Goal: Task Accomplishment & Management: Manage account settings

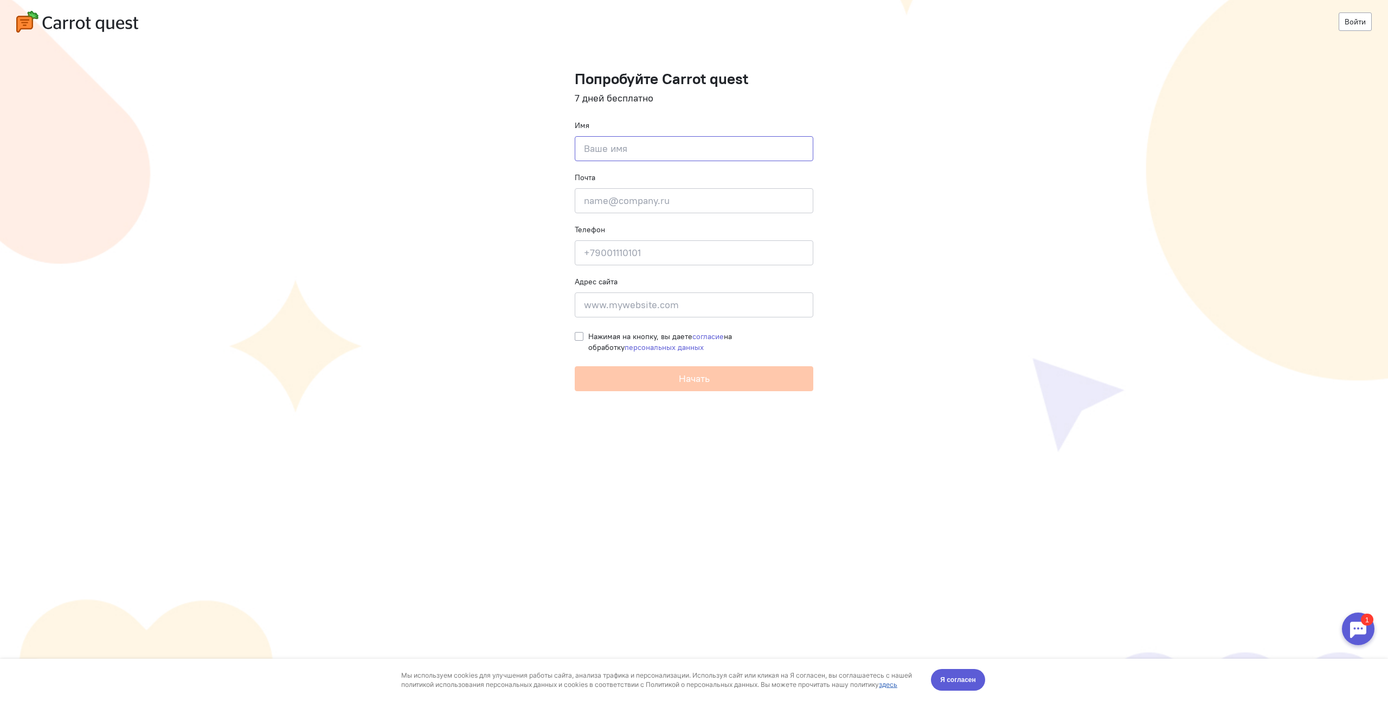
click at [661, 153] on input at bounding box center [694, 148] width 239 height 25
type input "[PERSON_NAME]"
click at [606, 196] on input "email" at bounding box center [694, 200] width 239 height 25
type input "[EMAIL_ADDRESS][DOMAIN_NAME]"
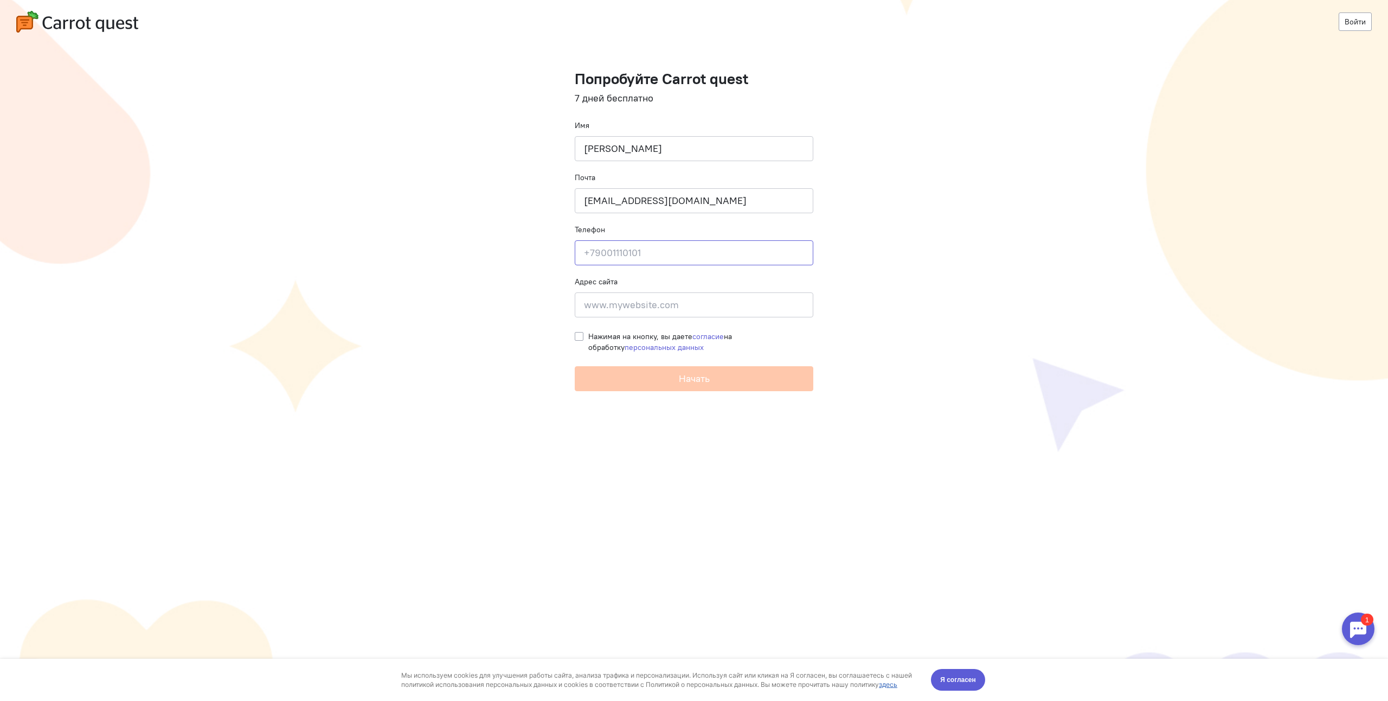
click at [610, 257] on input at bounding box center [694, 252] width 239 height 25
type input "79062627876"
paste input "[URL][DOMAIN_NAME]"
click at [603, 305] on input "[URL][DOMAIN_NAME]" at bounding box center [694, 304] width 239 height 25
type input "[URL][DOMAIN_NAME]"
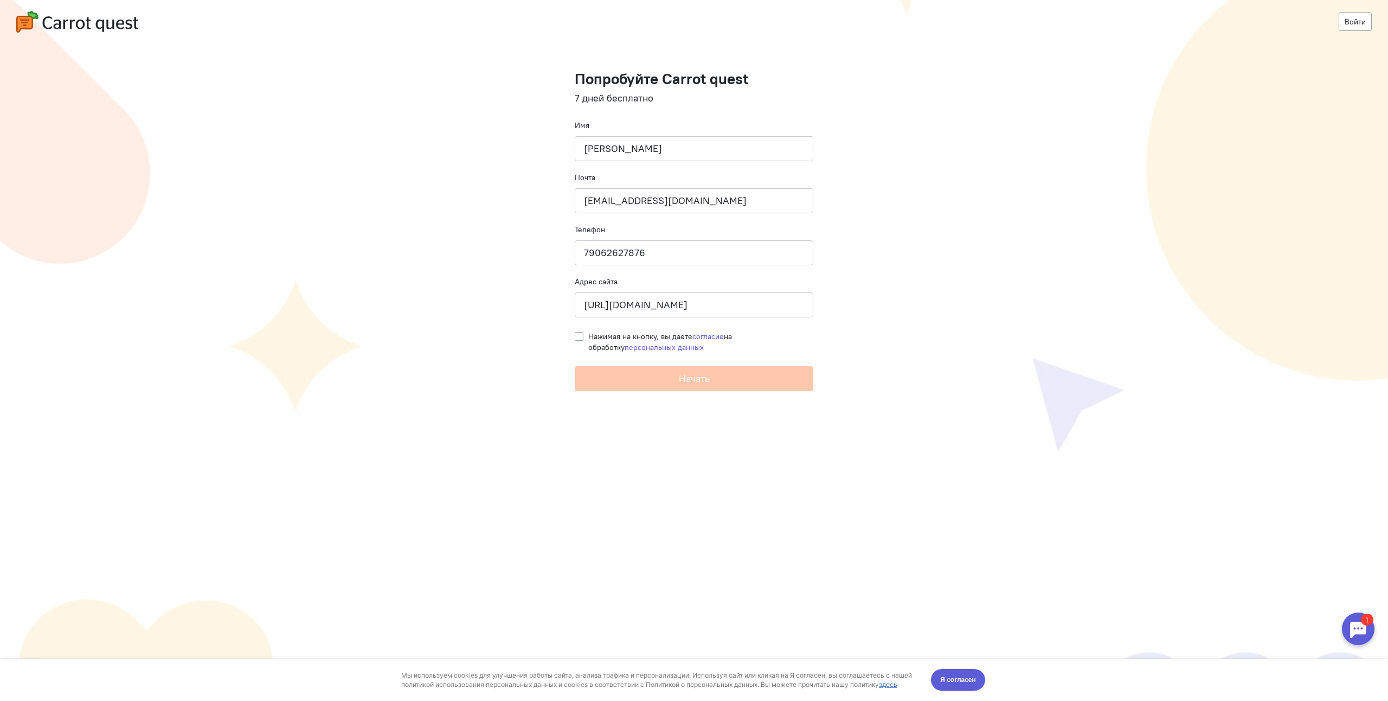
click at [588, 338] on label "Нажимая на кнопку, вы даете согласие на обработку персональных данных" at bounding box center [700, 342] width 225 height 22
click at [581, 338] on input "Нажимая на кнопку, вы даете согласие на обработку персональных данных" at bounding box center [579, 336] width 9 height 10
checkbox input "true"
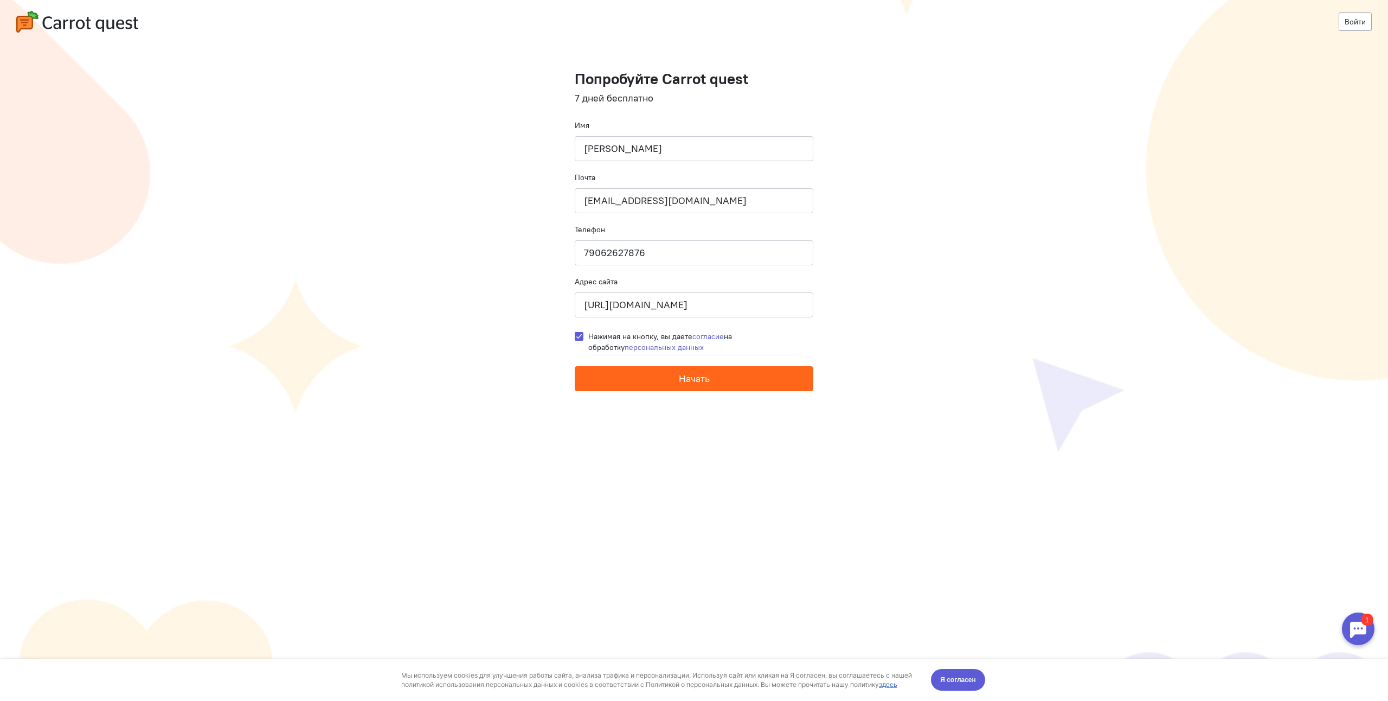
click at [601, 374] on button "Начать" at bounding box center [694, 378] width 239 height 25
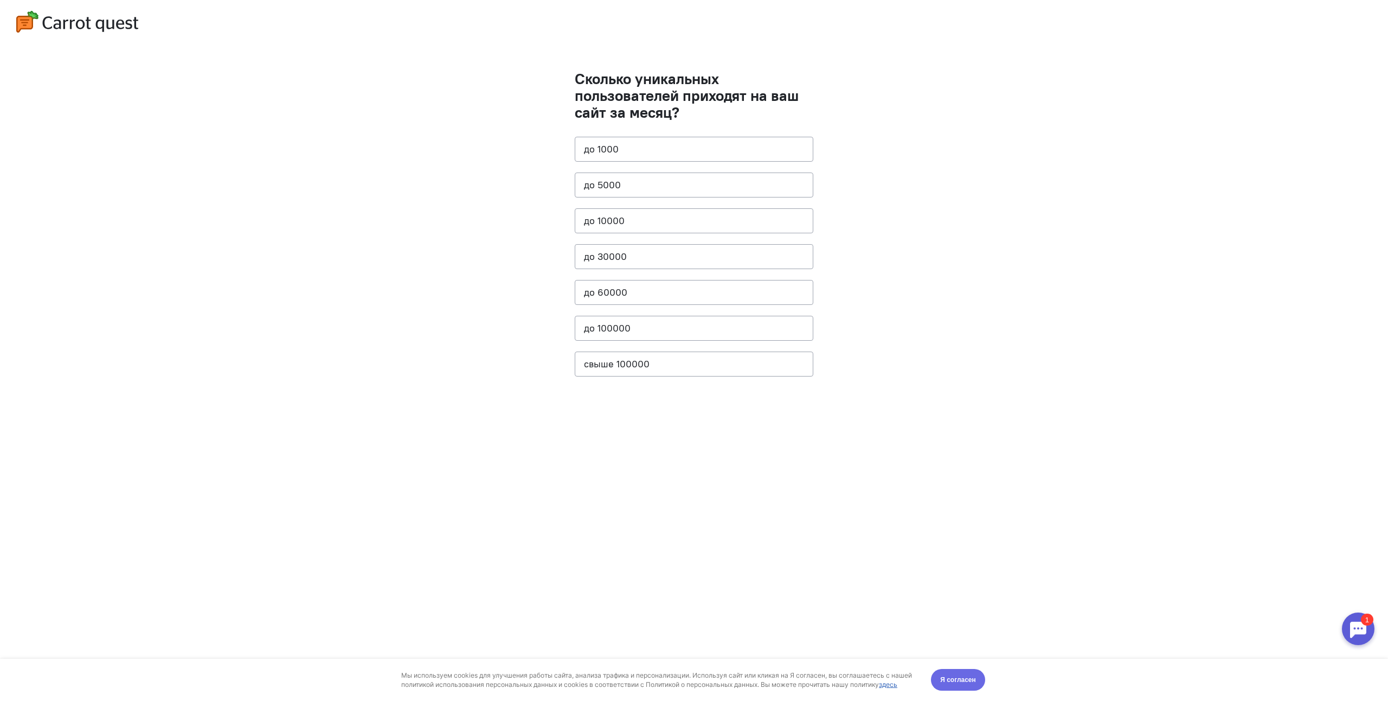
click at [960, 674] on span "Я согласен" at bounding box center [958, 679] width 36 height 11
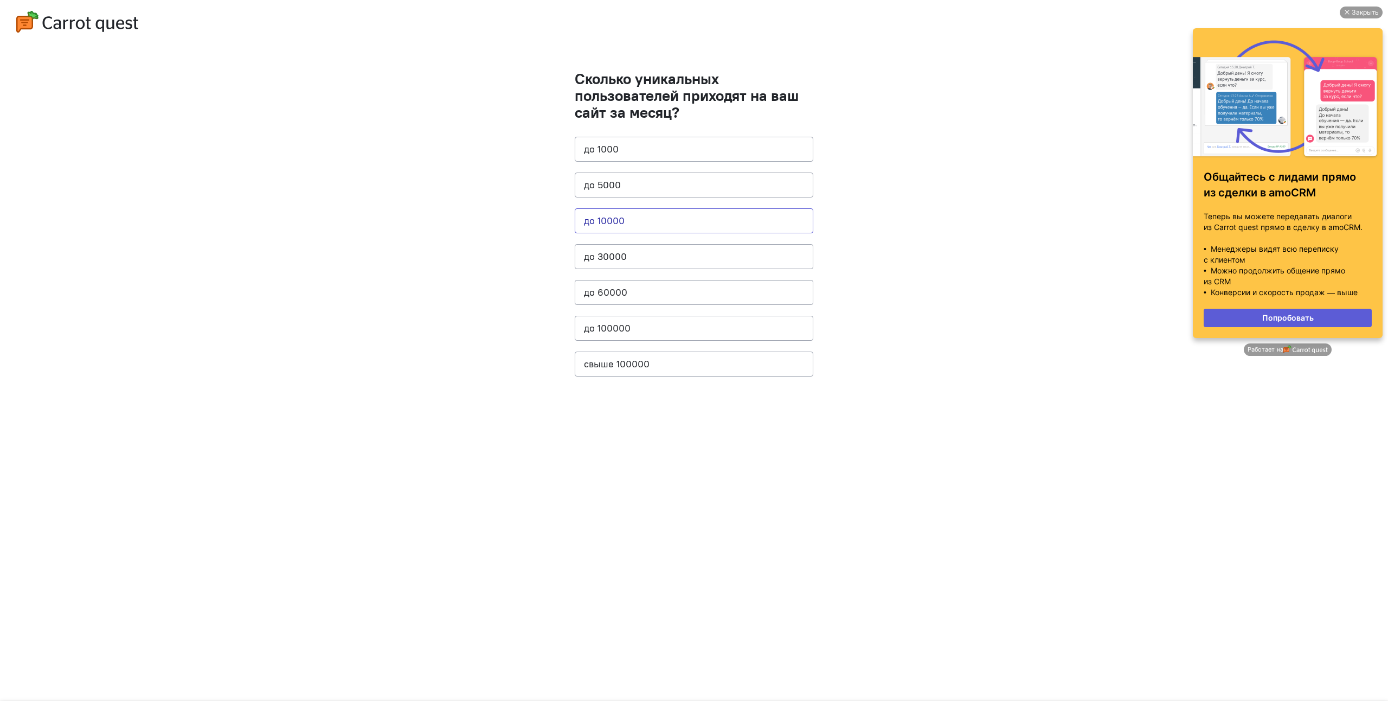
click at [642, 225] on button "до 10000" at bounding box center [694, 220] width 239 height 25
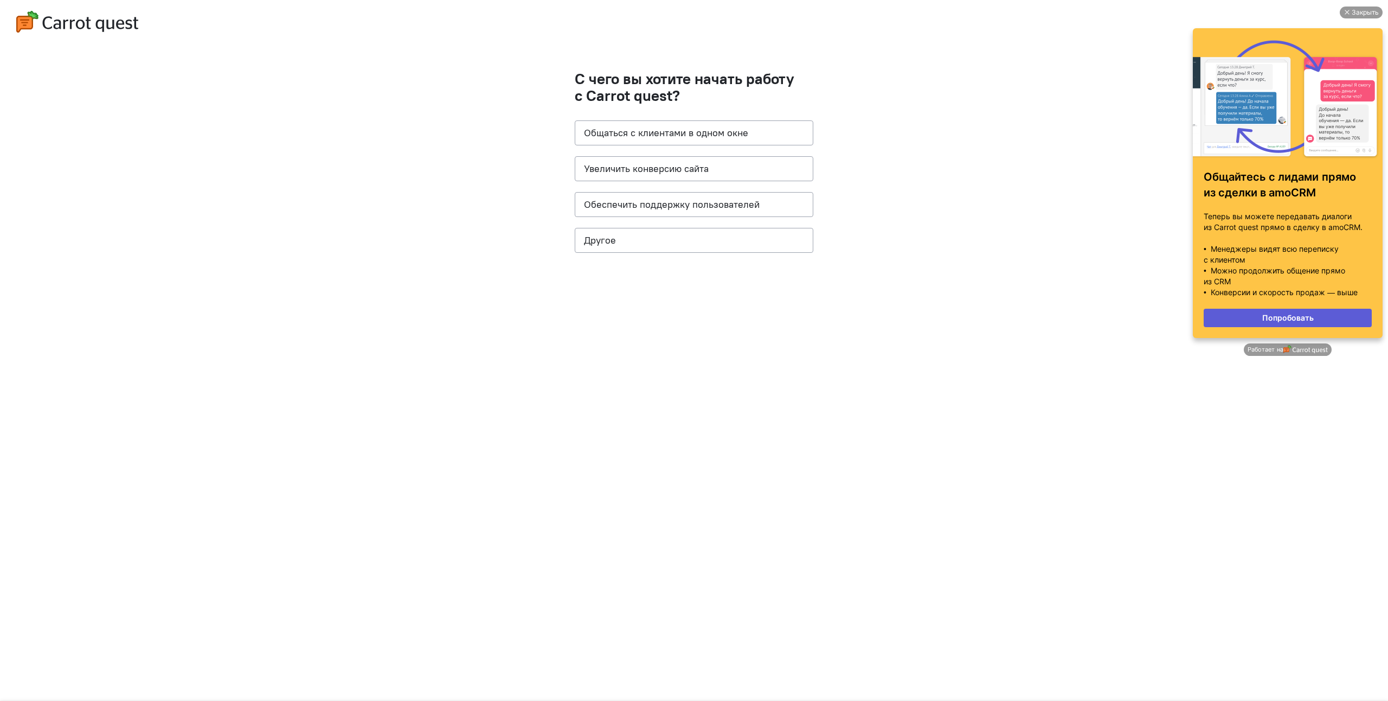
click at [922, 145] on cq-questions "С чего вы хотите начать работу с Carrot quest? Общаться с клиентами в одном окн…" at bounding box center [694, 350] width 1388 height 701
click at [671, 167] on button "Увеличить конверсию сайта" at bounding box center [694, 168] width 239 height 25
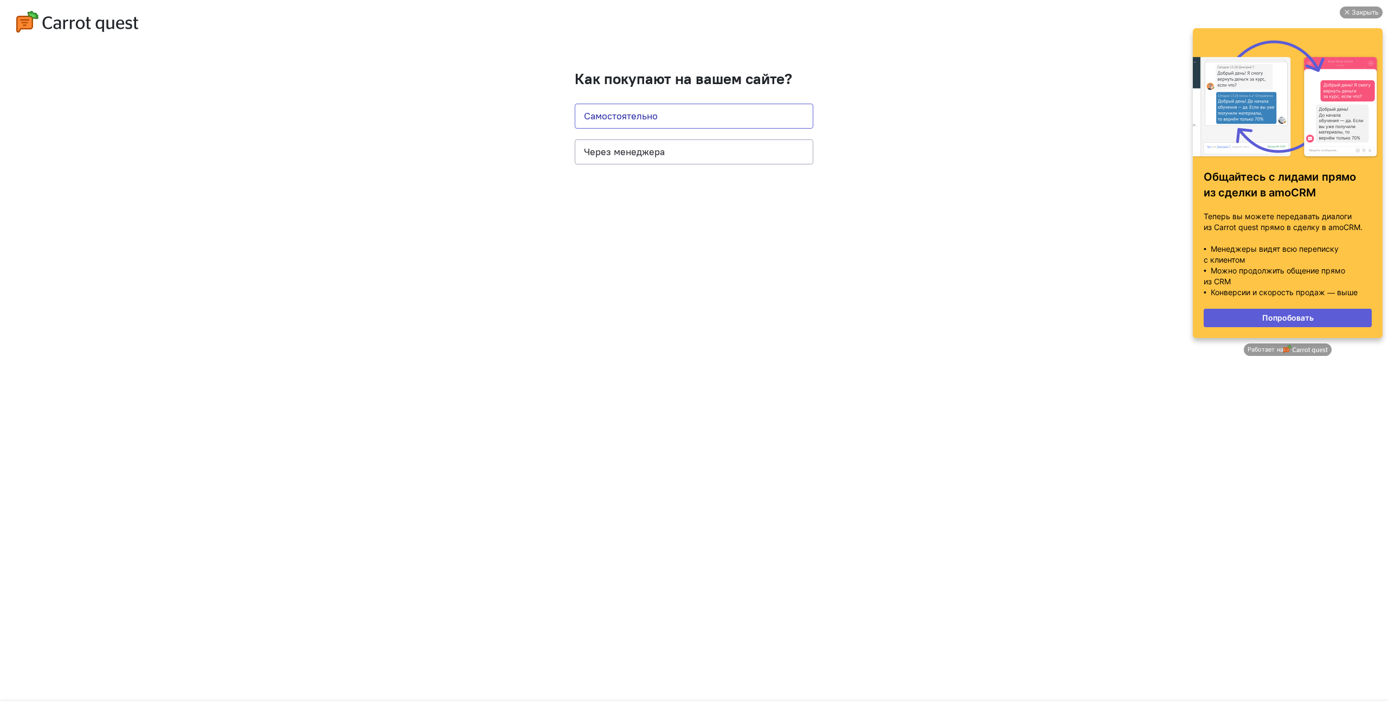
click at [654, 120] on button "Самостоятельно" at bounding box center [694, 116] width 239 height 25
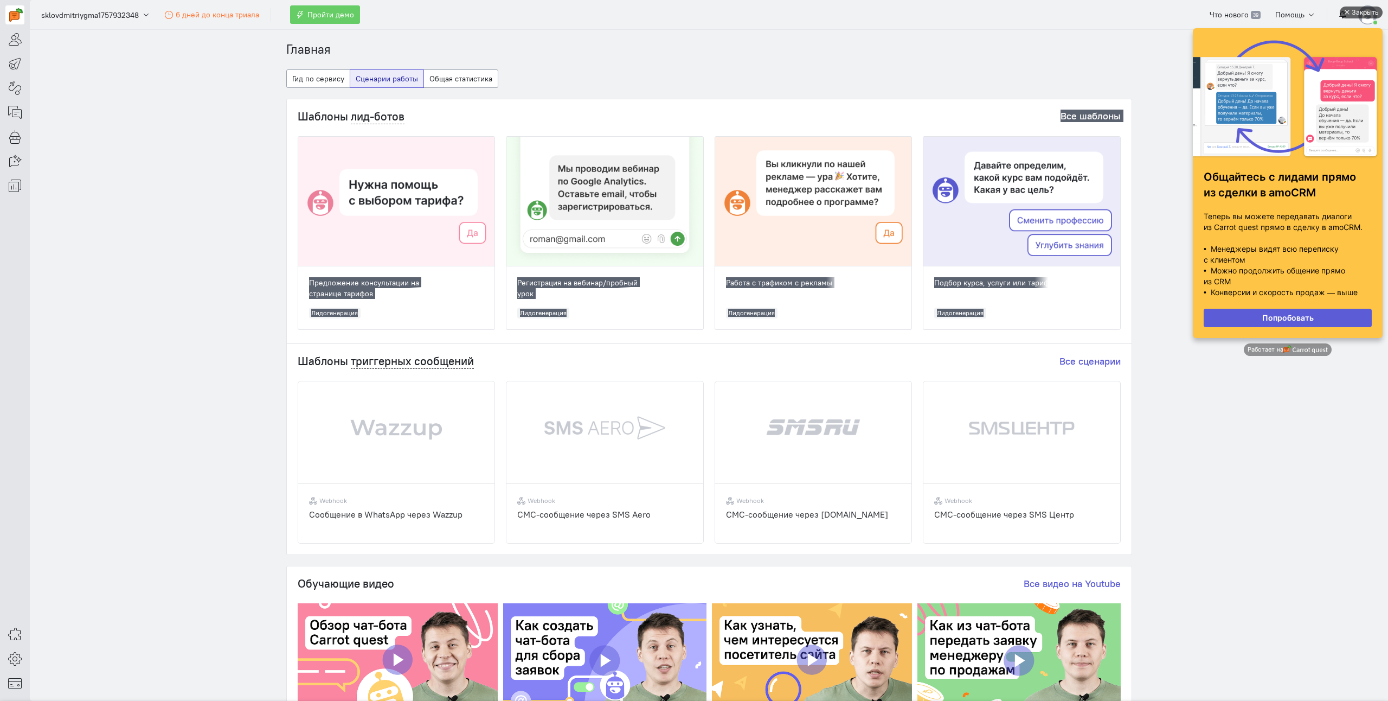
click at [1359, 14] on div "Закрыть" at bounding box center [1365, 13] width 27 height 12
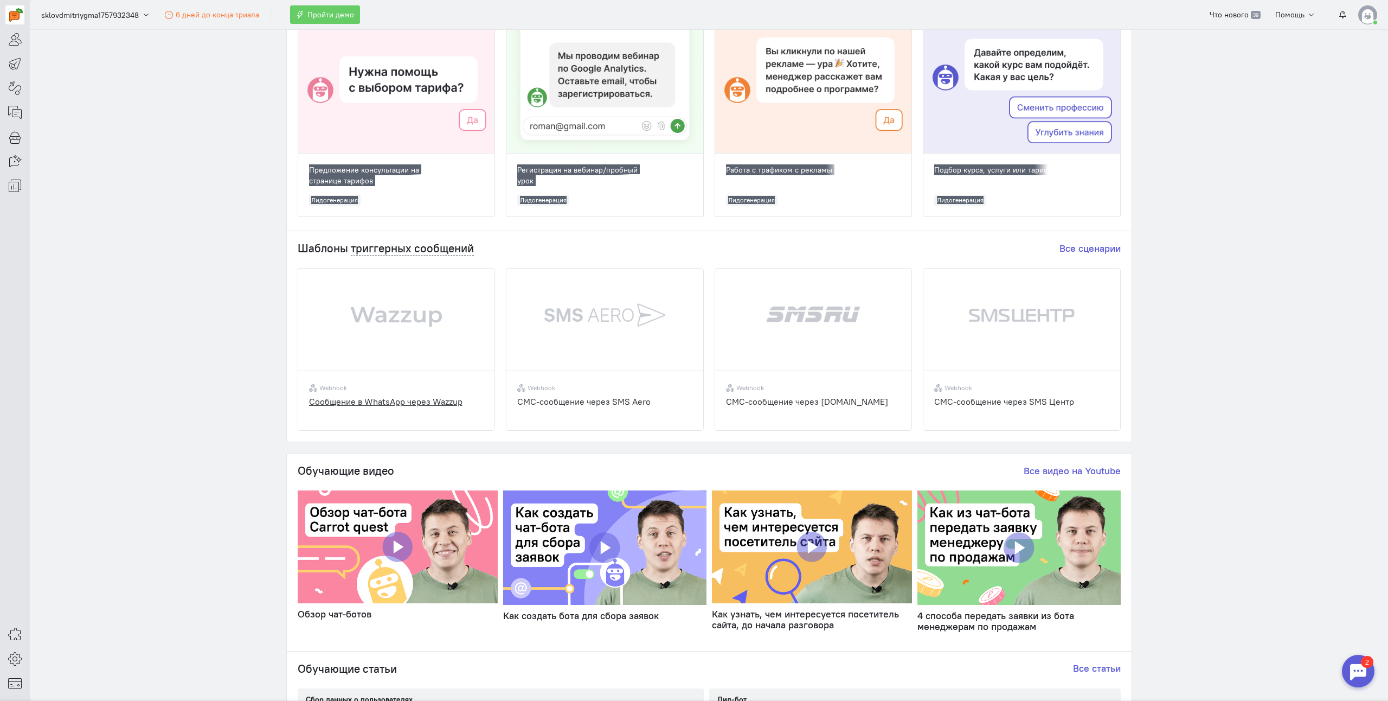
scroll to position [163, 0]
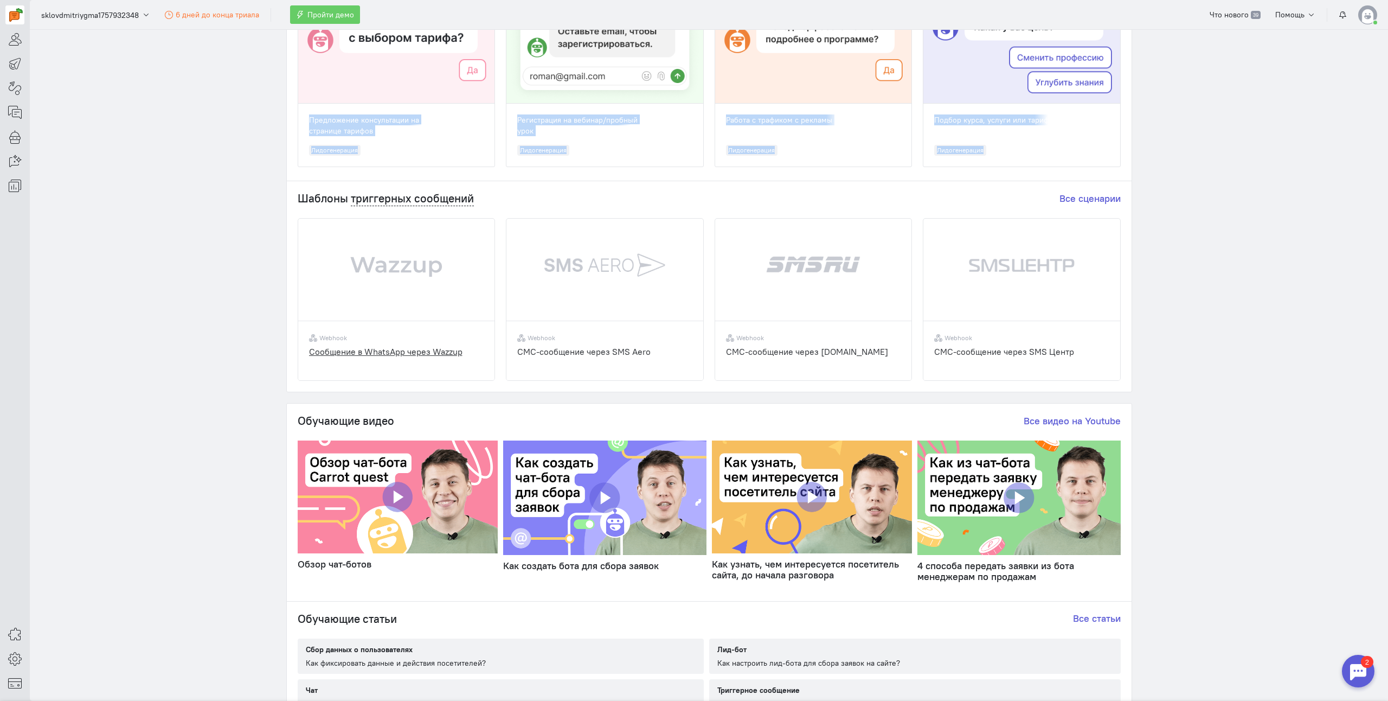
click at [391, 284] on img at bounding box center [396, 284] width 197 height 131
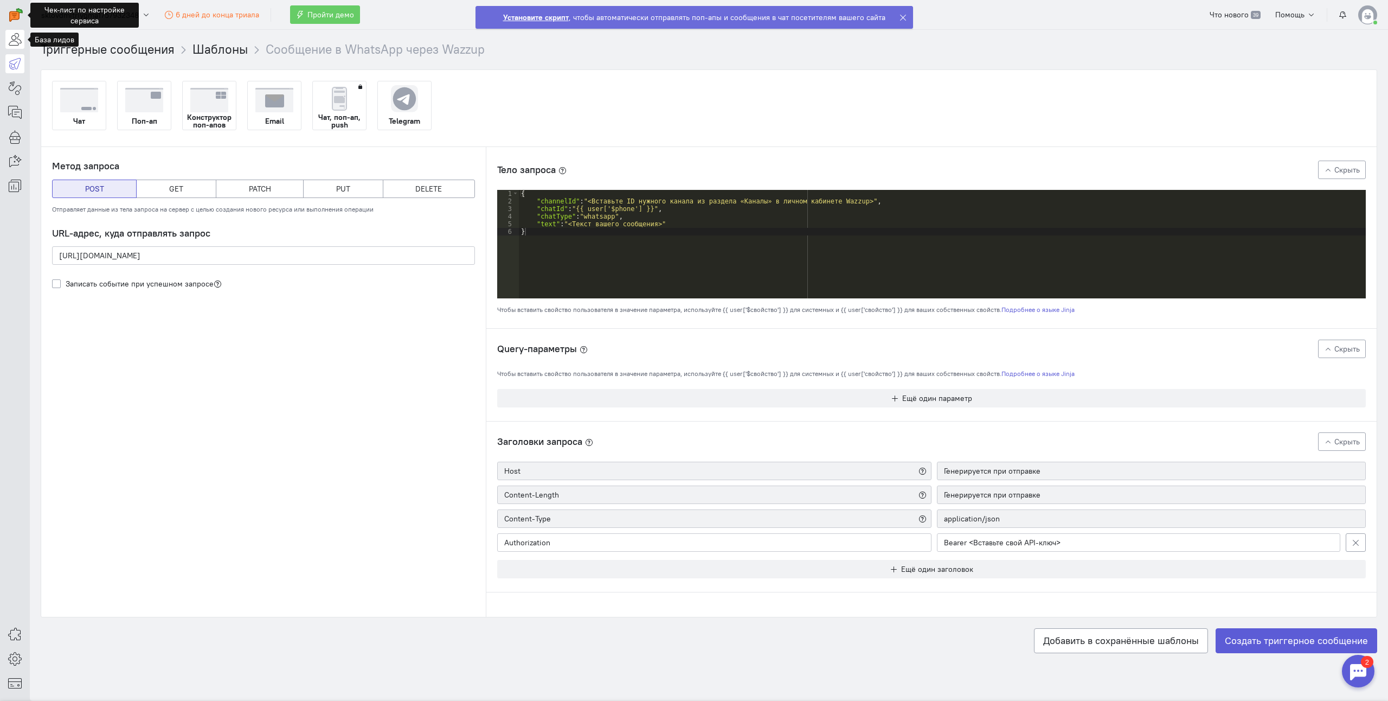
click at [18, 39] on icon at bounding box center [15, 39] width 14 height 13
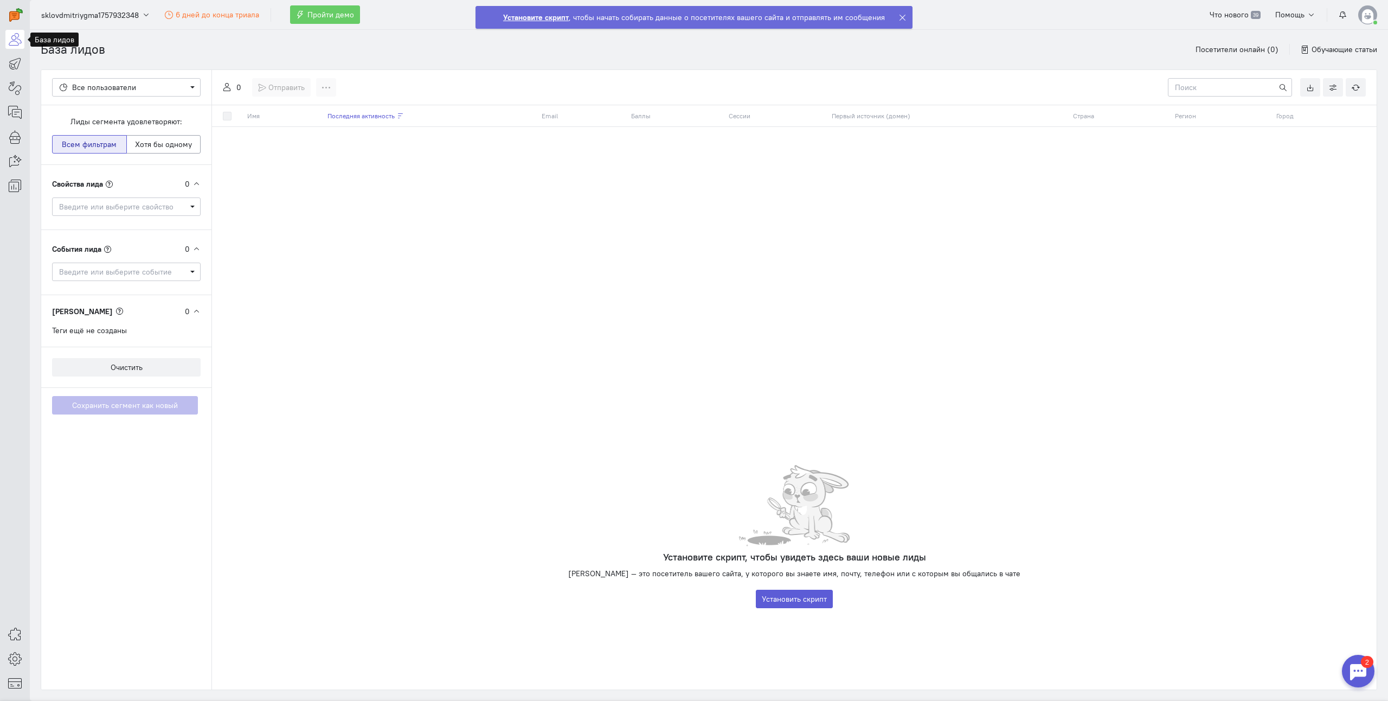
click at [20, 37] on icon at bounding box center [15, 39] width 14 height 13
click at [18, 66] on icon at bounding box center [15, 63] width 14 height 13
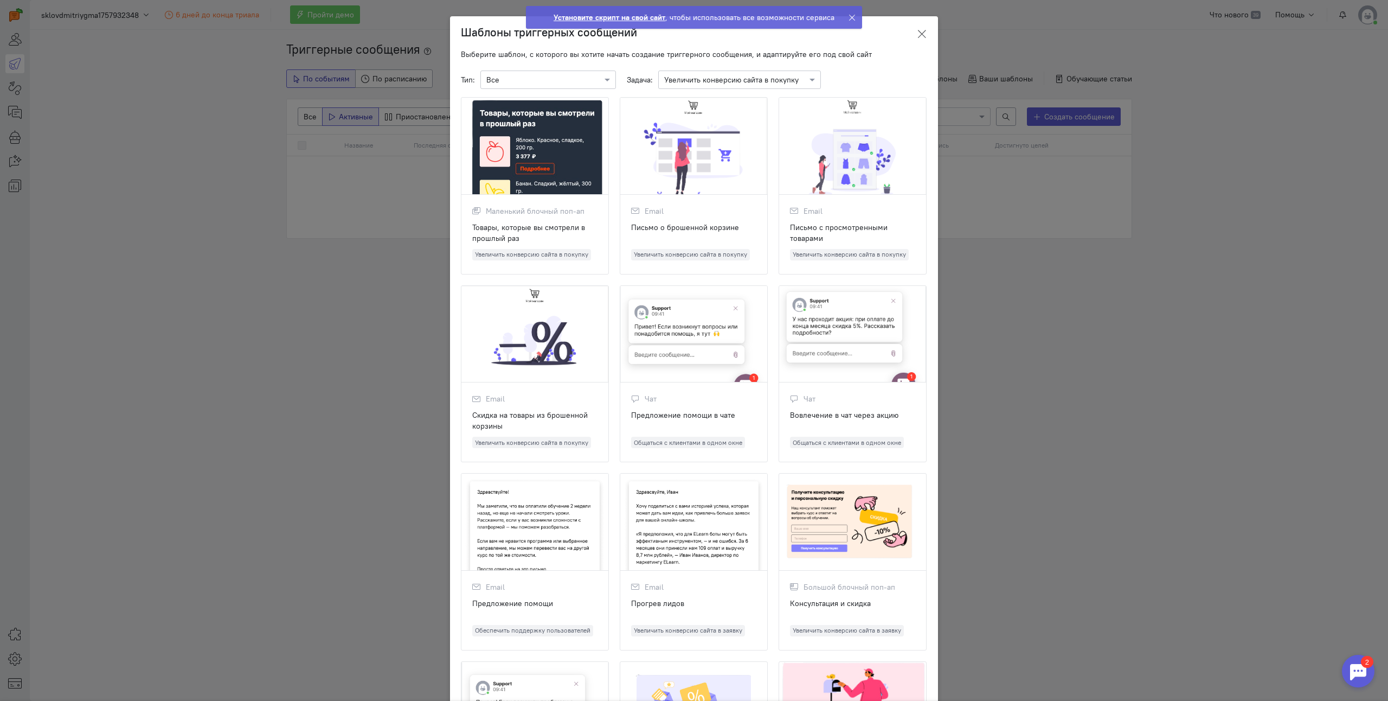
click at [925, 30] on button at bounding box center [922, 33] width 33 height 25
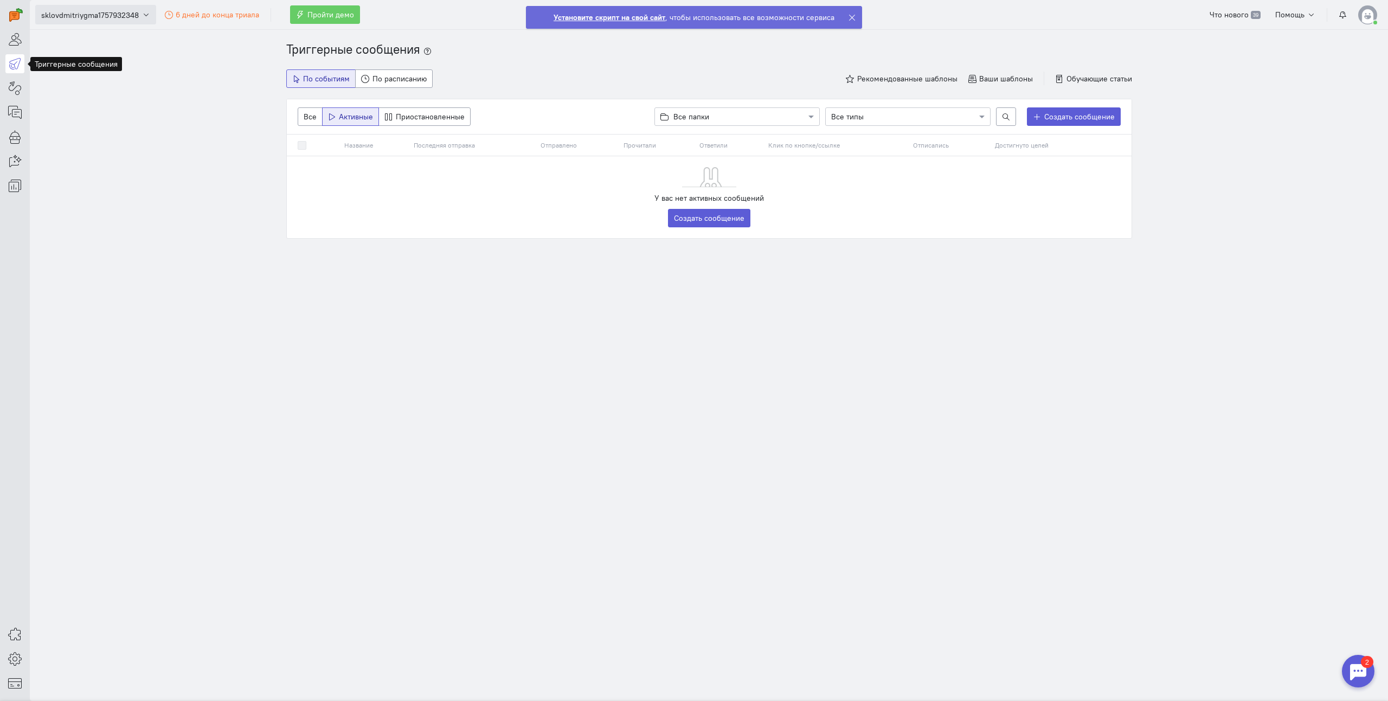
click at [114, 10] on span "sklovdmitriygma1757932348" at bounding box center [90, 15] width 98 height 11
click at [115, 60] on link "sklovdmitriygma1757932348" at bounding box center [96, 64] width 123 height 17
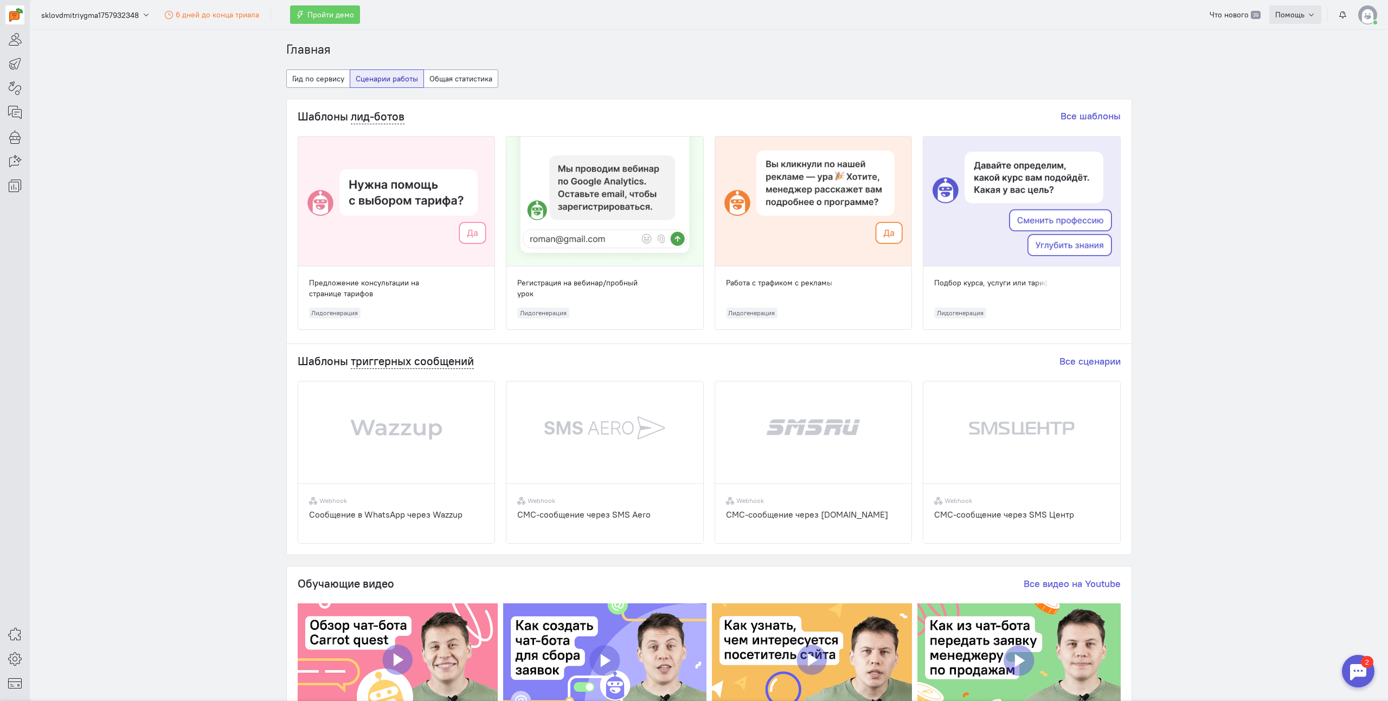
click at [1308, 17] on icon "button" at bounding box center [1312, 15] width 8 height 8
click at [1366, 17] on img at bounding box center [1368, 14] width 19 height 19
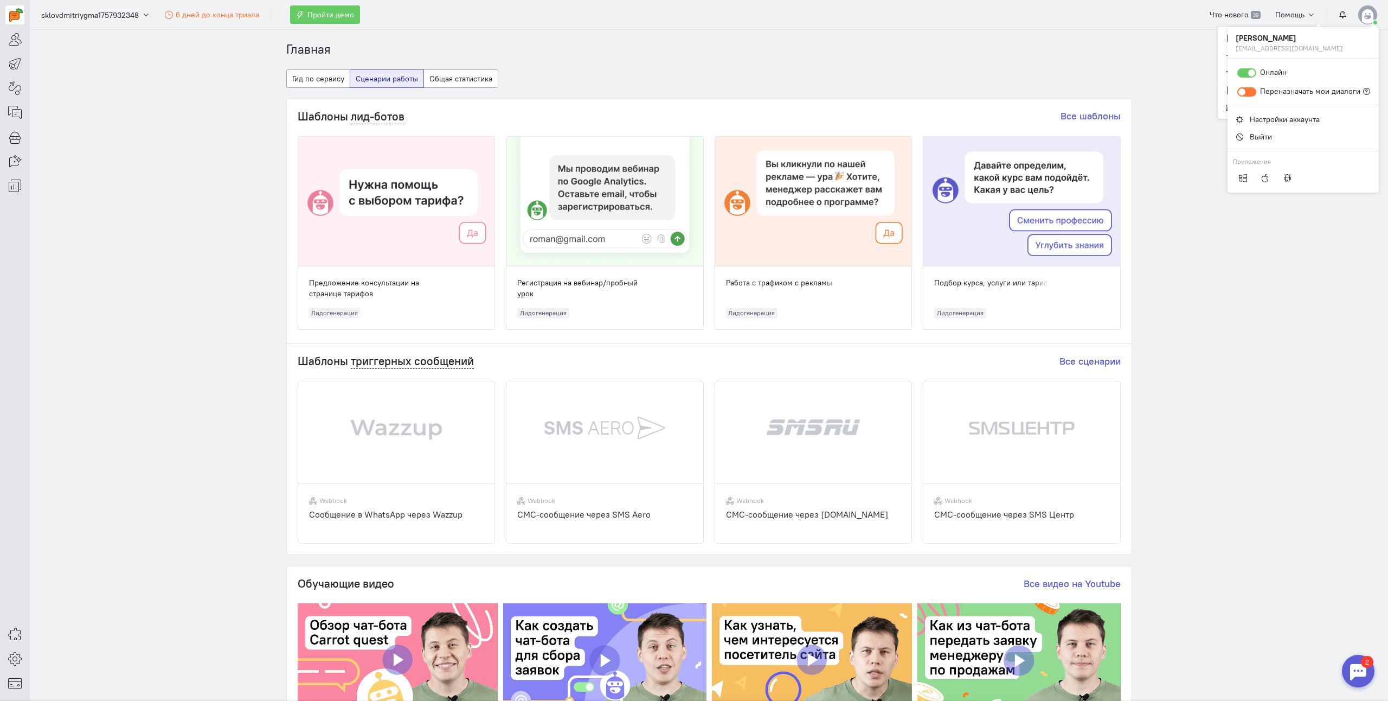
click at [1252, 89] on div at bounding box center [1247, 91] width 19 height 9
click at [0, 0] on input "Переназначать мои диалоги" at bounding box center [0, 0] width 0 height 0
click at [1176, 223] on section "Главная Гид по сервису Сценарии работы Общая статистика Шаблоны лид-ботов Все ш…" at bounding box center [709, 365] width 1359 height 671
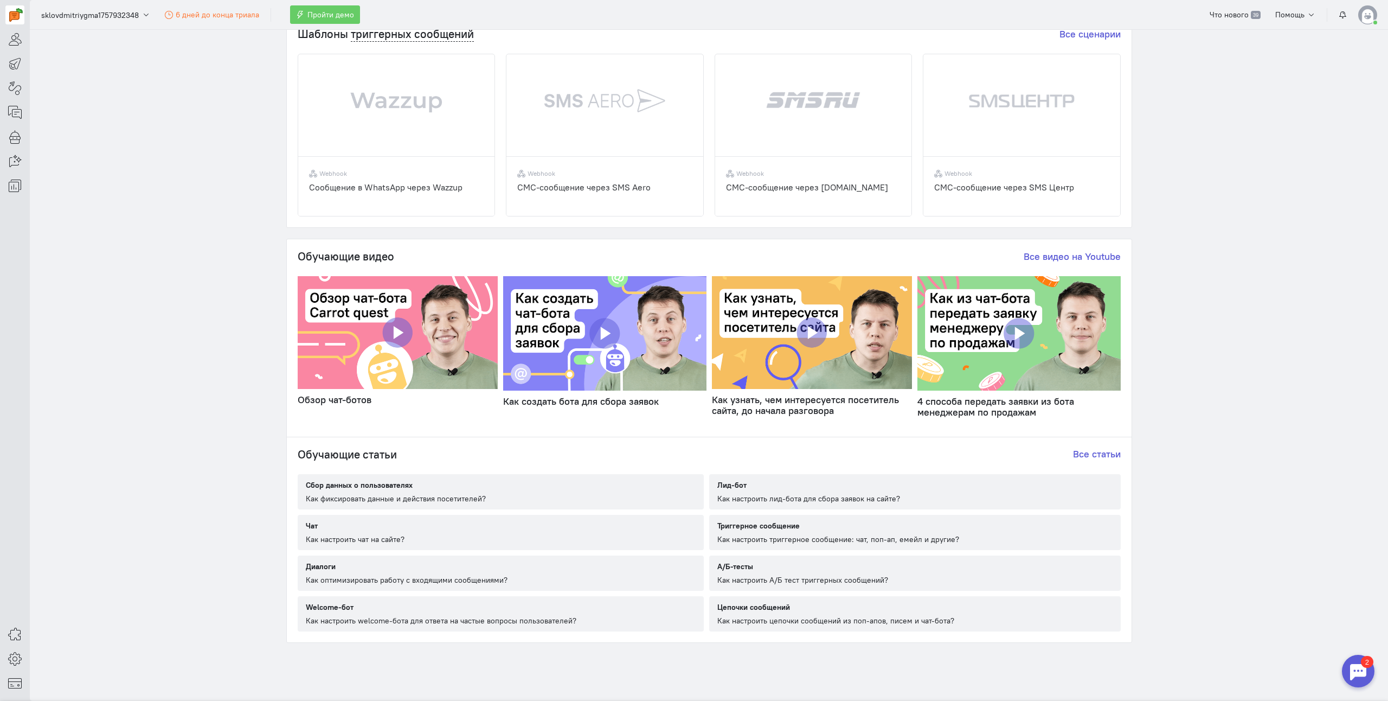
scroll to position [340, 0]
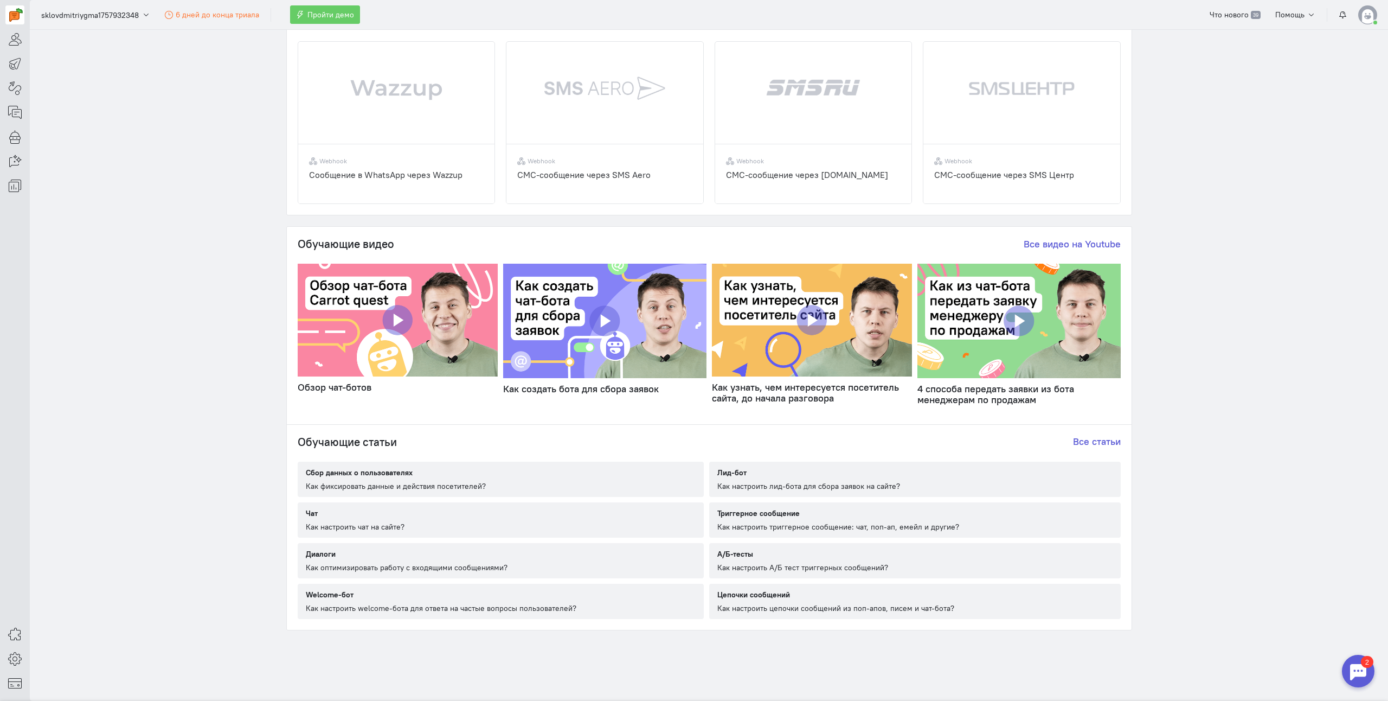
click at [1376, 675] on div "2" at bounding box center [1358, 670] width 43 height 43
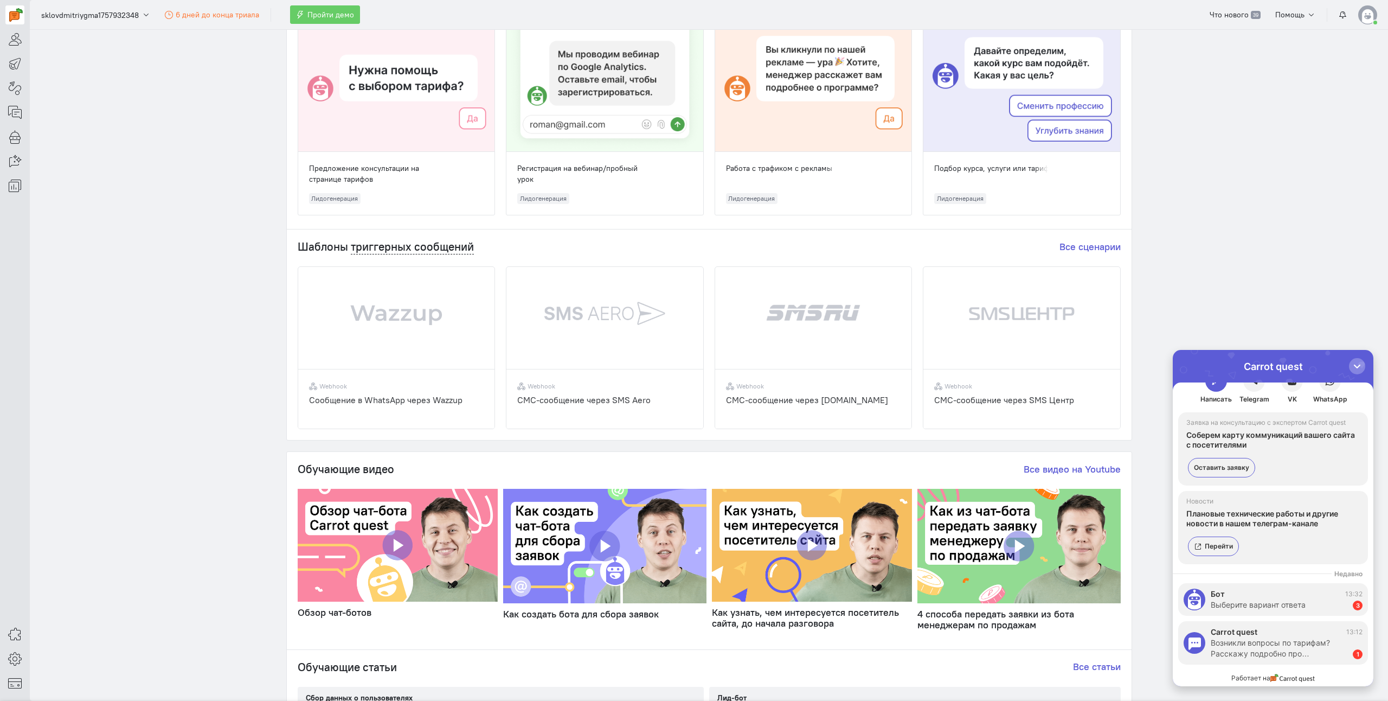
scroll to position [68, 0]
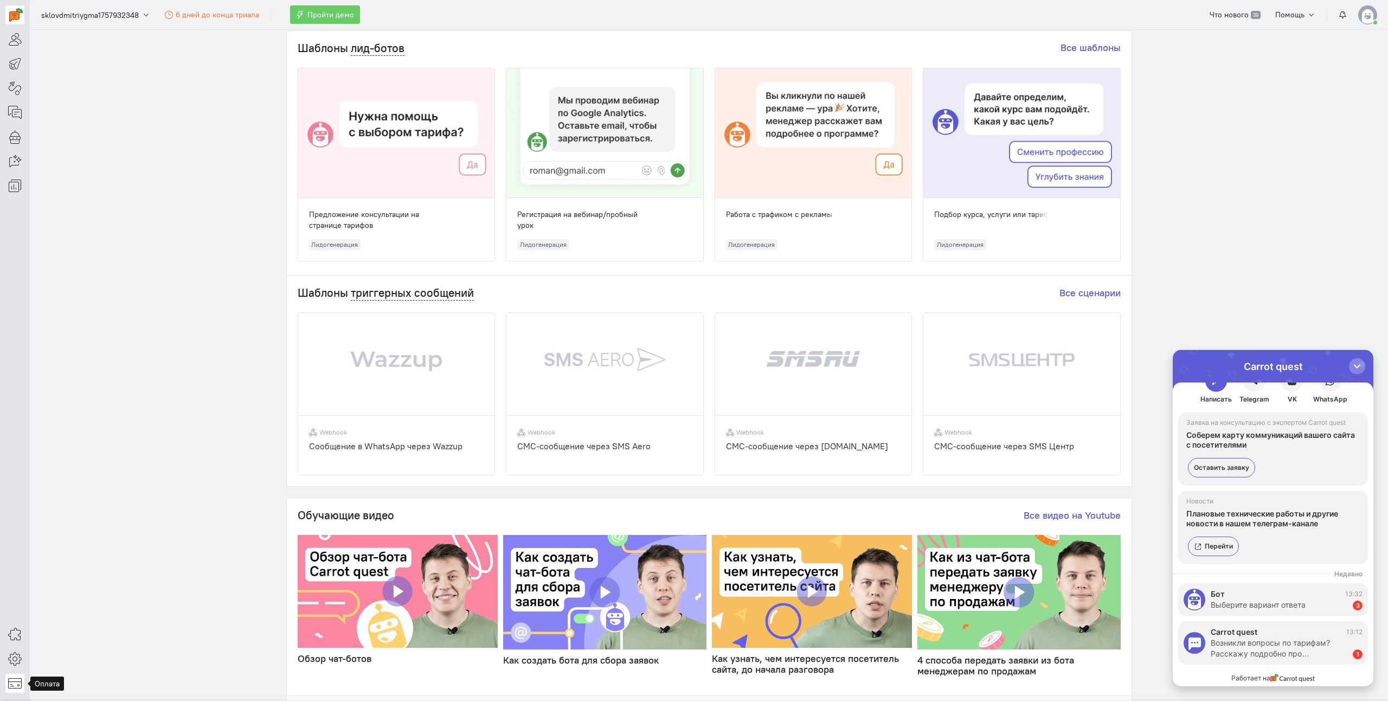
click at [17, 683] on icon at bounding box center [15, 682] width 14 height 13
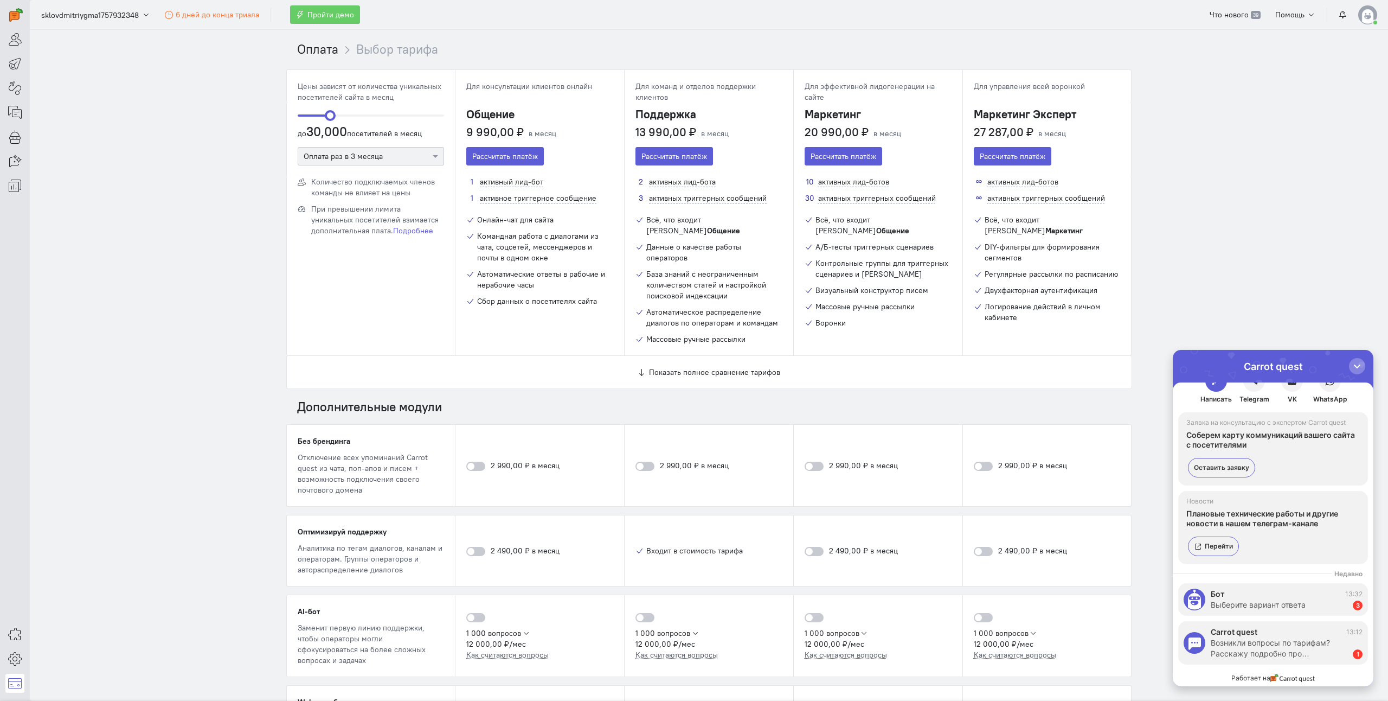
drag, startPoint x: 303, startPoint y: 113, endPoint x: 324, endPoint y: 114, distance: 21.2
click at [325, 114] on span "ngx-slider" at bounding box center [330, 115] width 11 height 11
drag, startPoint x: 323, startPoint y: 114, endPoint x: 297, endPoint y: 113, distance: 25.5
click at [298, 113] on span "ngx-slider" at bounding box center [303, 115] width 11 height 11
click at [414, 232] on link "Подробнее" at bounding box center [413, 231] width 40 height 10
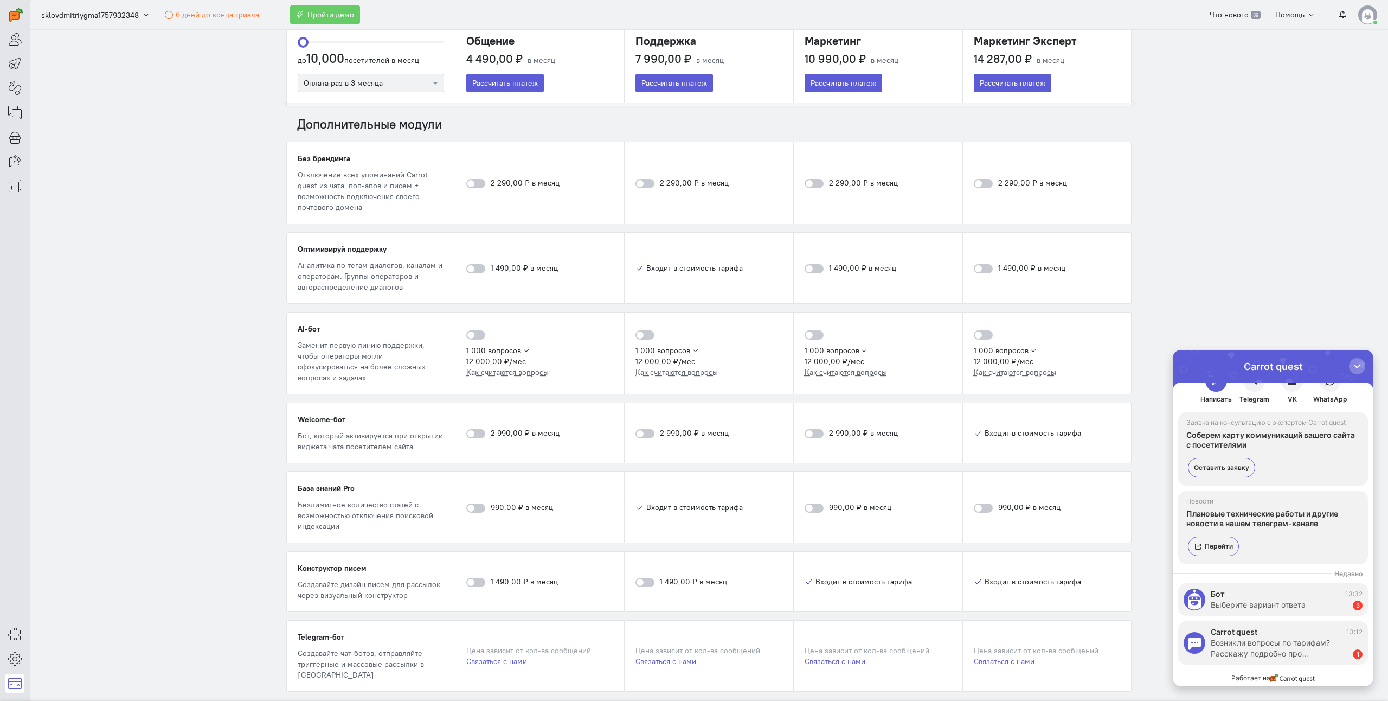
scroll to position [311, 0]
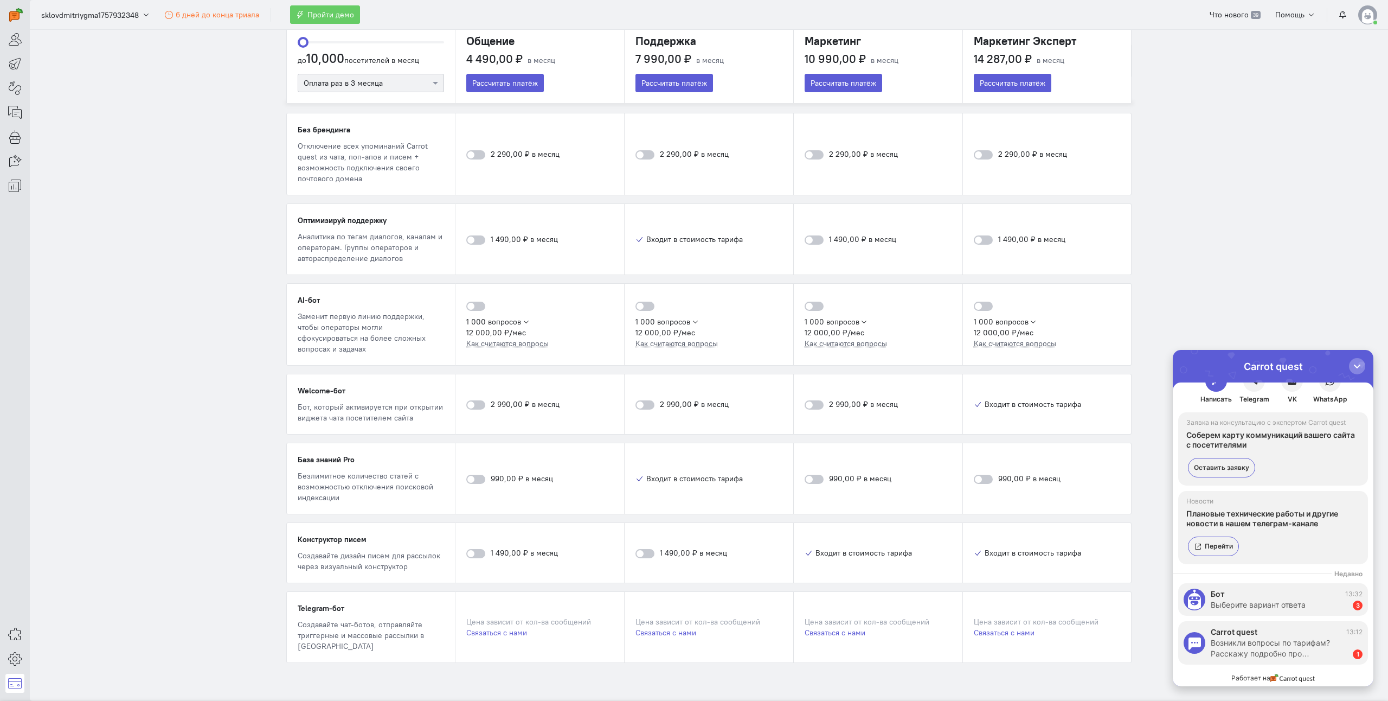
click at [466, 547] on label at bounding box center [475, 552] width 19 height 11
click at [0, 0] on input "checkbox" at bounding box center [0, 0] width 0 height 0
click at [468, 549] on div at bounding box center [475, 553] width 19 height 9
click at [0, 0] on input "checkbox" at bounding box center [0, 0] width 0 height 0
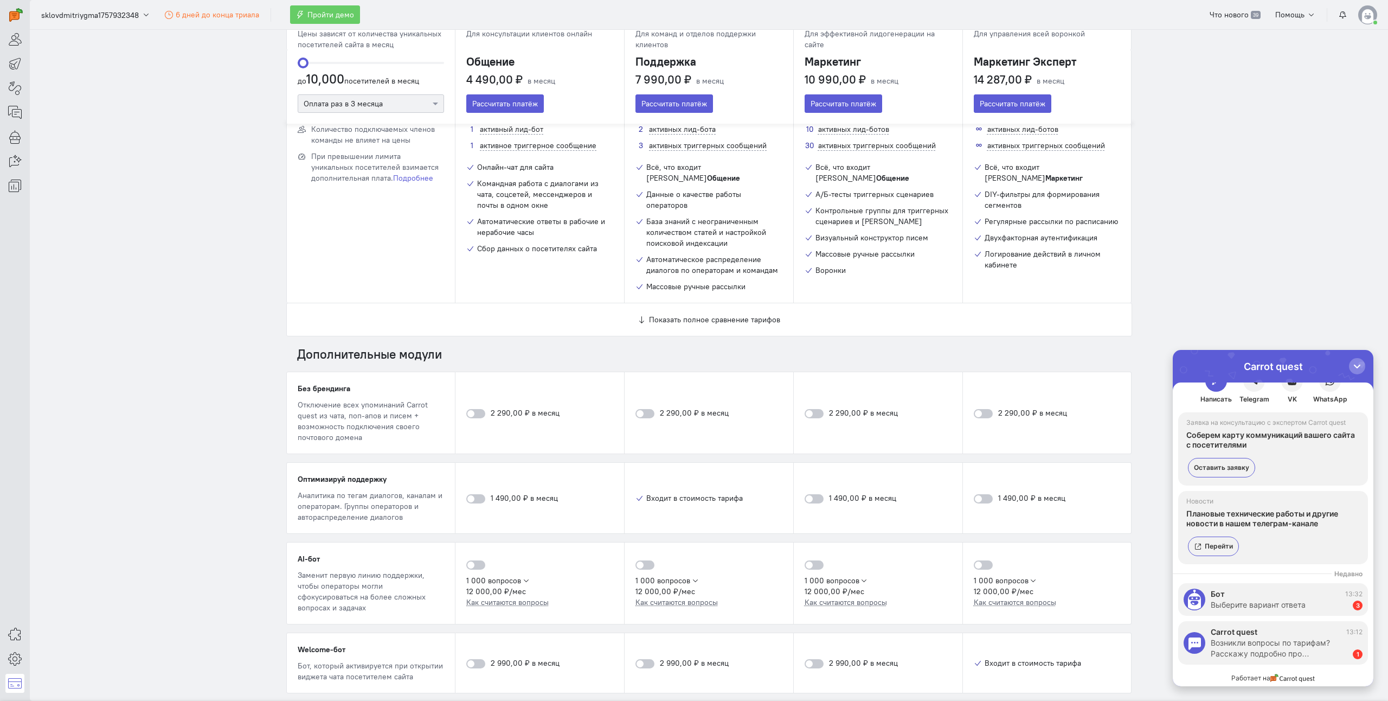
scroll to position [40, 0]
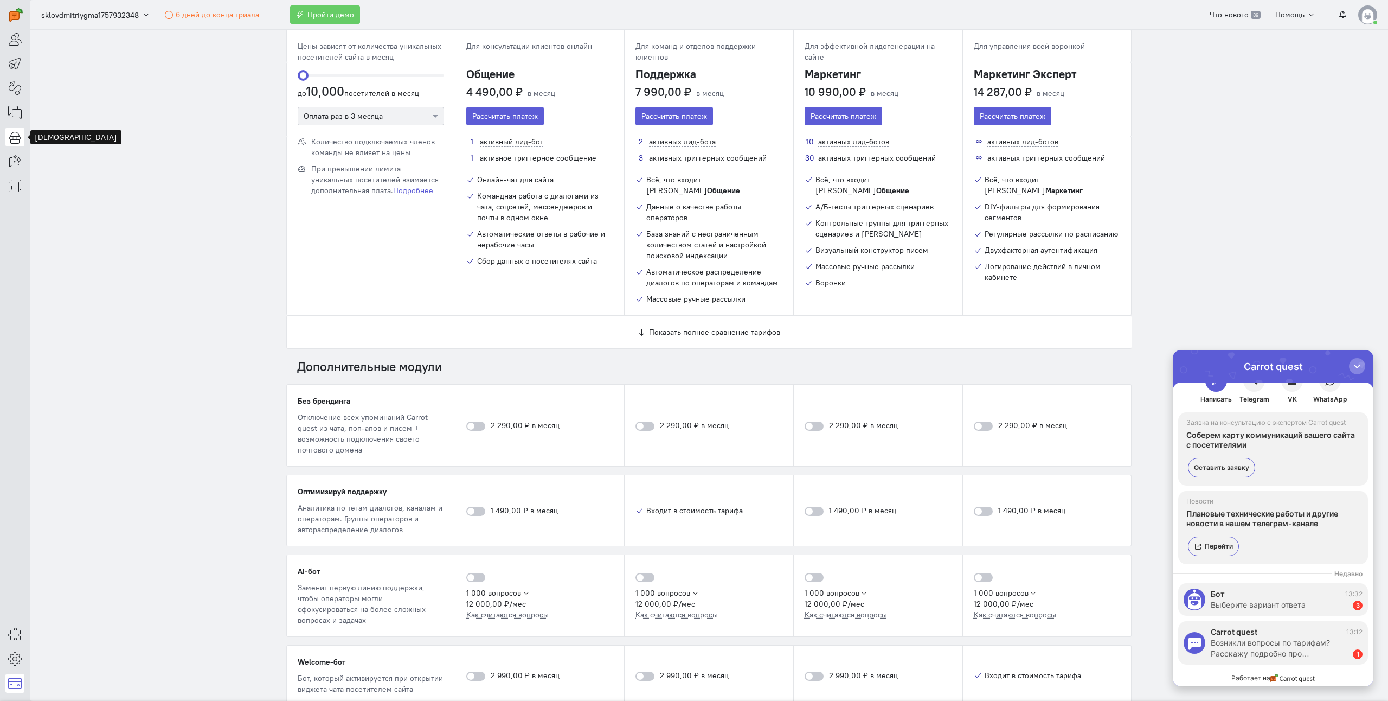
click at [18, 137] on icon at bounding box center [15, 136] width 14 height 13
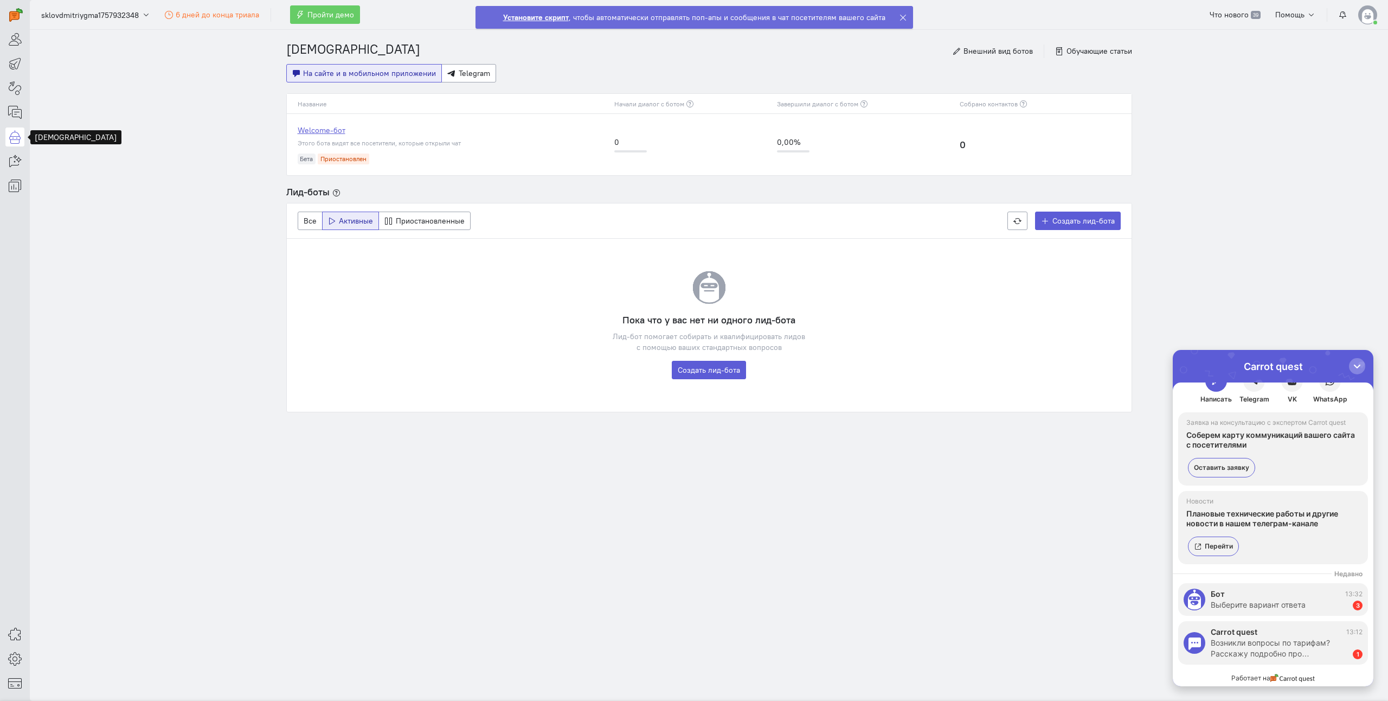
click at [329, 132] on link "Welcome-бот" at bounding box center [451, 130] width 306 height 11
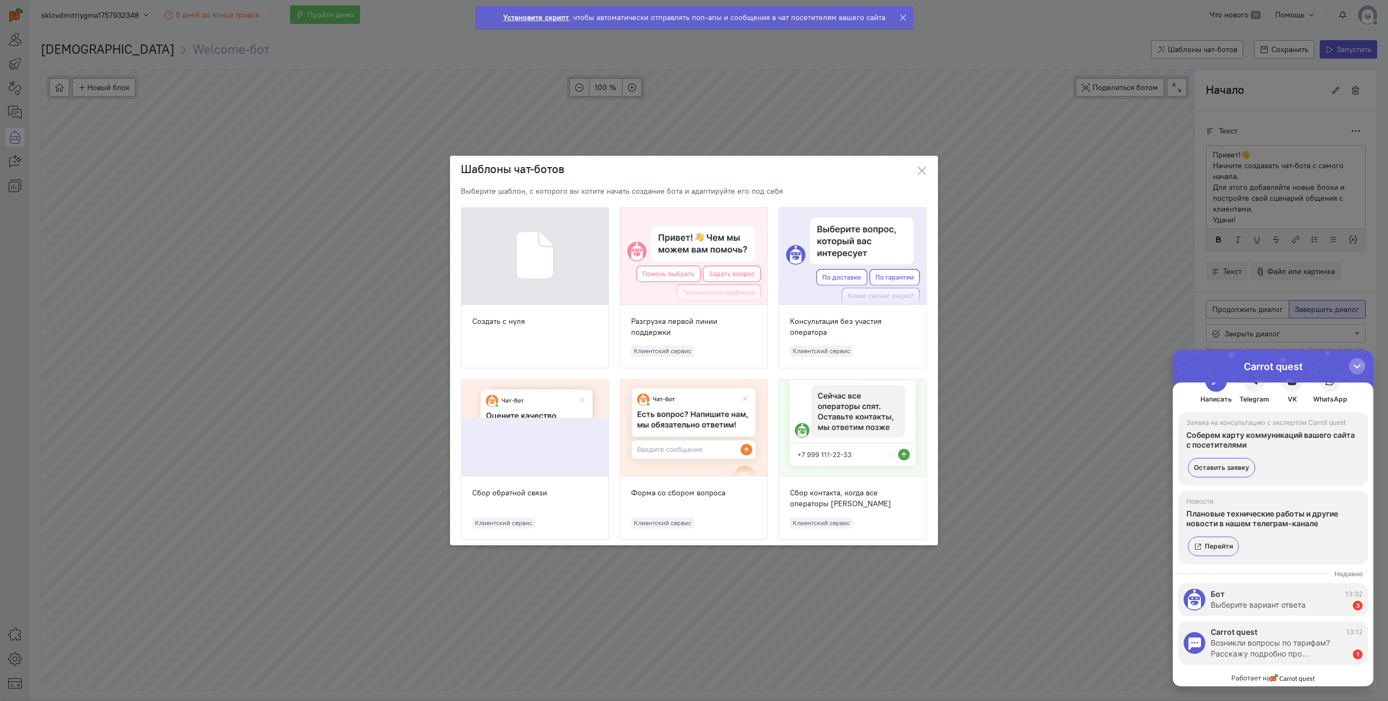
scroll to position [40, 0]
click at [927, 165] on button at bounding box center [922, 171] width 33 height 31
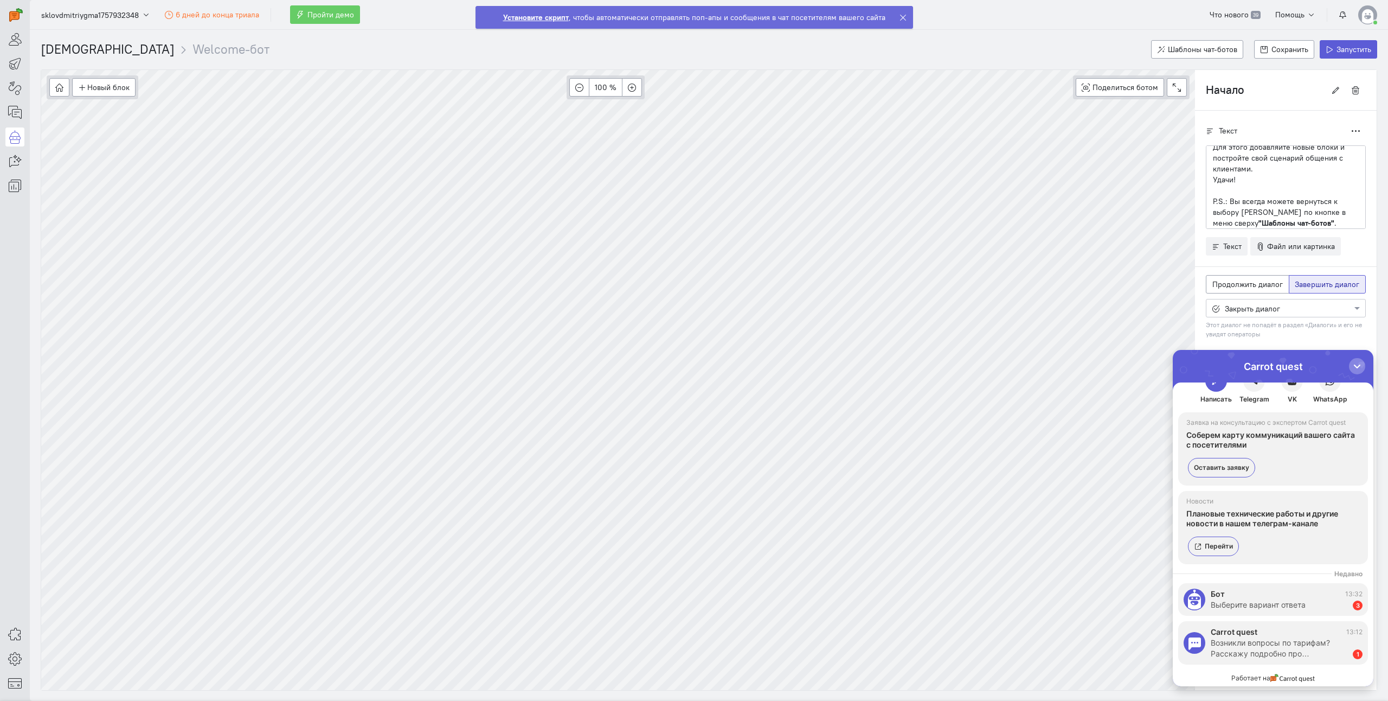
click at [552, 16] on strong "Установите скрипт" at bounding box center [536, 17] width 66 height 10
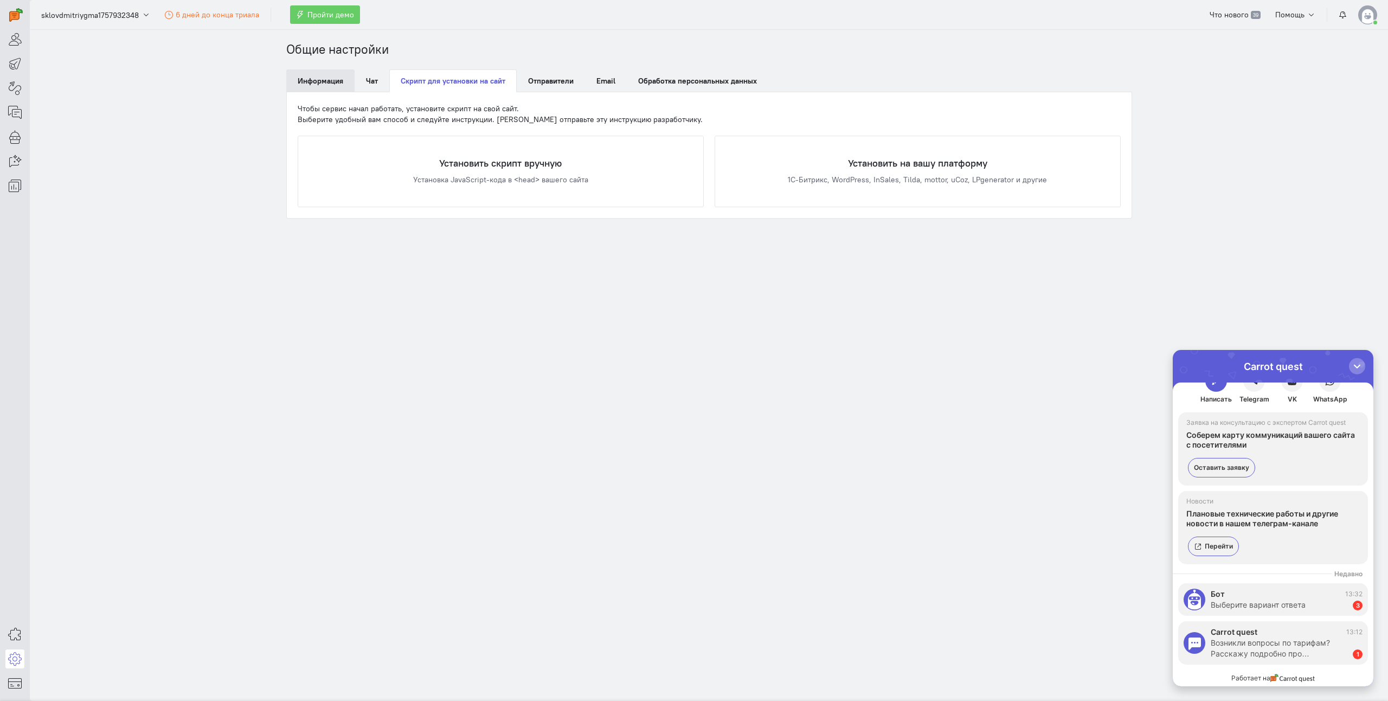
click at [319, 75] on link "Информация" at bounding box center [320, 80] width 68 height 23
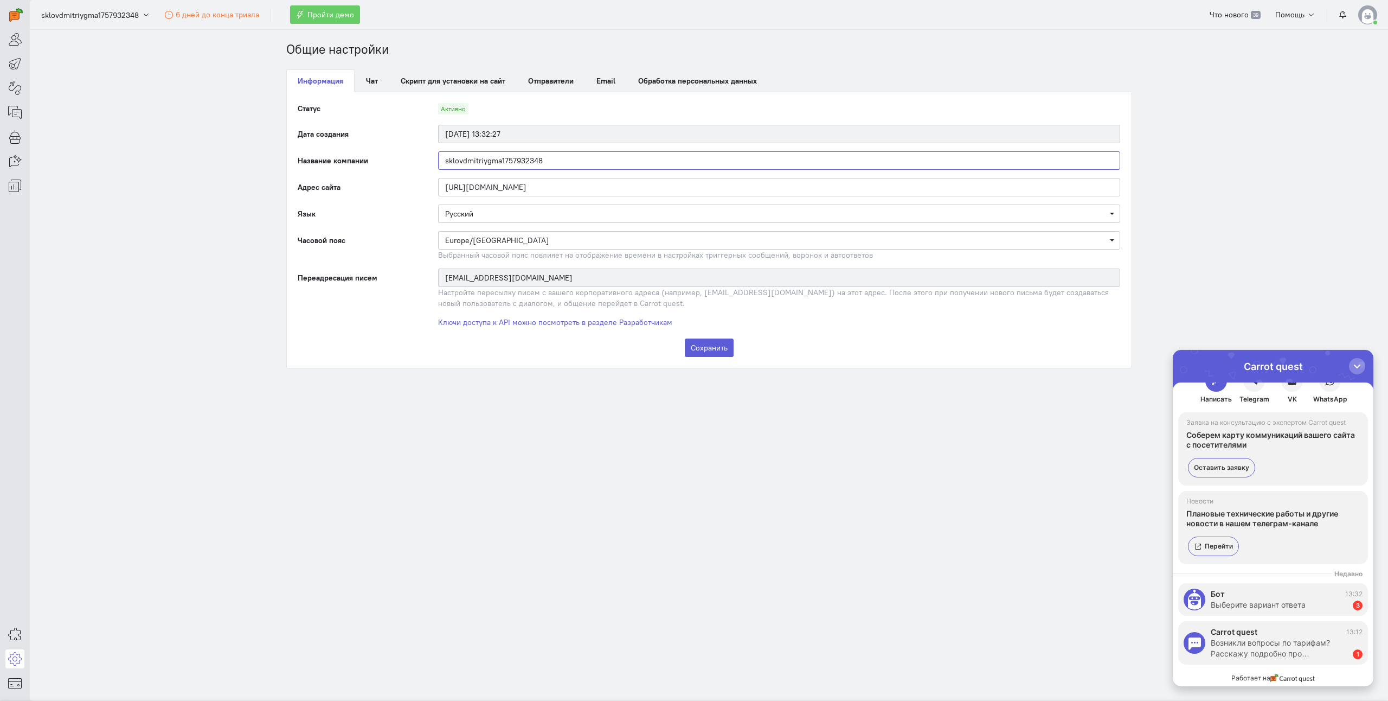
drag, startPoint x: 497, startPoint y: 153, endPoint x: 372, endPoint y: 138, distance: 126.7
click at [391, 139] on form "Статус Активно Дата создания 15 сентября 2025 г., 13:32:27 Название компании sk…" at bounding box center [709, 230] width 823 height 254
type input "Kalibroom"
click at [431, 347] on div "Сохранить" at bounding box center [709, 347] width 823 height 18
click at [702, 340] on button "Сохранить" at bounding box center [709, 347] width 49 height 18
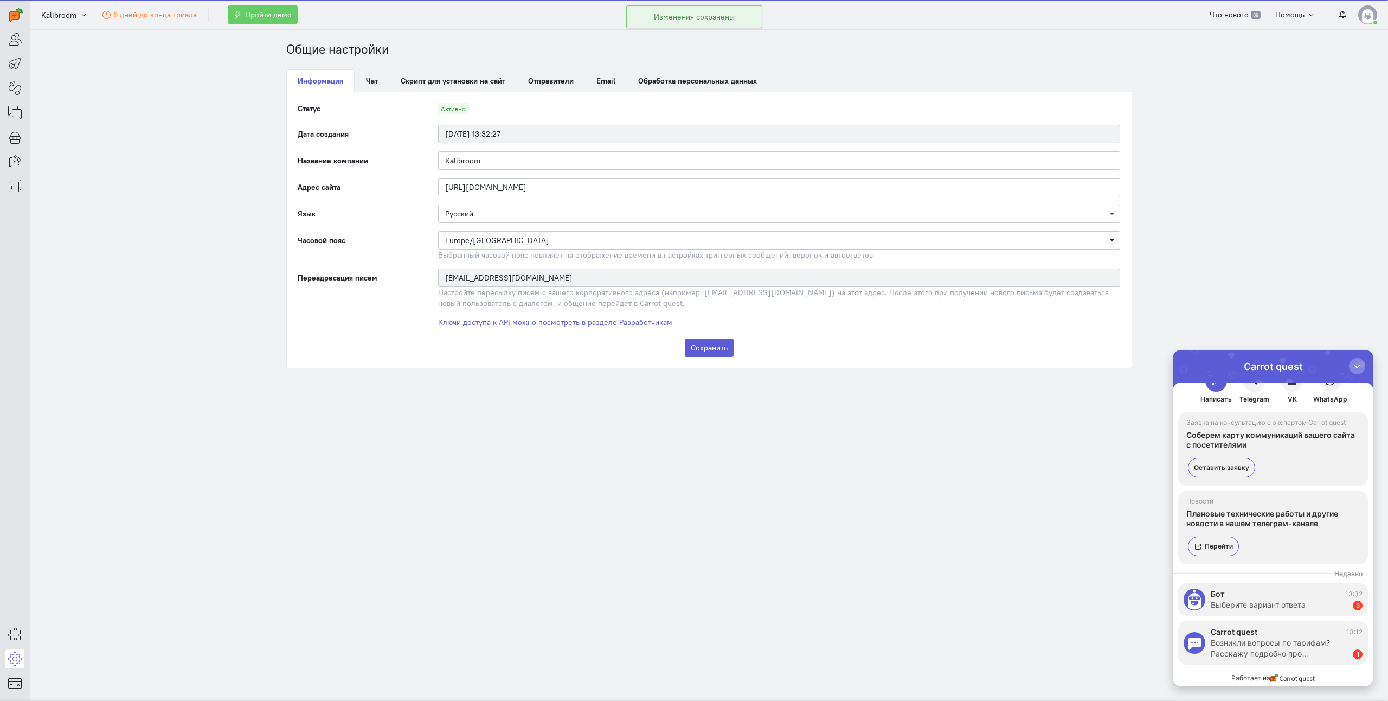
click at [95, 18] on div "Kalibroom 6 дней до конца триала Пройти демо" at bounding box center [166, 15] width 262 height 20
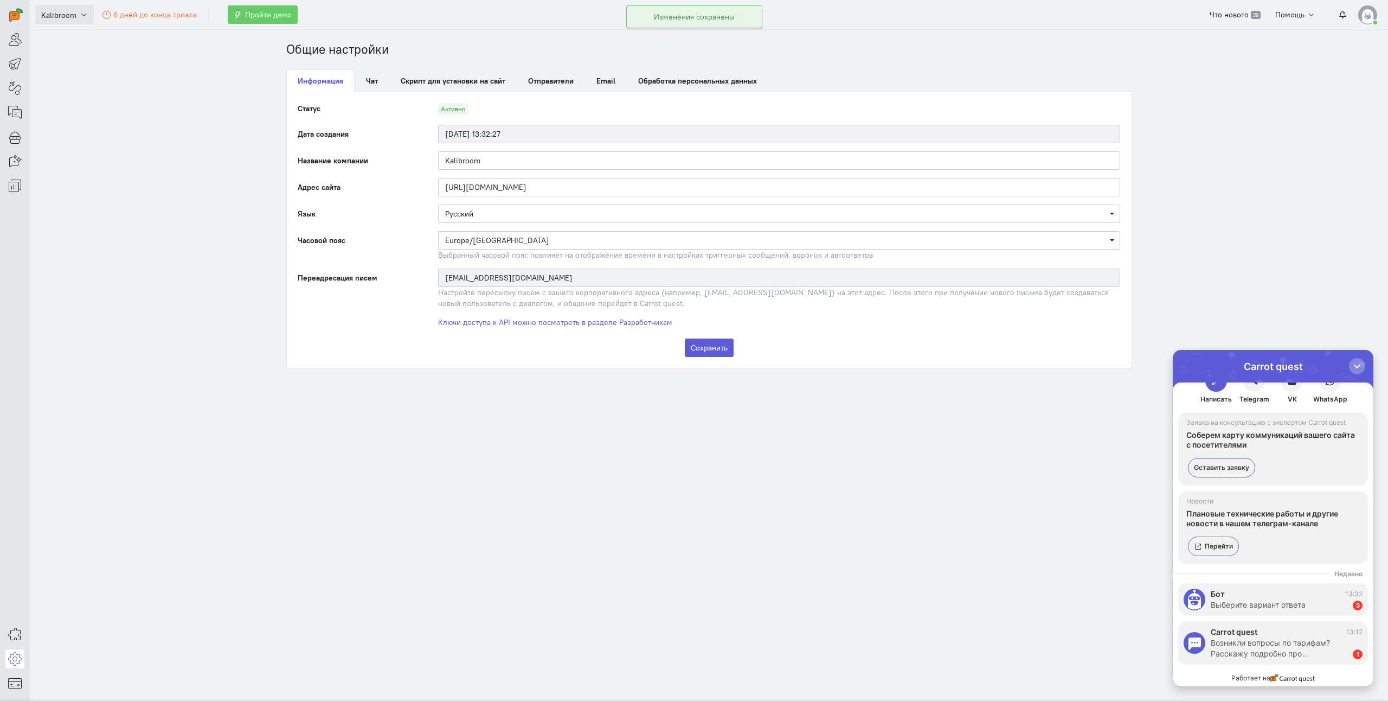
click at [85, 16] on icon "button" at bounding box center [84, 15] width 8 height 8
click at [169, 104] on section "Общие настройки Информация Чат Скрипт для установки на сайт Отправители Email О…" at bounding box center [709, 365] width 1359 height 671
click at [285, 15] on span "Пройти демо" at bounding box center [268, 15] width 47 height 10
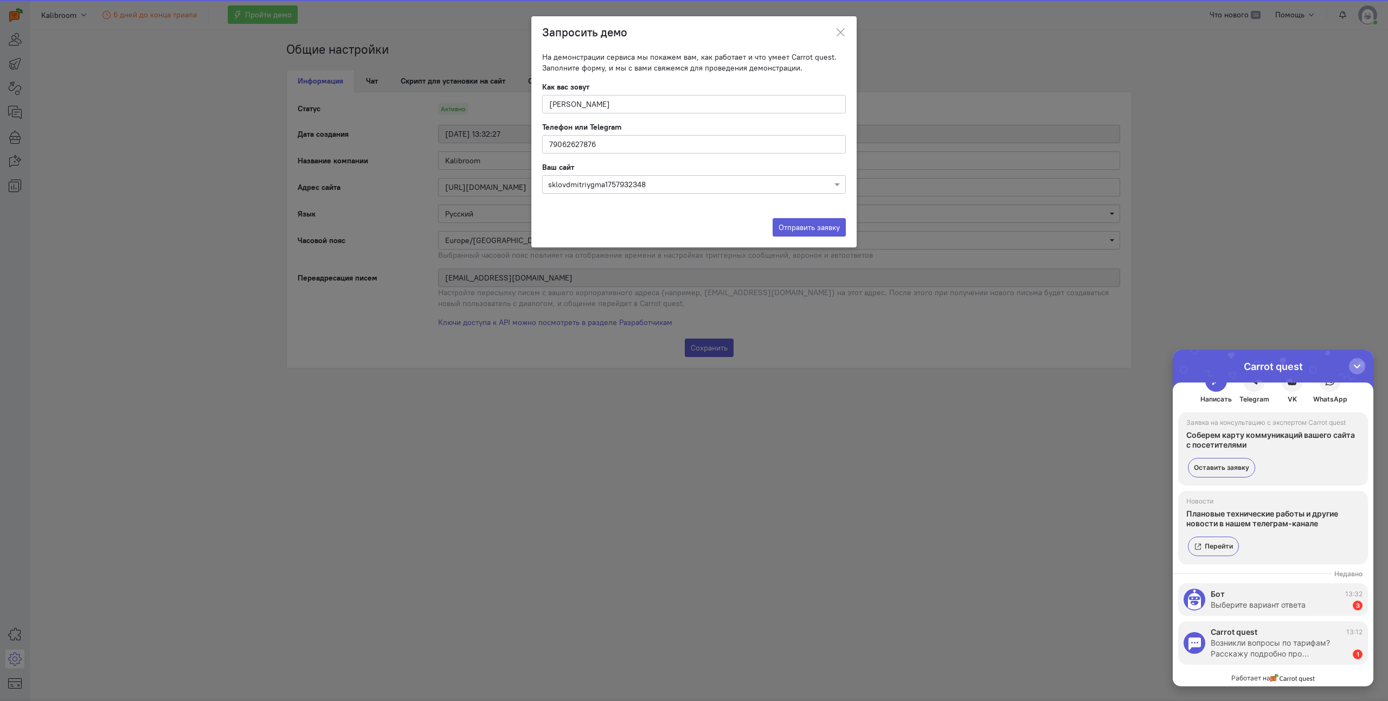
click at [905, 47] on ngb-modal-window "Запросить демо На демонстрации сервиса мы покажем вам, как работает и что умеет…" at bounding box center [694, 350] width 1388 height 701
click at [958, 57] on ngb-modal-window "Запросить демо На демонстрации сервиса мы покажем вам, как работает и что умеет…" at bounding box center [694, 350] width 1388 height 701
click at [846, 33] on button at bounding box center [840, 32] width 33 height 25
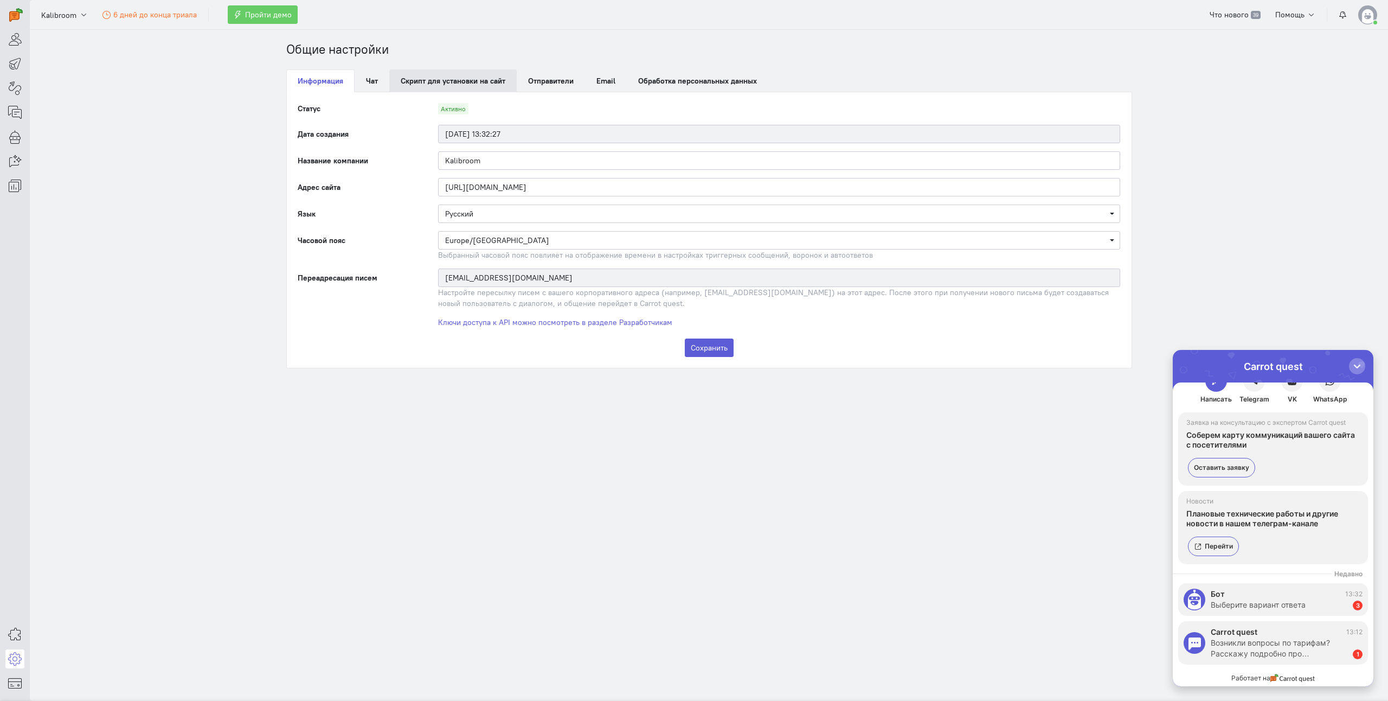
click at [437, 78] on link "Скрипт для установки на сайт" at bounding box center [452, 80] width 127 height 23
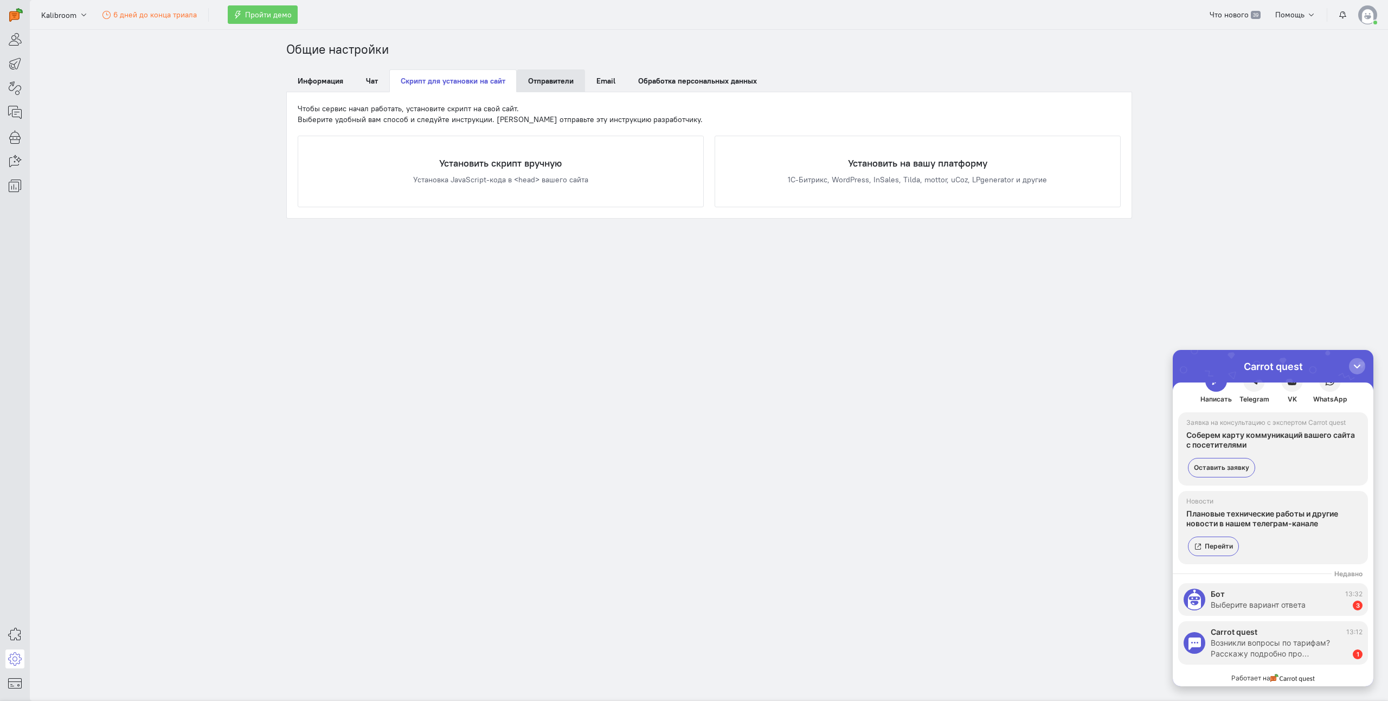
click at [552, 82] on span "Отправители" at bounding box center [551, 81] width 46 height 10
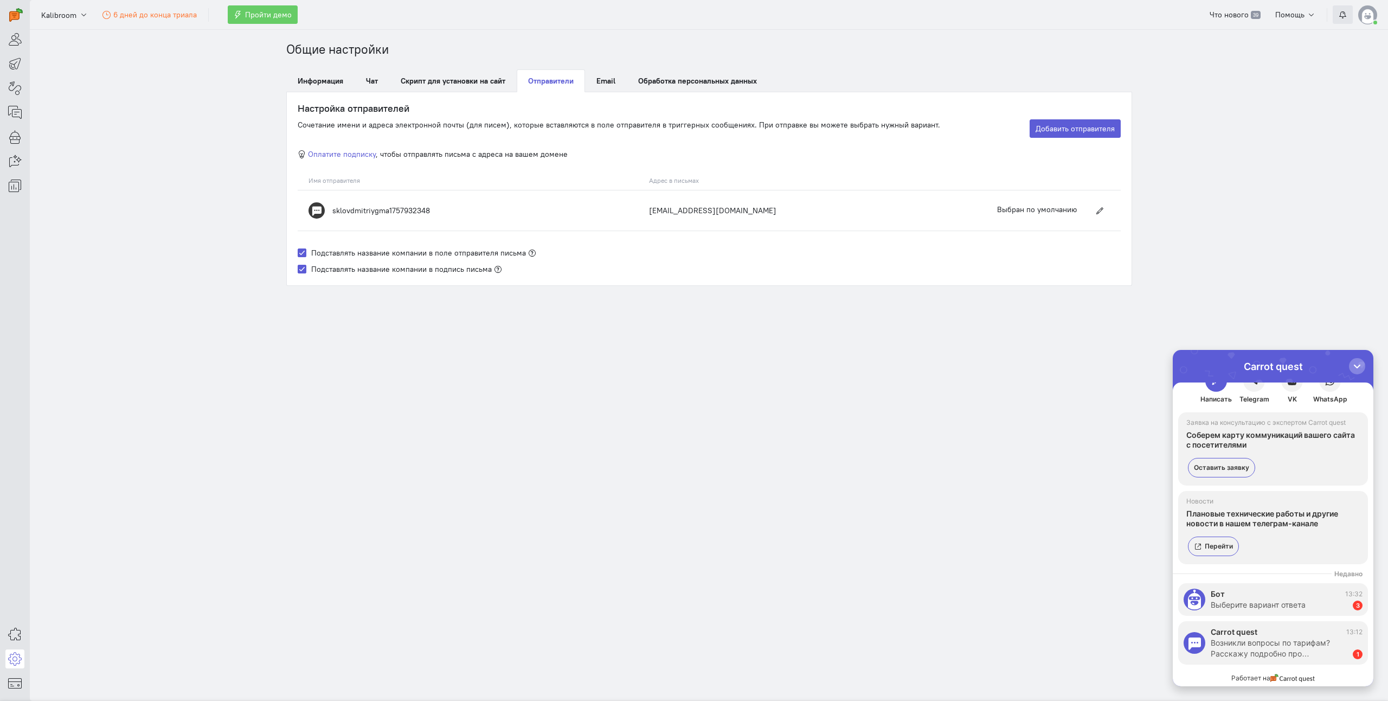
click at [1338, 15] on button "button" at bounding box center [1343, 14] width 20 height 18
click at [1364, 15] on img at bounding box center [1368, 14] width 19 height 19
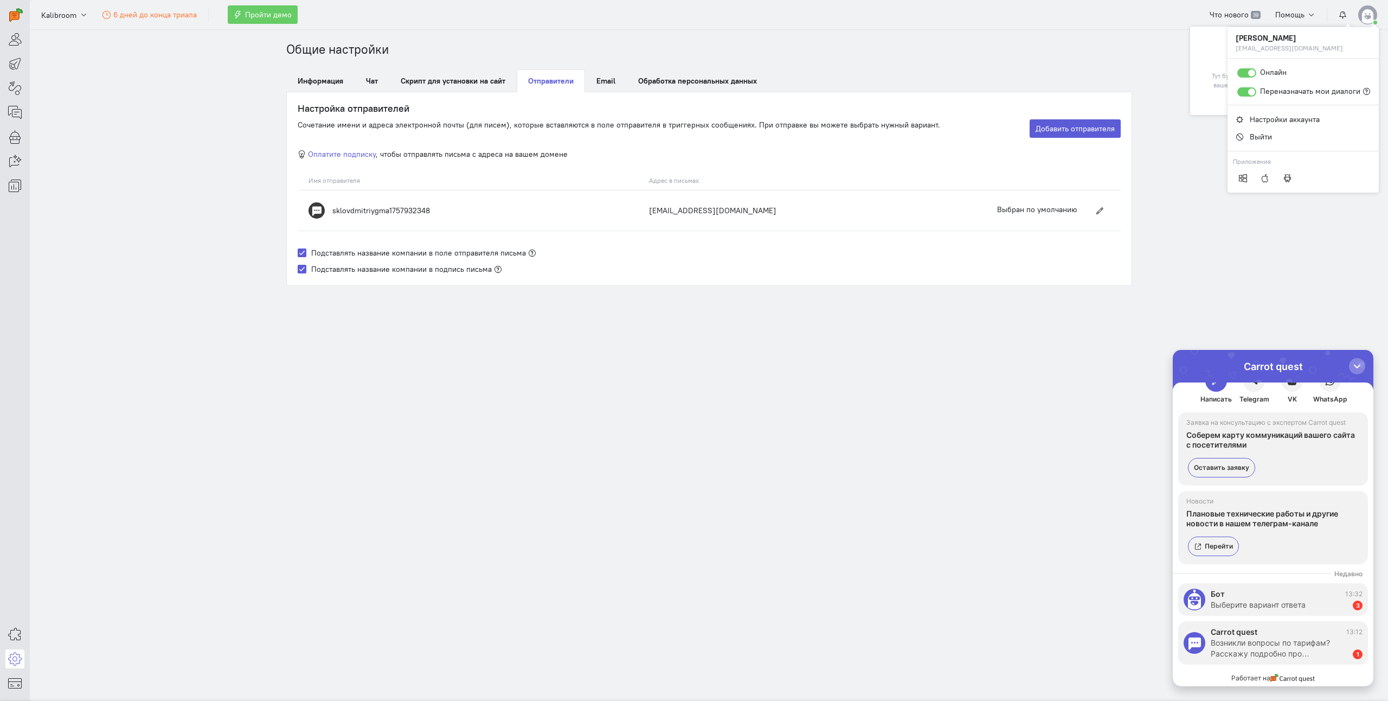
click at [1364, 15] on img at bounding box center [1368, 14] width 19 height 19
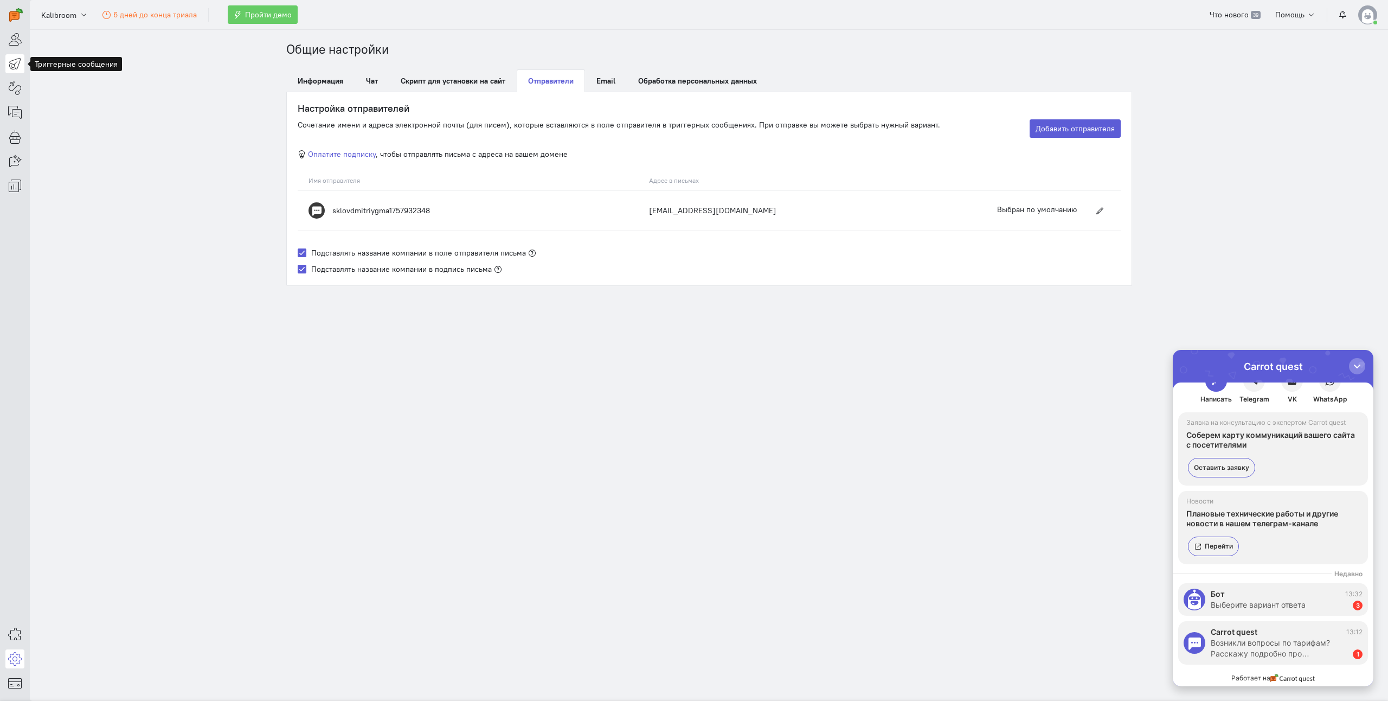
click at [12, 70] on link at bounding box center [14, 63] width 19 height 19
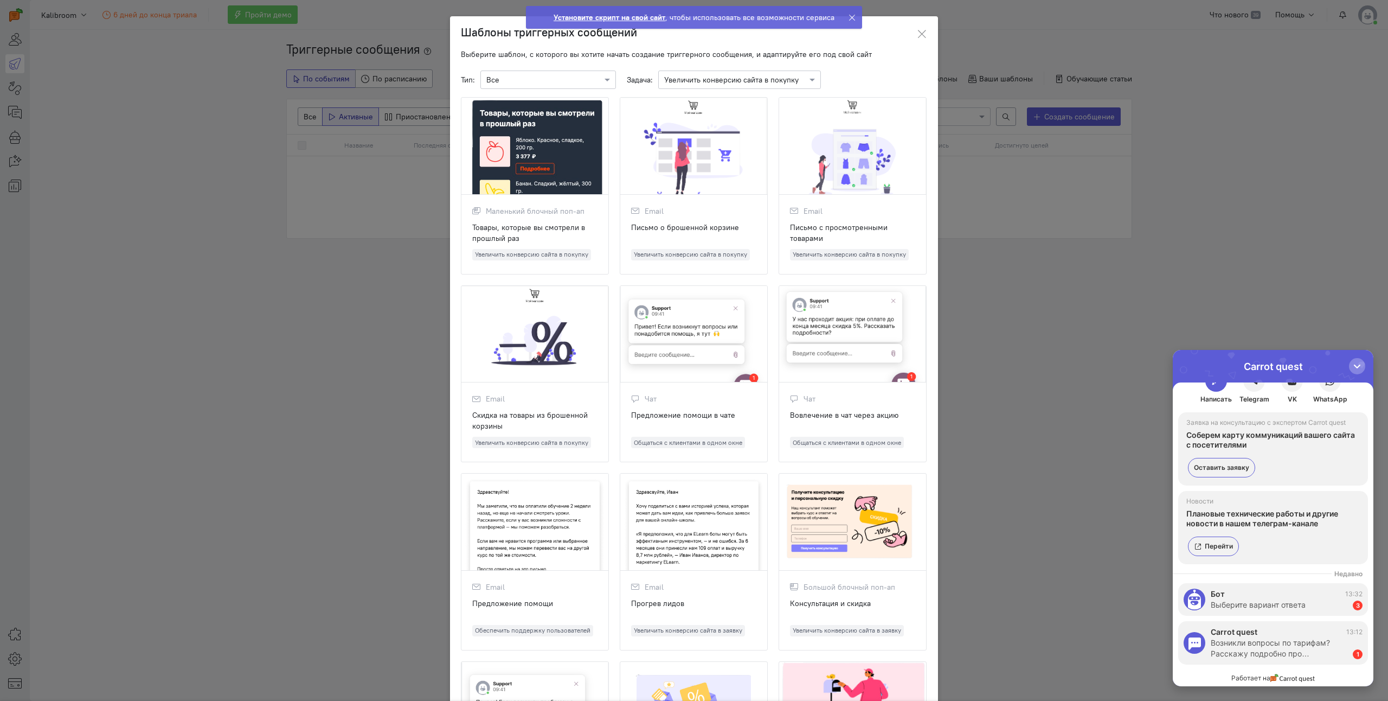
click at [682, 181] on div at bounding box center [693, 146] width 147 height 97
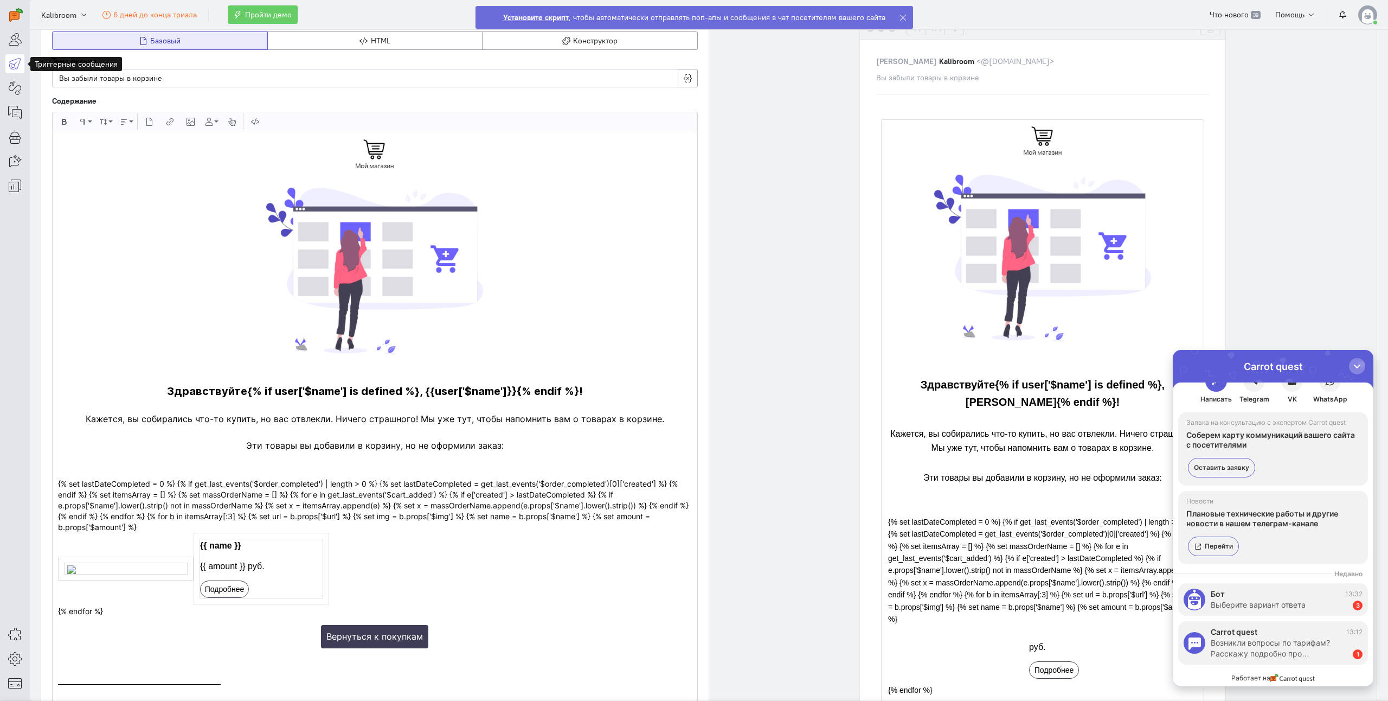
scroll to position [163, 0]
click at [1360, 369] on div "button" at bounding box center [1357, 366] width 11 height 11
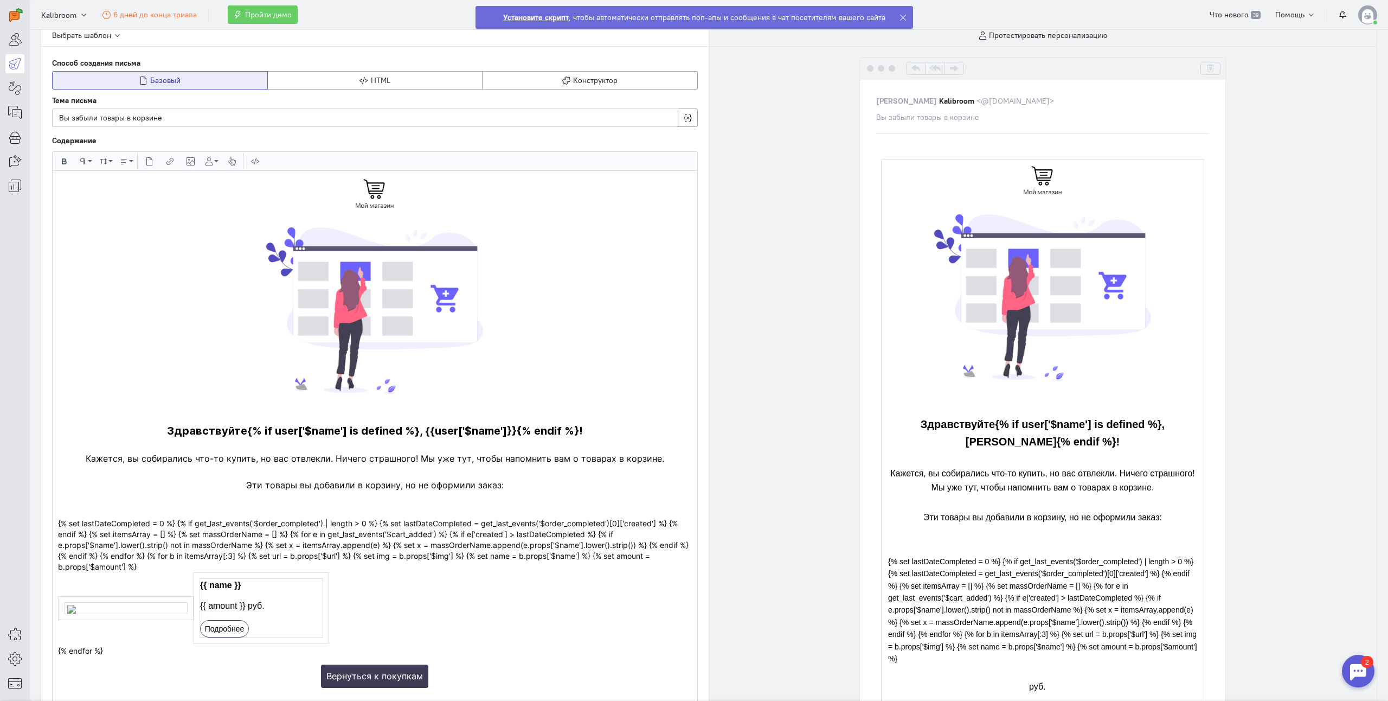
scroll to position [0, 0]
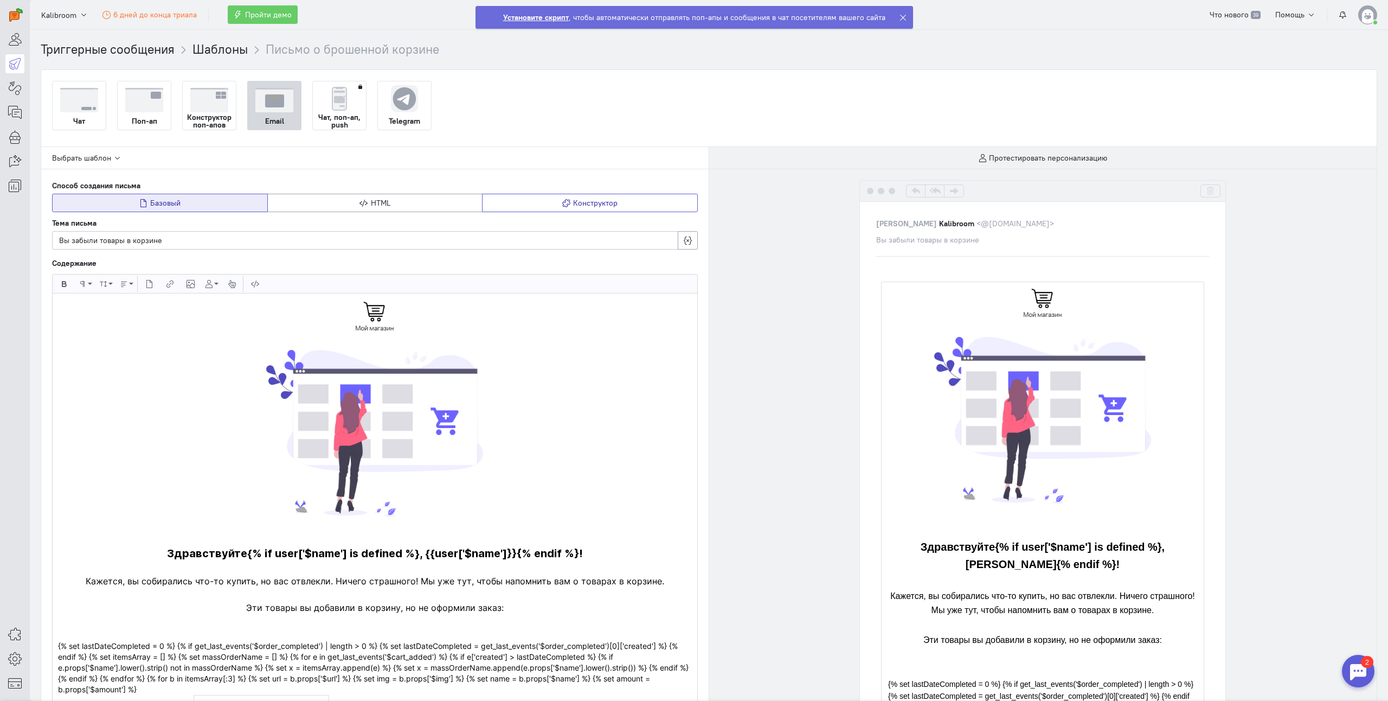
click at [536, 197] on button "Конструктор" at bounding box center [590, 203] width 216 height 18
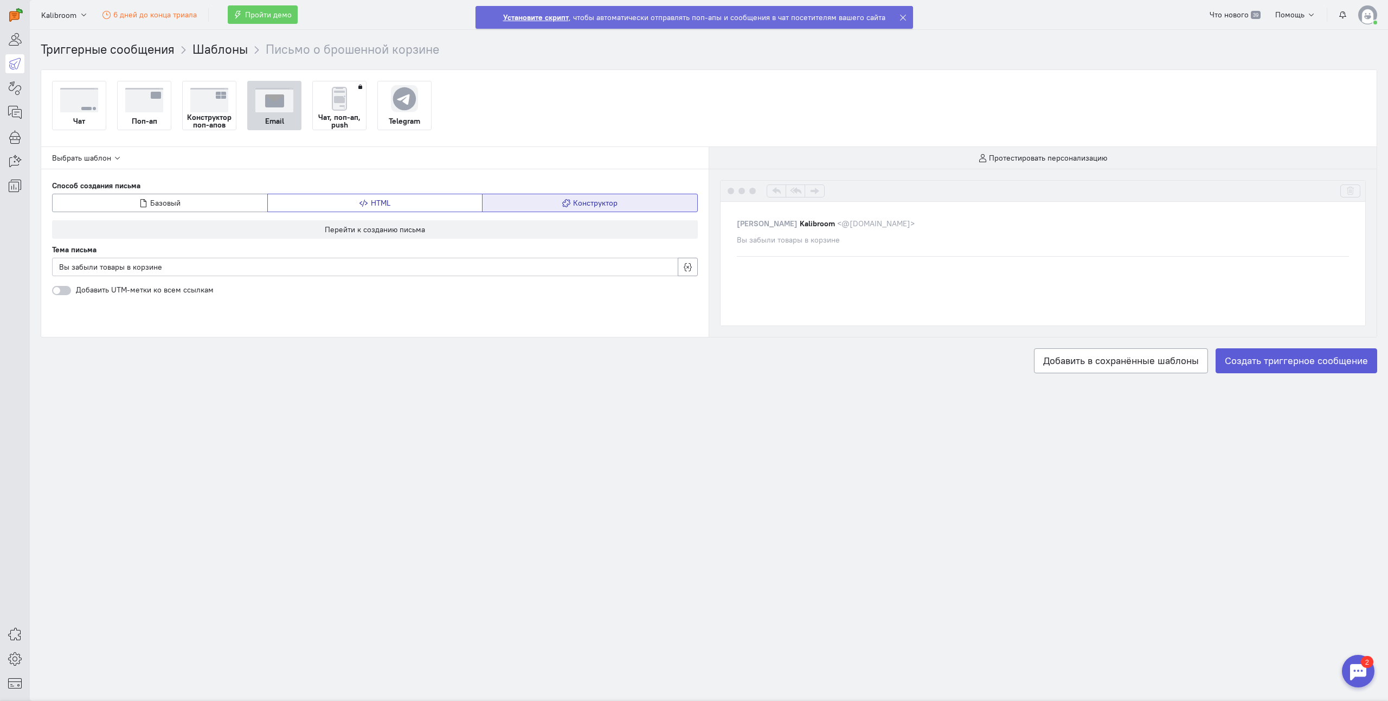
click at [389, 198] on span "HTML" at bounding box center [381, 203] width 20 height 10
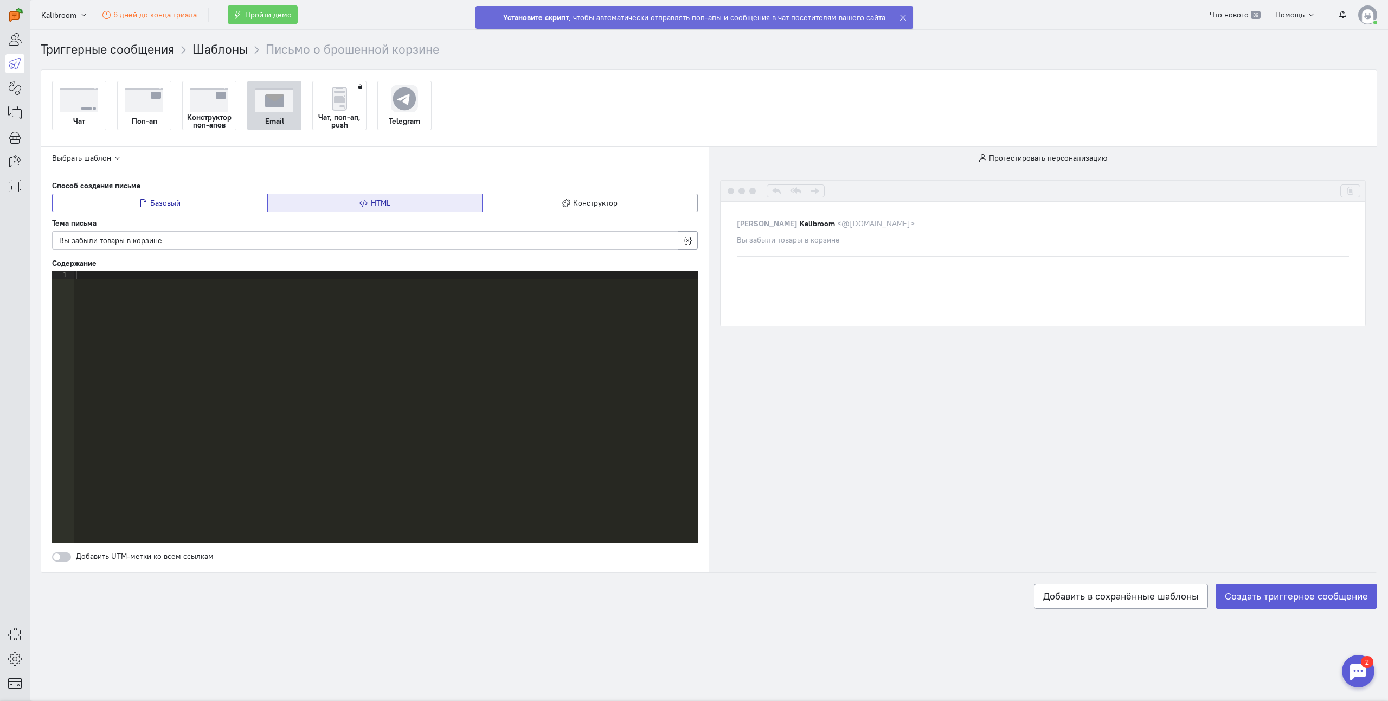
click at [216, 203] on button "Базовый" at bounding box center [160, 203] width 216 height 18
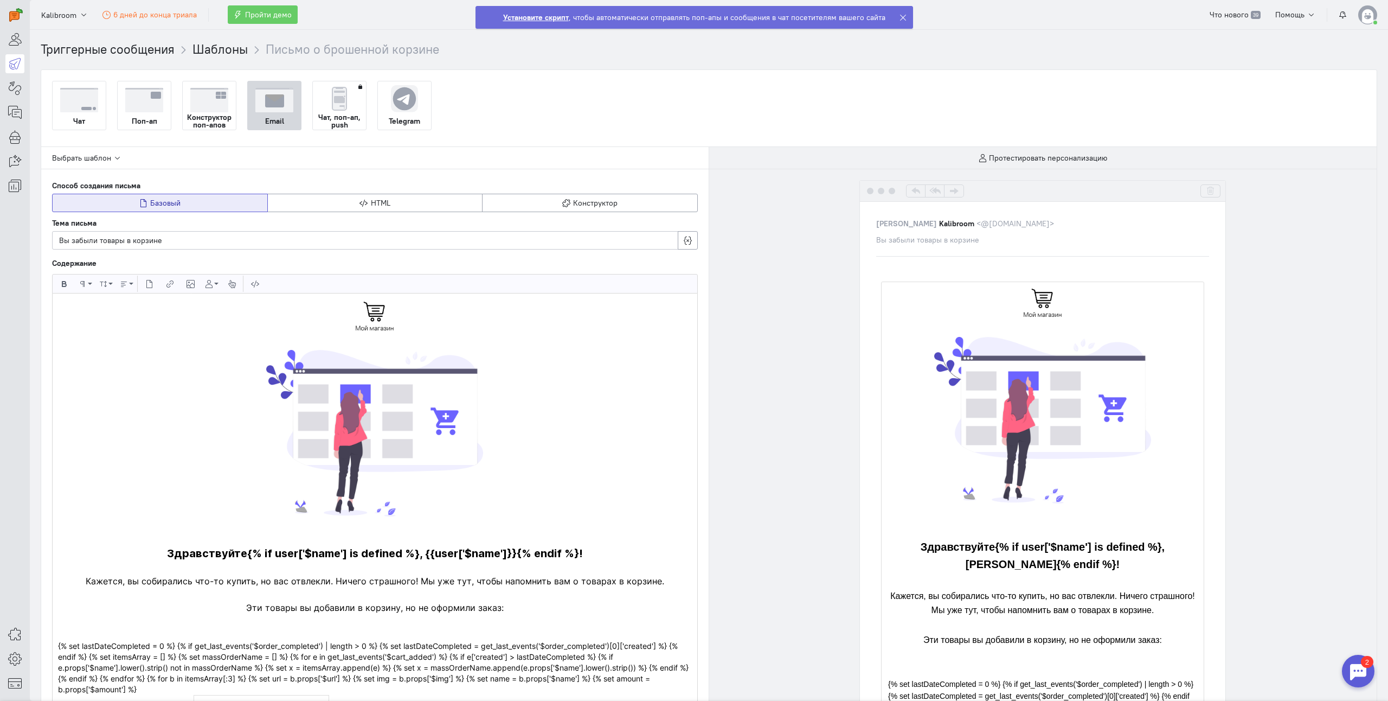
click at [339, 118] on strong "Чат, поп-ап, push" at bounding box center [339, 120] width 53 height 15
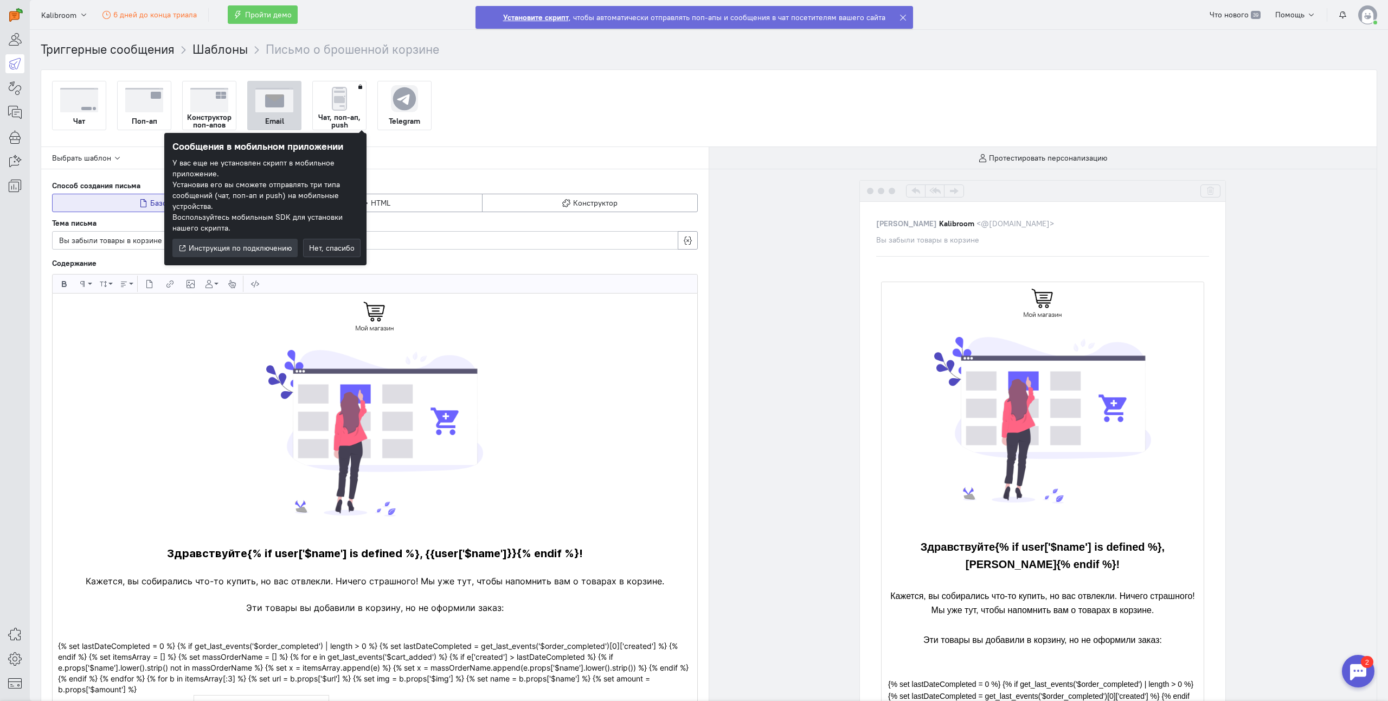
click at [405, 115] on div "Telegram" at bounding box center [404, 120] width 53 height 17
click at [0, 0] on input "Telegram" at bounding box center [0, 0] width 0 height 0
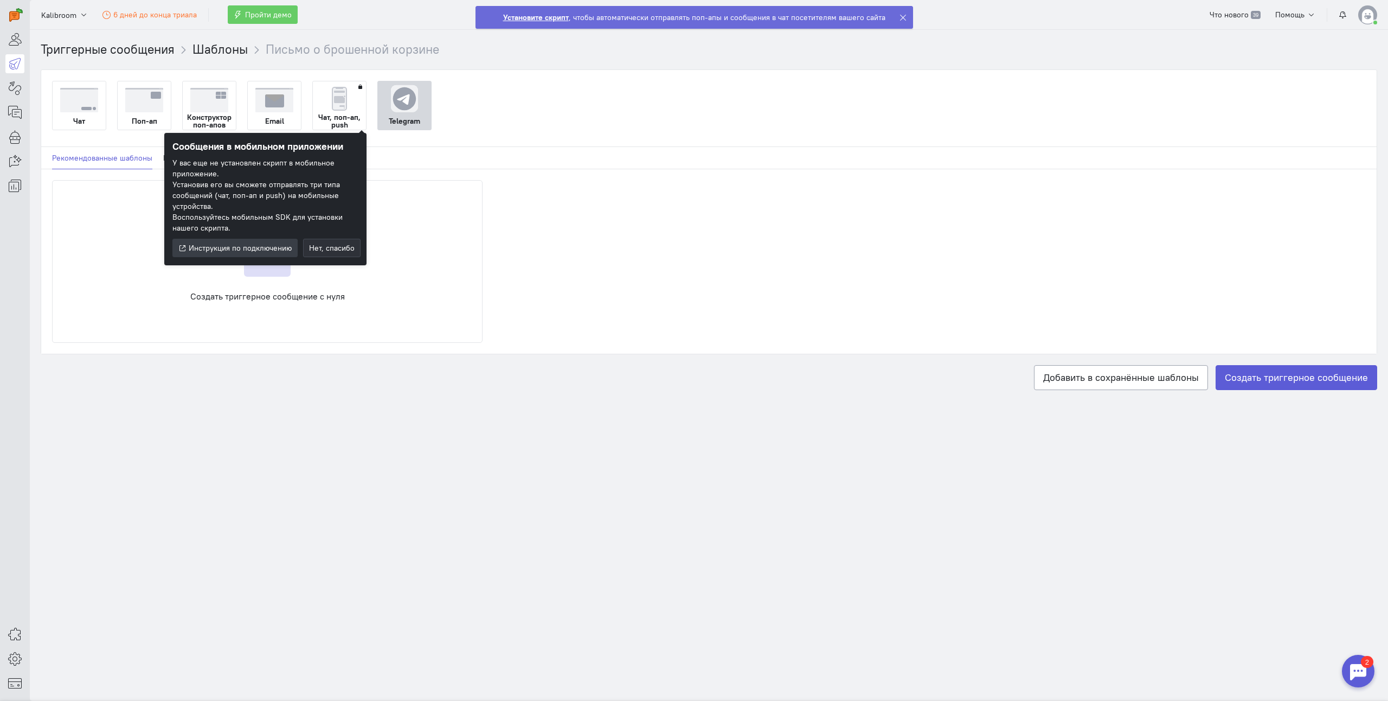
click at [438, 176] on div "Создать триггерное сообщение с нуля" at bounding box center [709, 262] width 1325 height 174
click at [331, 253] on button "Нет, спасибо" at bounding box center [331, 248] width 57 height 18
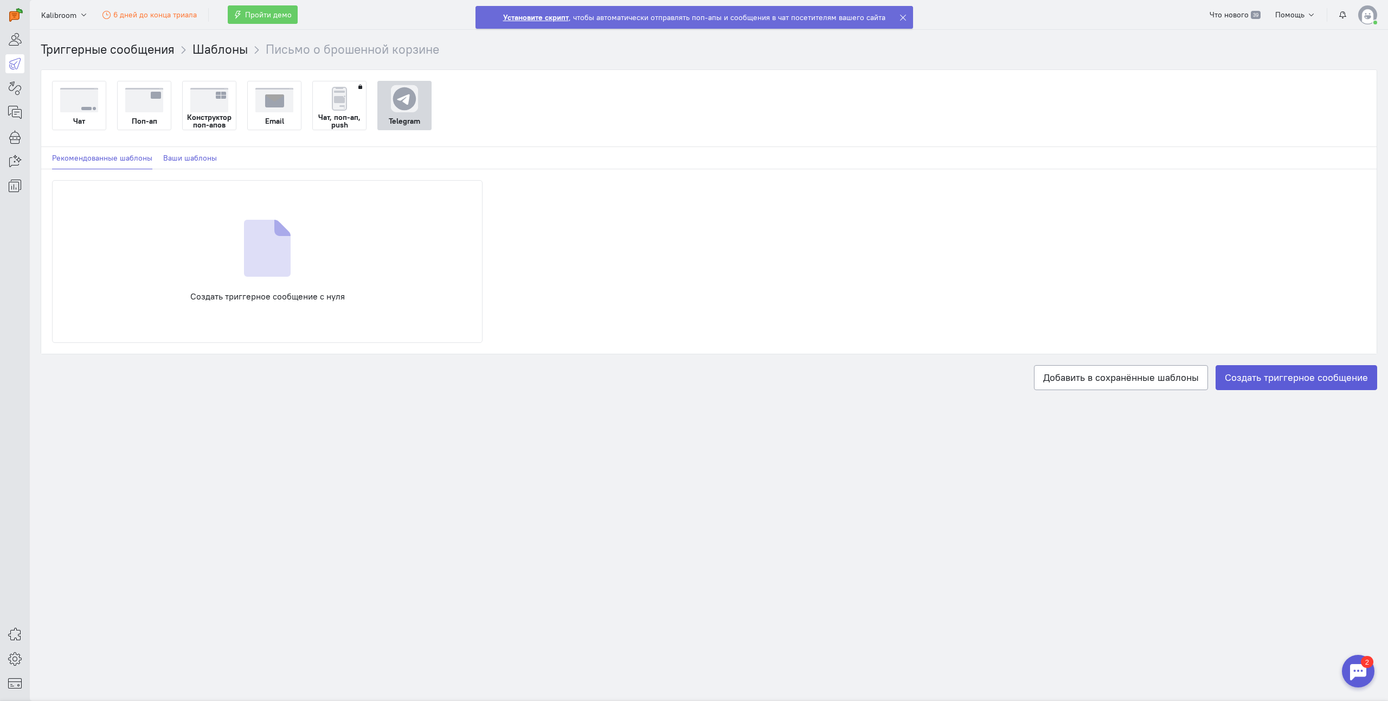
click at [184, 164] on link "Ваши шаблоны" at bounding box center [190, 158] width 54 height 22
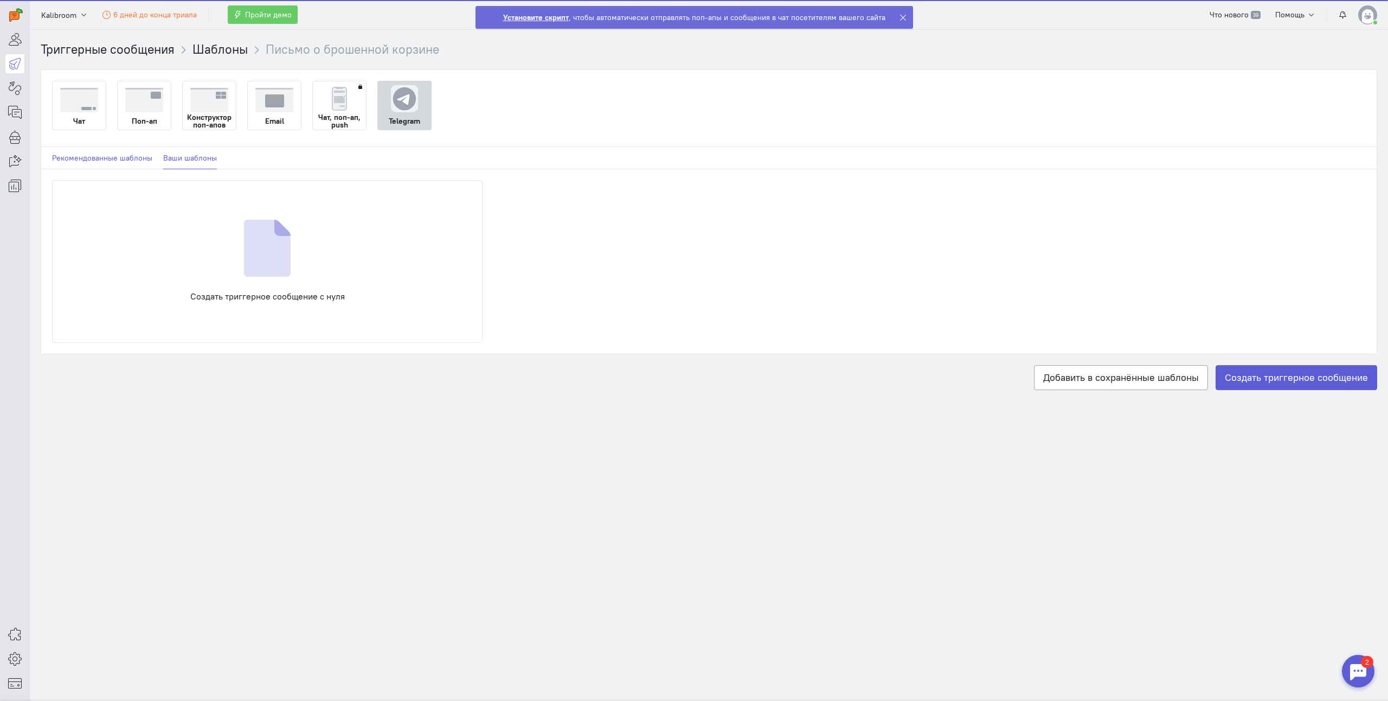
click at [118, 154] on link "Рекомендованные шаблоны" at bounding box center [102, 158] width 100 height 22
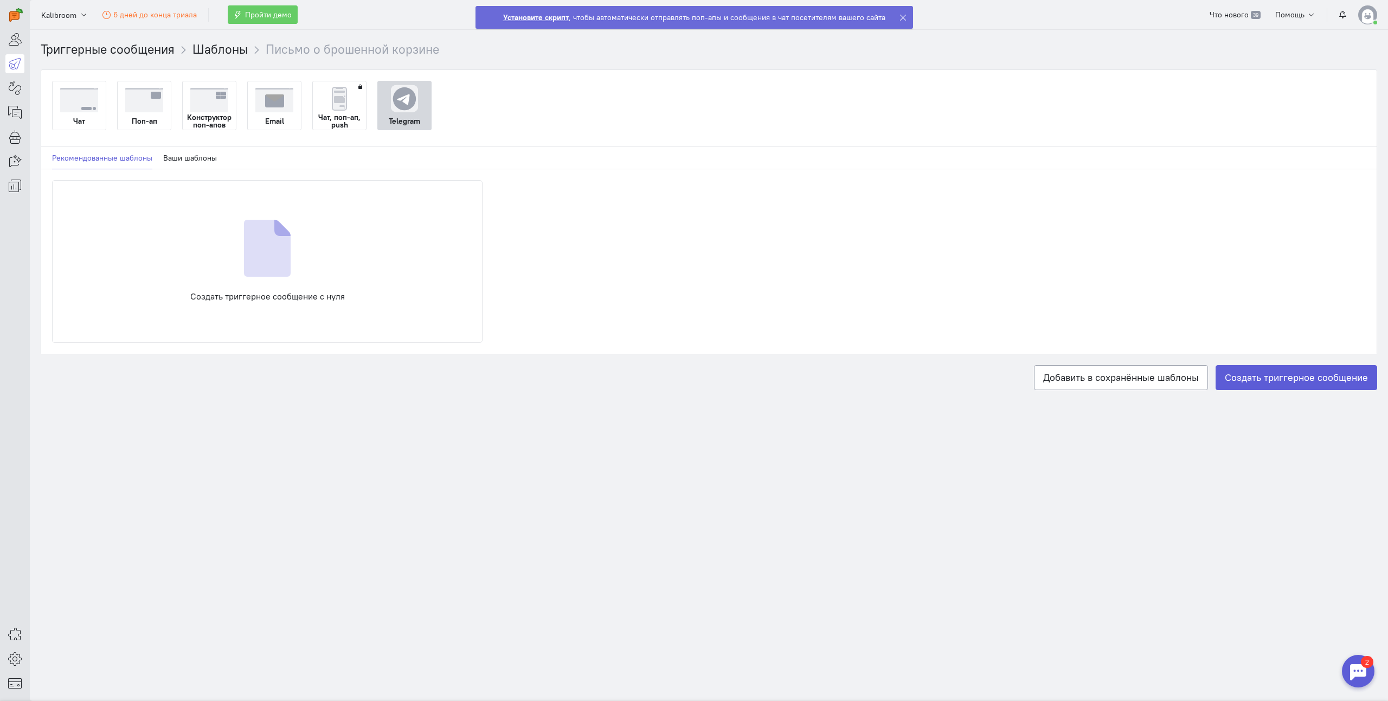
click at [217, 108] on img at bounding box center [209, 100] width 38 height 24
click at [0, 0] on input "Конструктор поп-апов" at bounding box center [0, 0] width 0 height 0
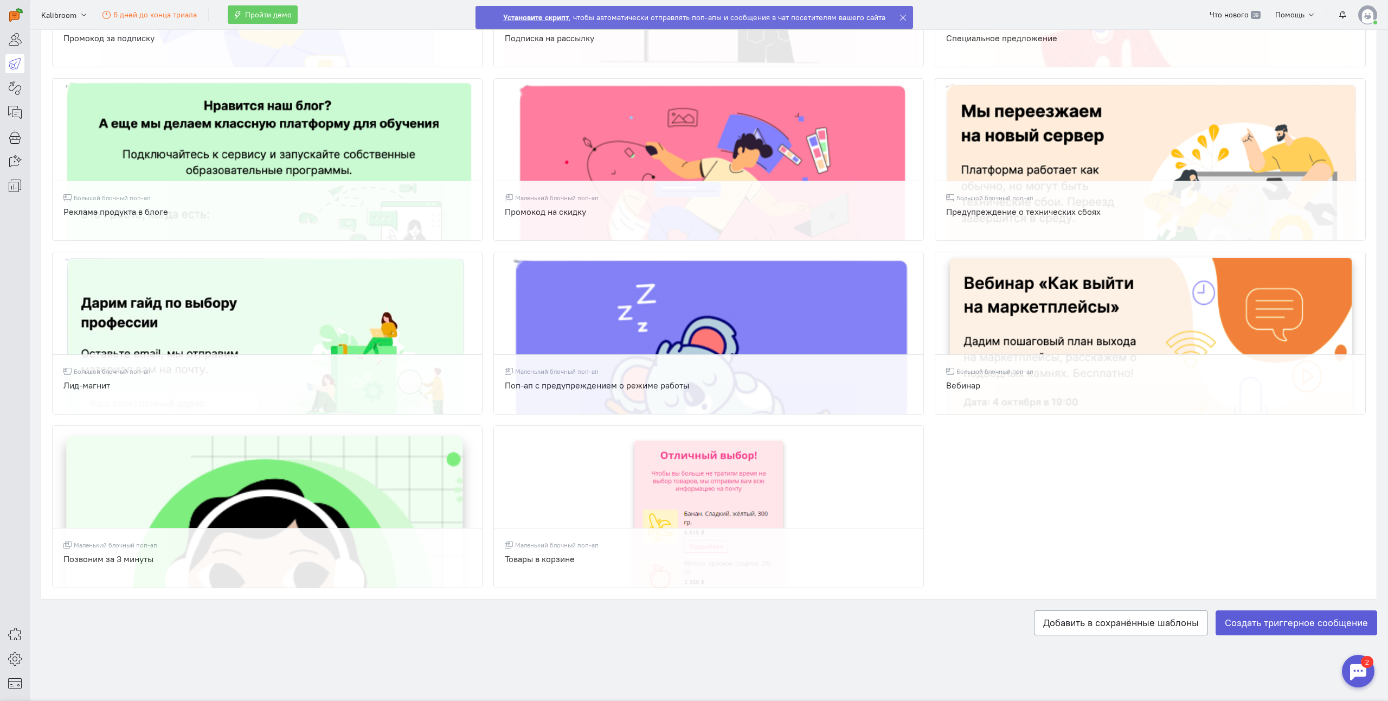
scroll to position [484, 0]
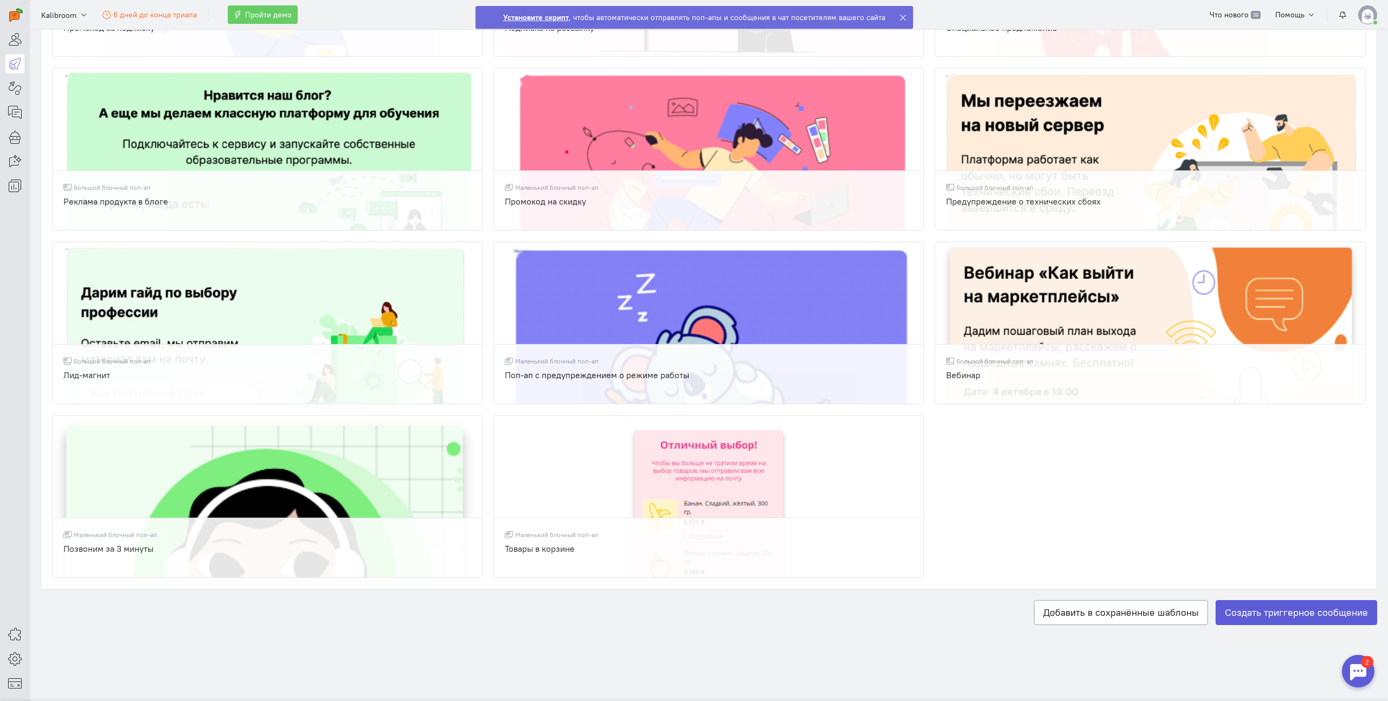
click at [612, 642] on div "Триггерные сообщения Шаблоны Письмо о брошенной корзине Чат Поп-ап Конструктор …" at bounding box center [709, 112] width 1359 height 1111
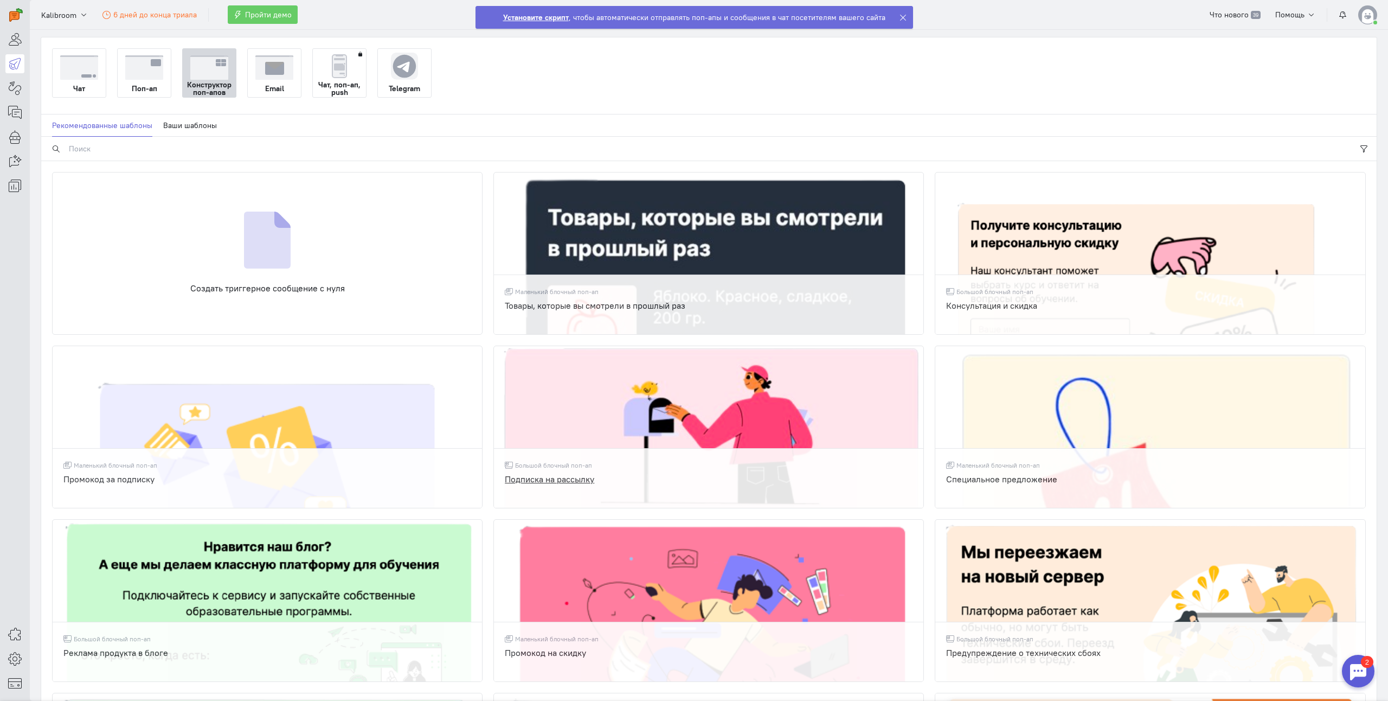
scroll to position [0, 0]
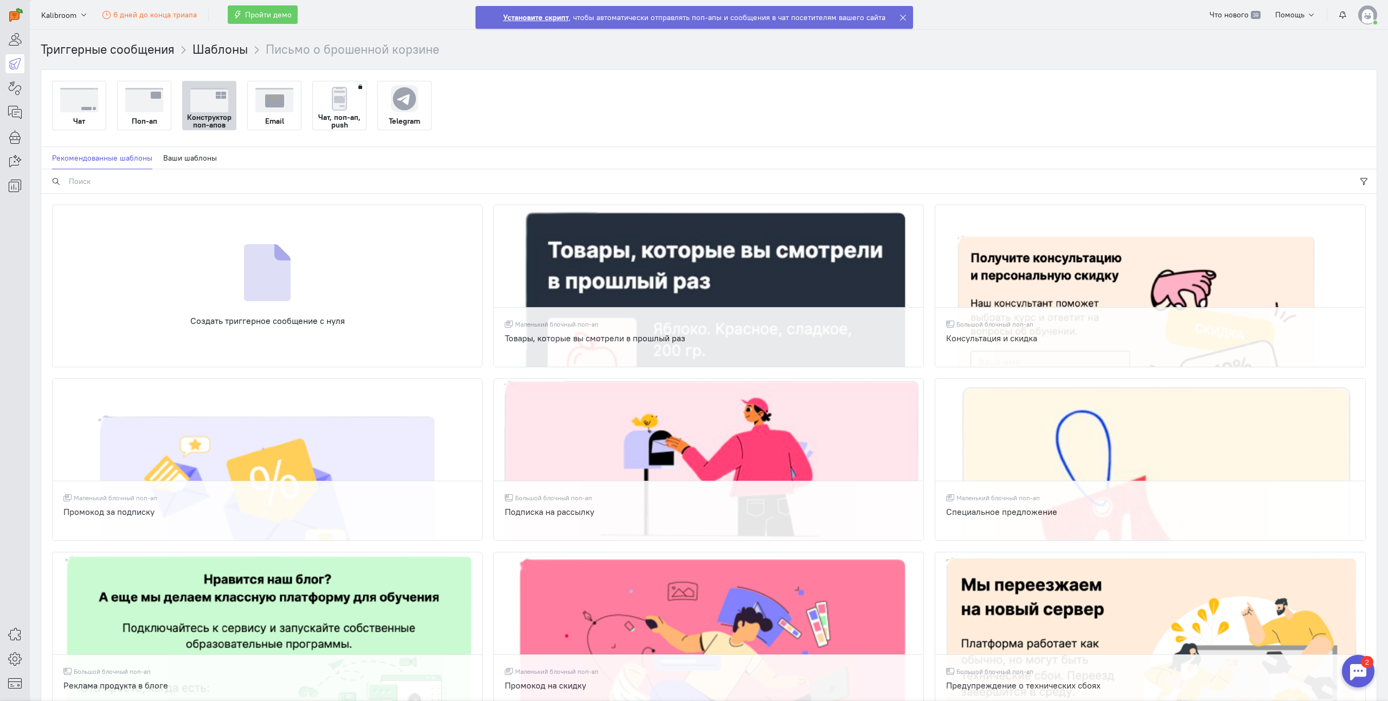
click at [138, 105] on img at bounding box center [144, 100] width 38 height 24
click at [0, 0] on input "Поп-ап" at bounding box center [0, 0] width 0 height 0
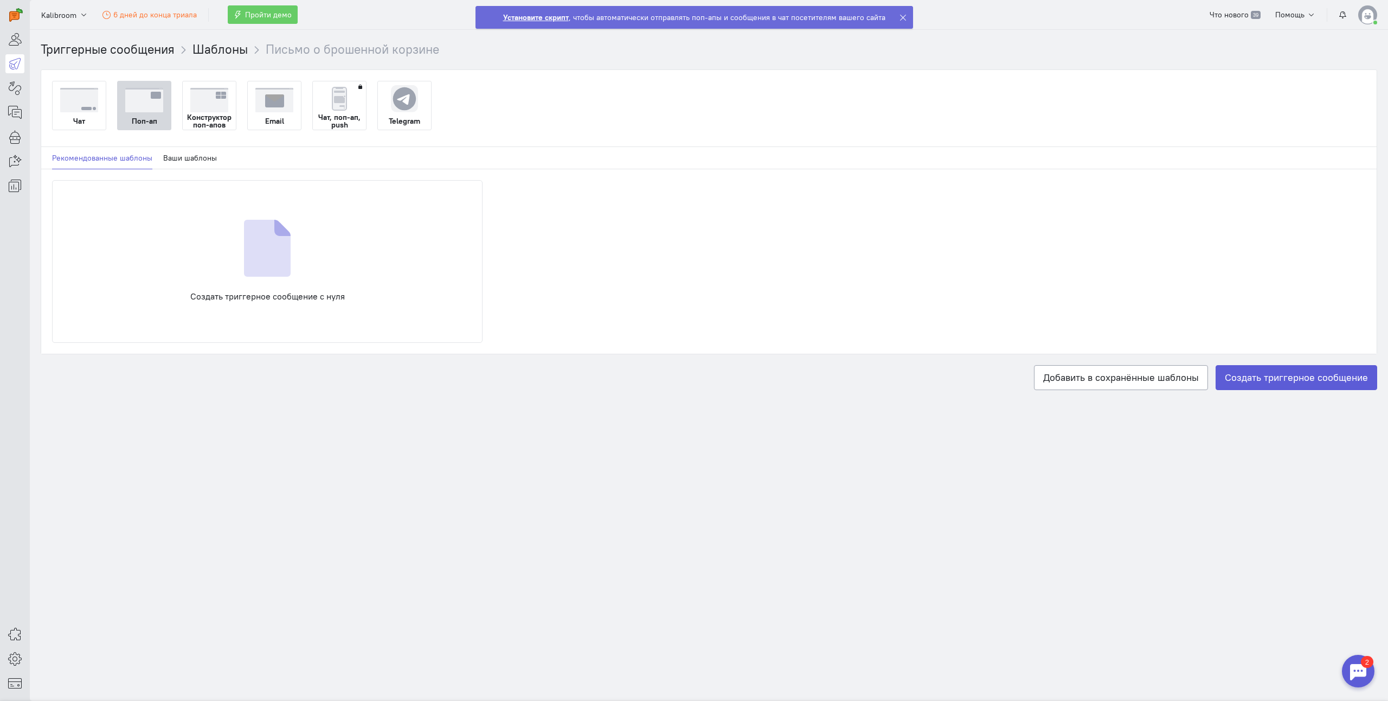
click at [86, 101] on img at bounding box center [79, 100] width 38 height 24
click at [0, 0] on input "Чат" at bounding box center [0, 0] width 0 height 0
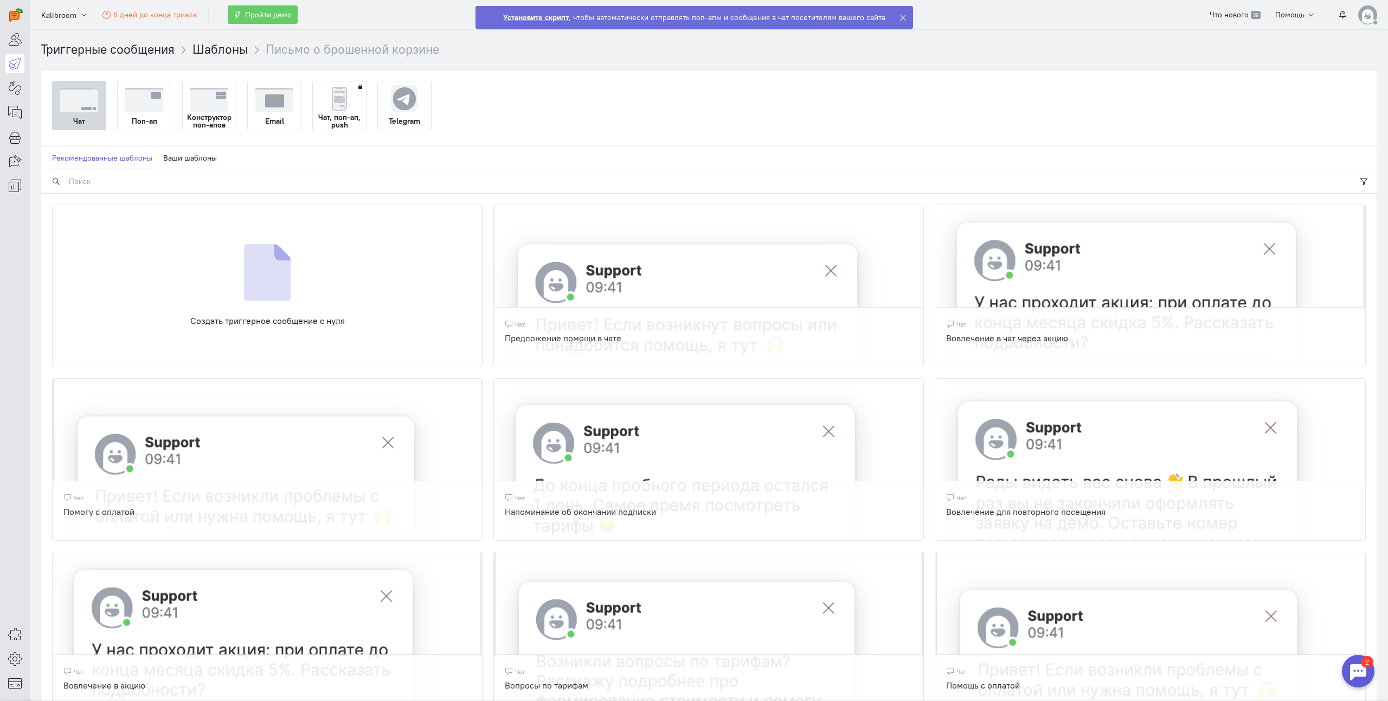
click at [127, 104] on img at bounding box center [144, 100] width 38 height 24
click at [0, 0] on input "Поп-ап" at bounding box center [0, 0] width 0 height 0
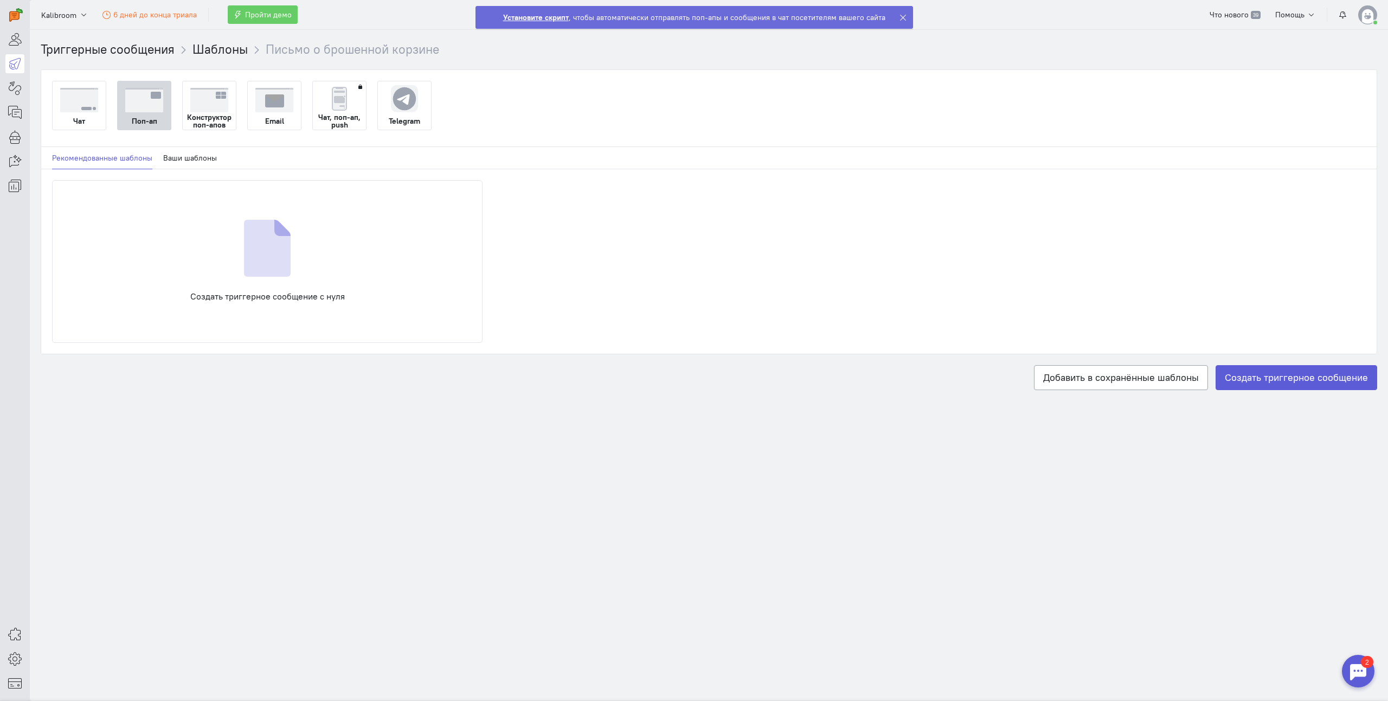
click at [187, 114] on strong "Конструктор поп-апов" at bounding box center [209, 120] width 53 height 15
click at [0, 0] on input "Конструктор поп-апов" at bounding box center [0, 0] width 0 height 0
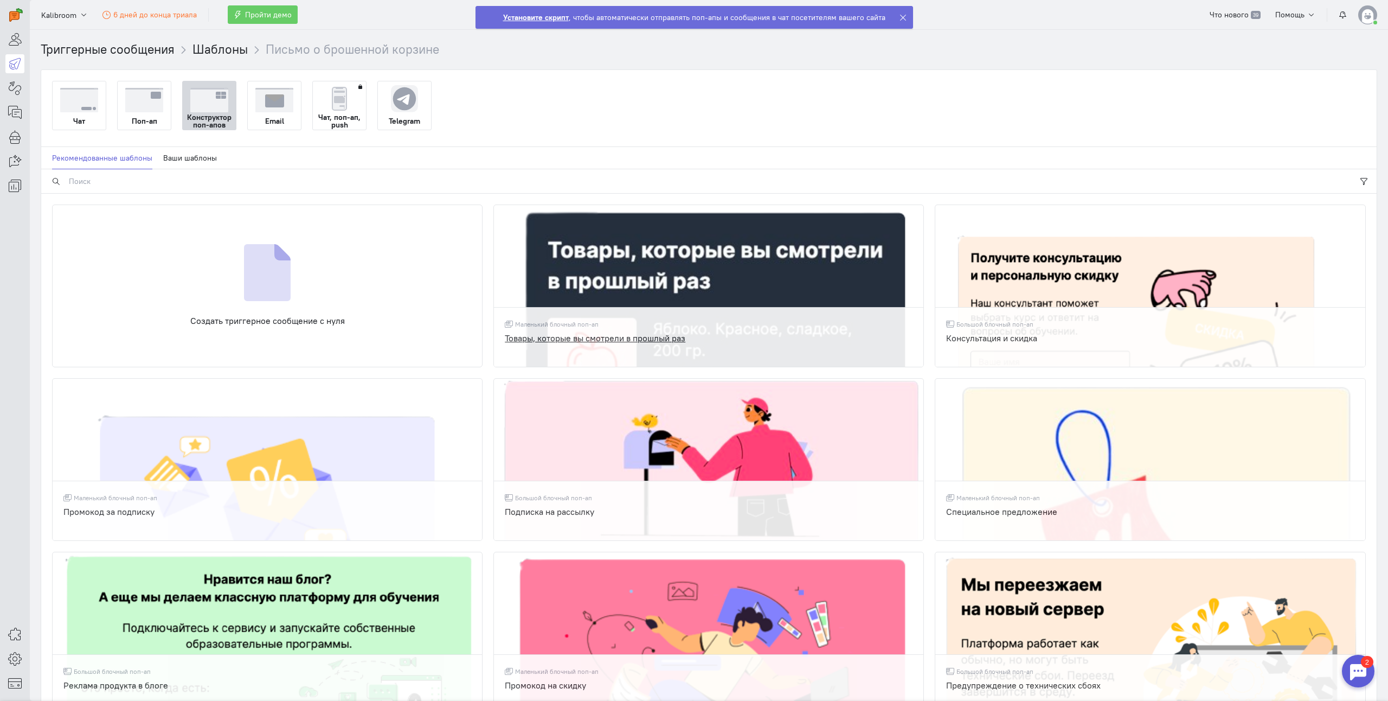
click at [670, 337] on div "Товары, которые вы смотрели в прошлый раз" at bounding box center [709, 344] width 408 height 24
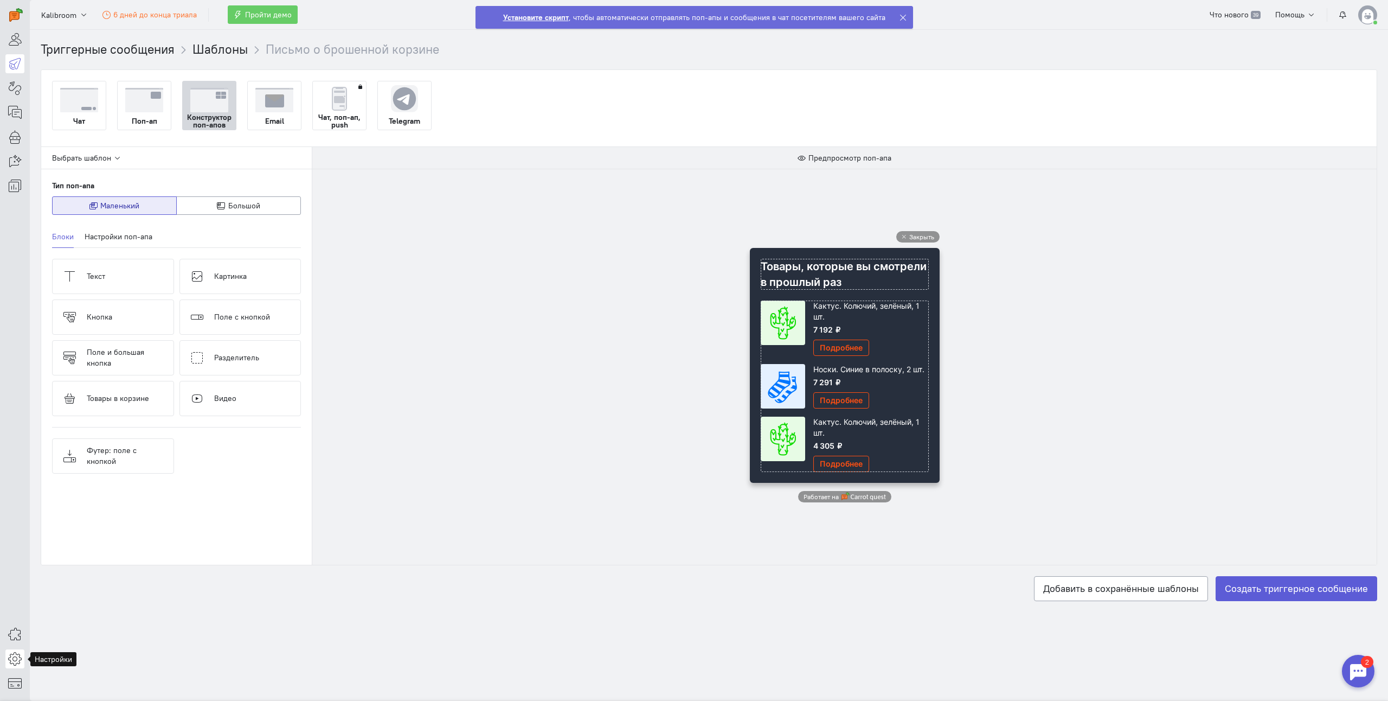
click at [18, 659] on icon at bounding box center [15, 658] width 14 height 13
click at [107, 652] on link "Разработчикам" at bounding box center [87, 656] width 115 height 17
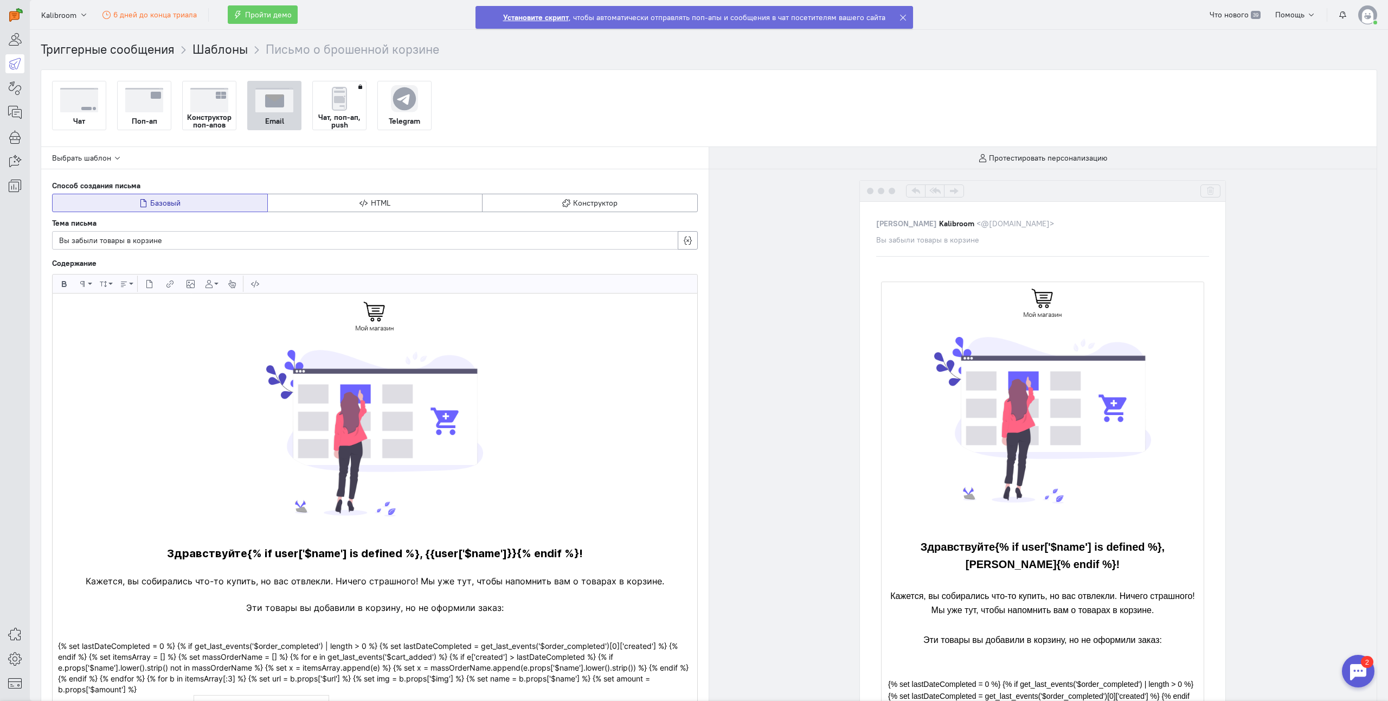
click at [347, 113] on strong "Чат, поп-ап, push" at bounding box center [339, 120] width 53 height 15
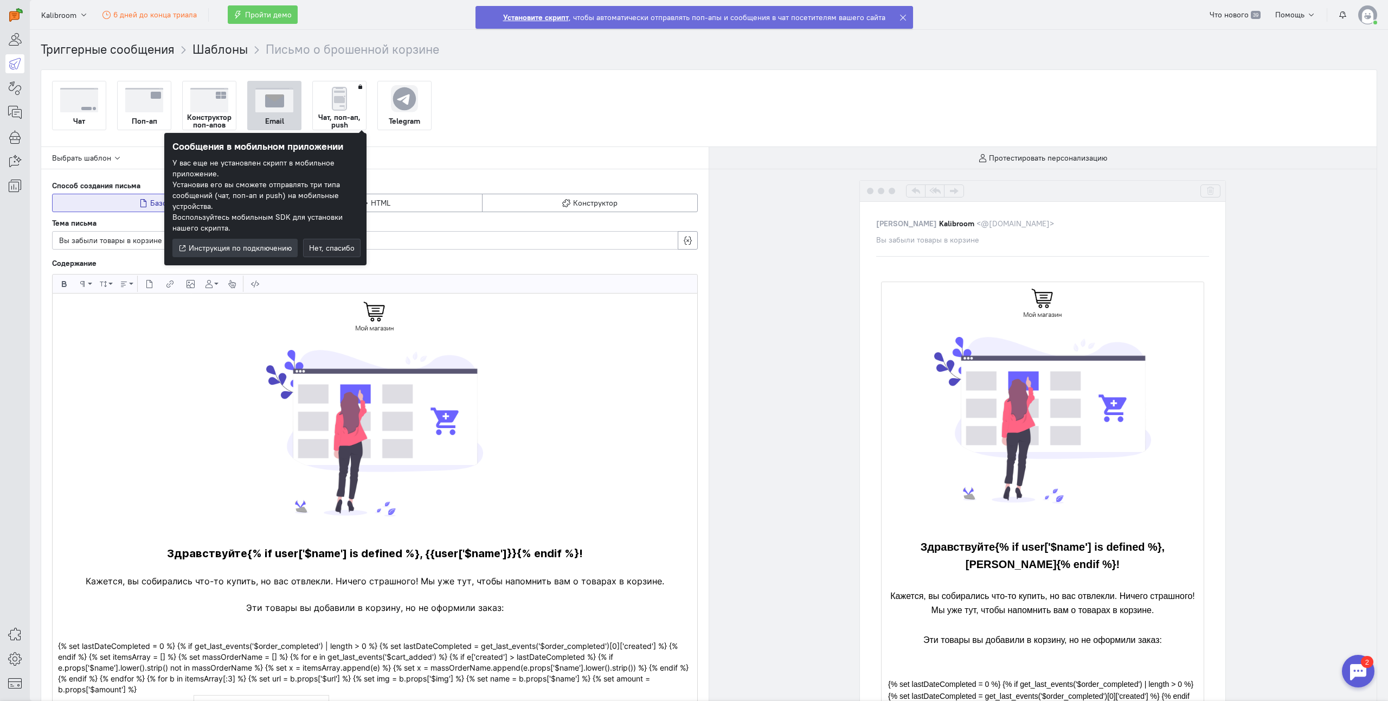
click at [530, 123] on div "Чат Поп-ап Конструктор поп-апов Email Чат, поп-ап, push Telegram" at bounding box center [709, 105] width 1314 height 49
click at [675, 112] on div "Чат Поп-ап Конструктор поп-апов Email Чат, поп-ап, push Telegram" at bounding box center [709, 105] width 1314 height 49
click at [336, 257] on button "Нет, спасибо" at bounding box center [331, 248] width 57 height 18
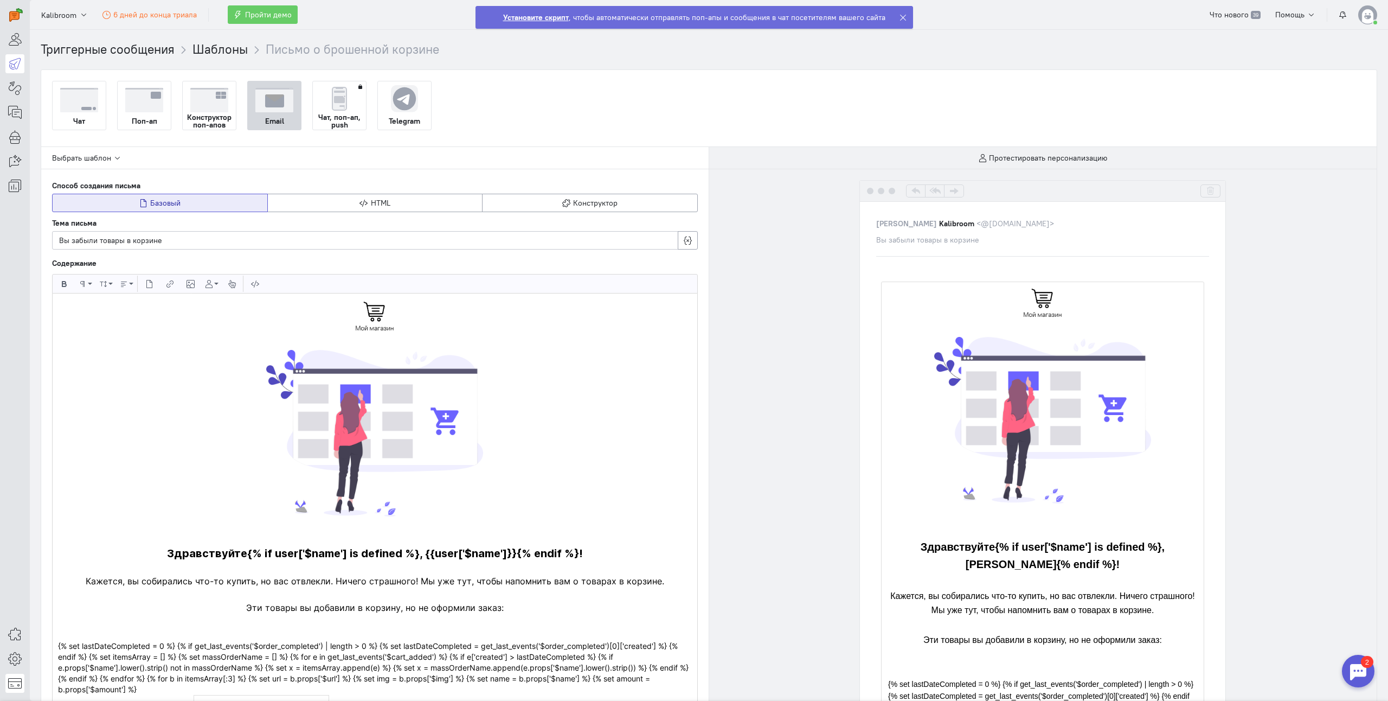
click at [22, 679] on link at bounding box center [14, 683] width 19 height 19
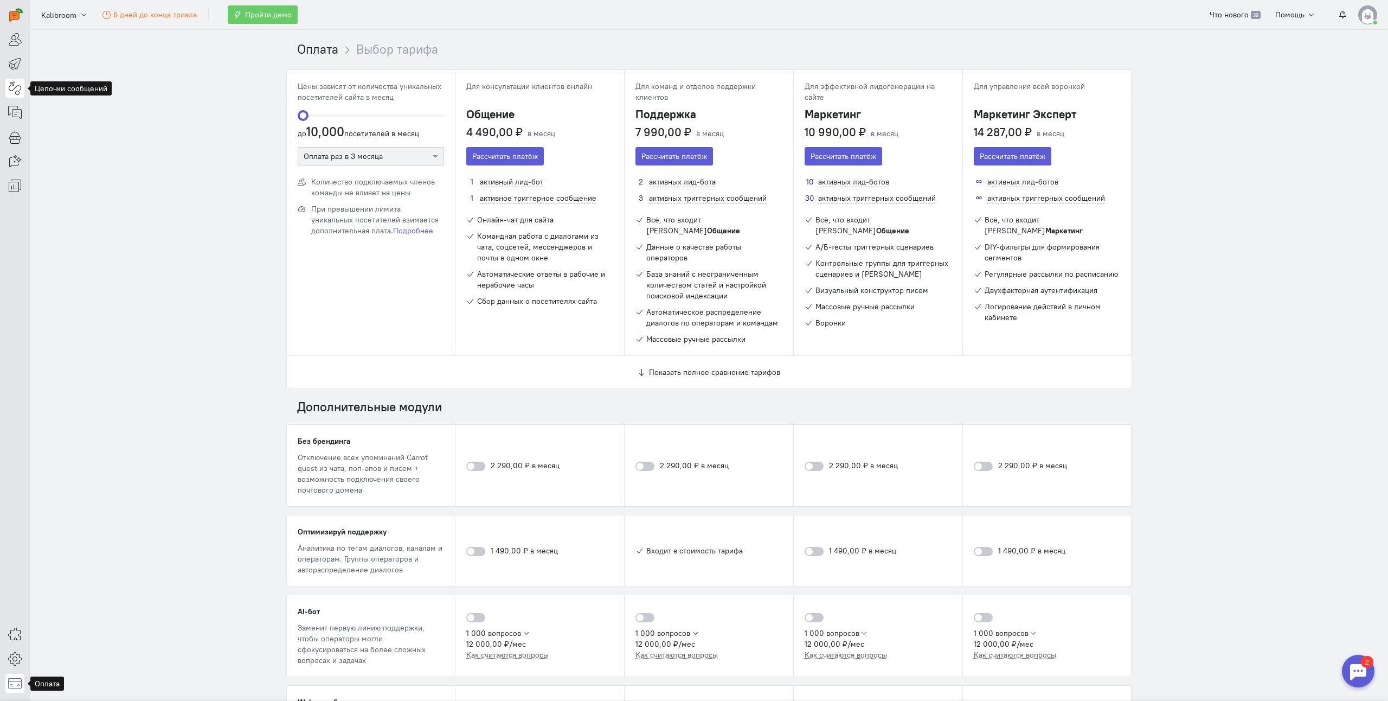
click at [18, 91] on icon at bounding box center [15, 87] width 14 height 13
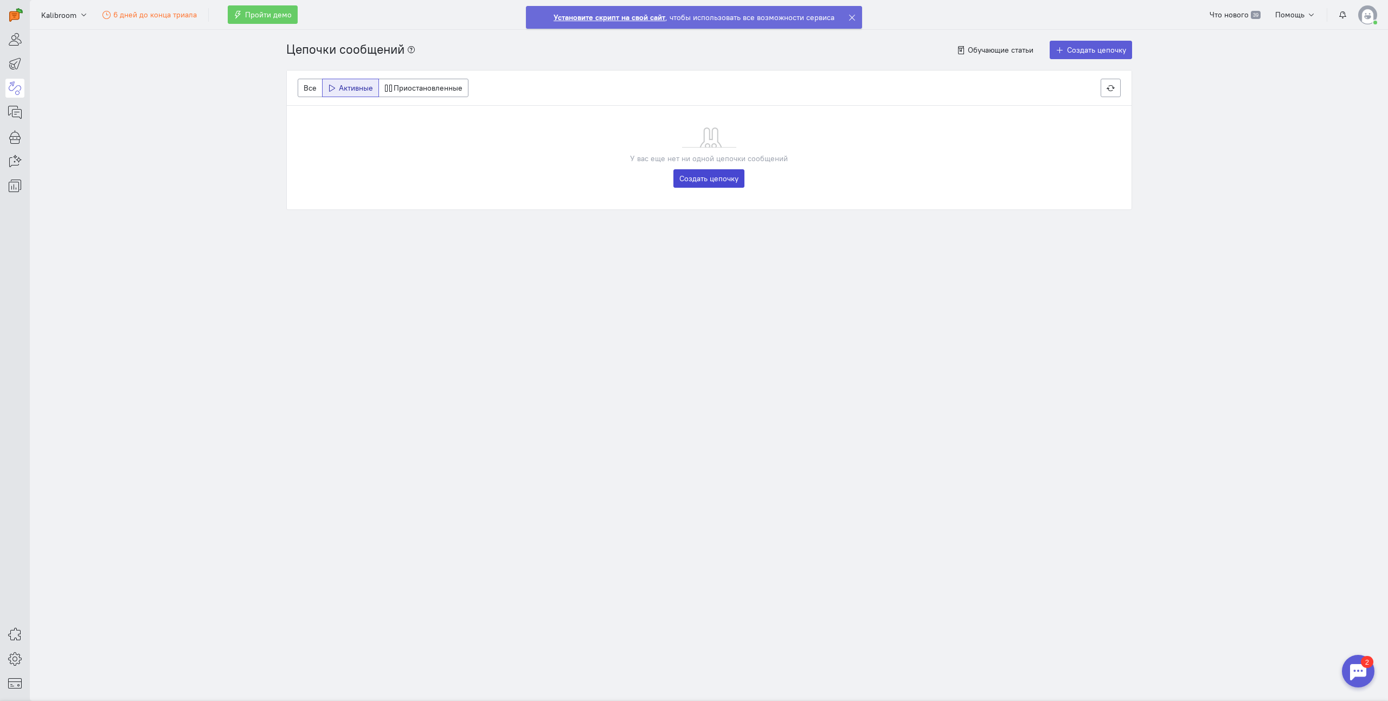
click at [710, 181] on link "Создать цепочку" at bounding box center [709, 178] width 71 height 18
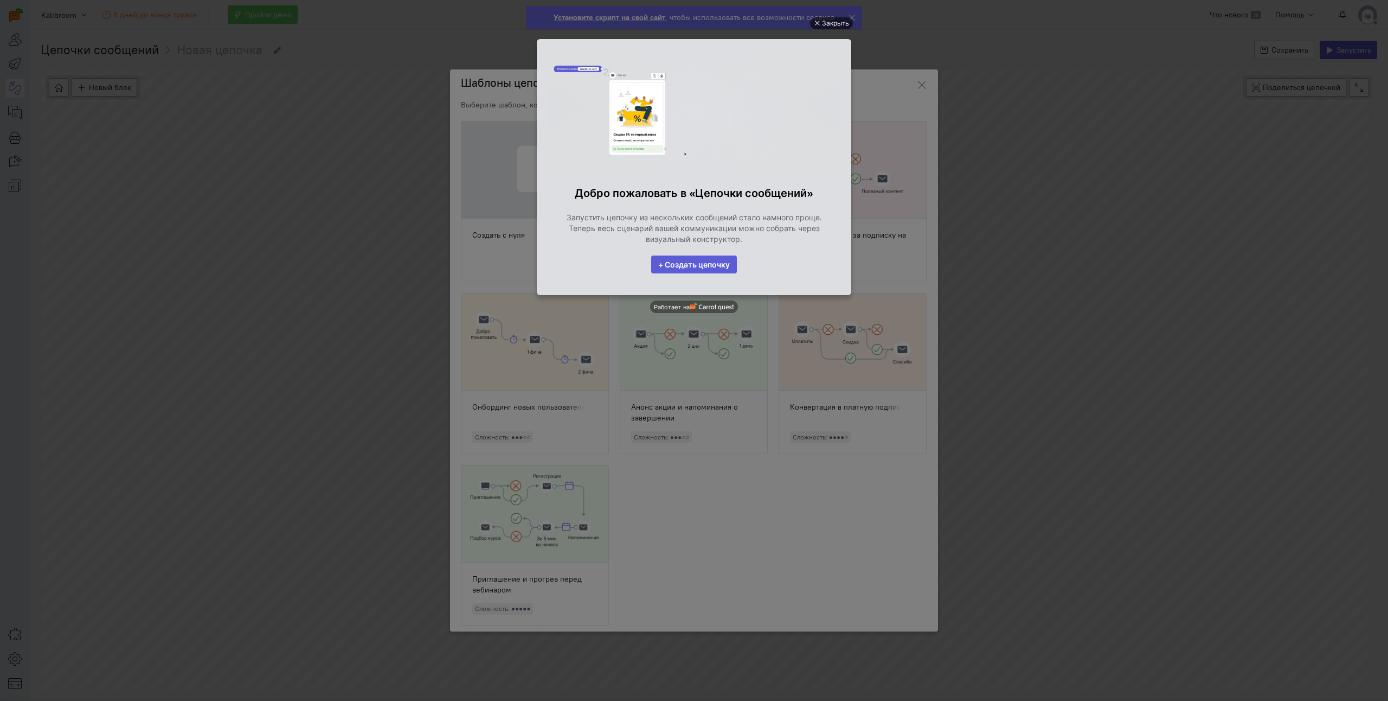
click at [842, 23] on div "Закрыть" at bounding box center [835, 23] width 27 height 12
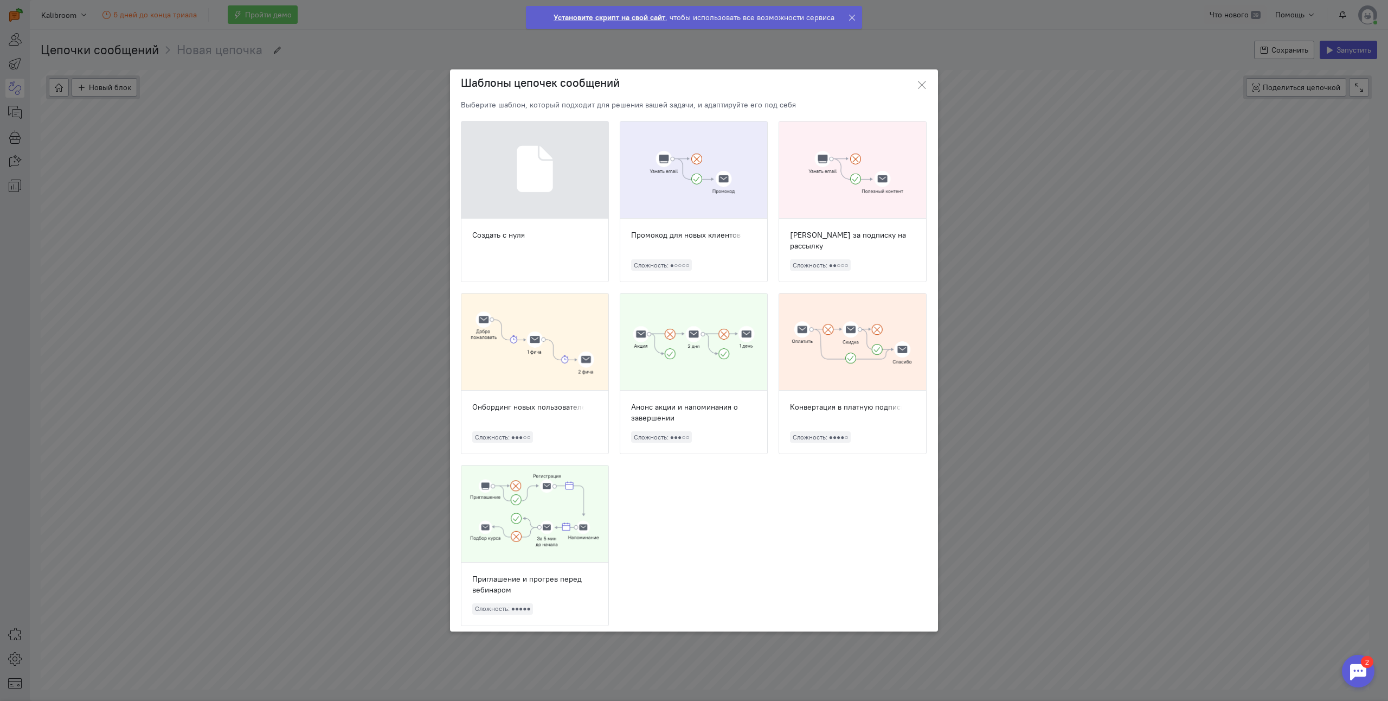
click at [663, 183] on div at bounding box center [693, 169] width 147 height 97
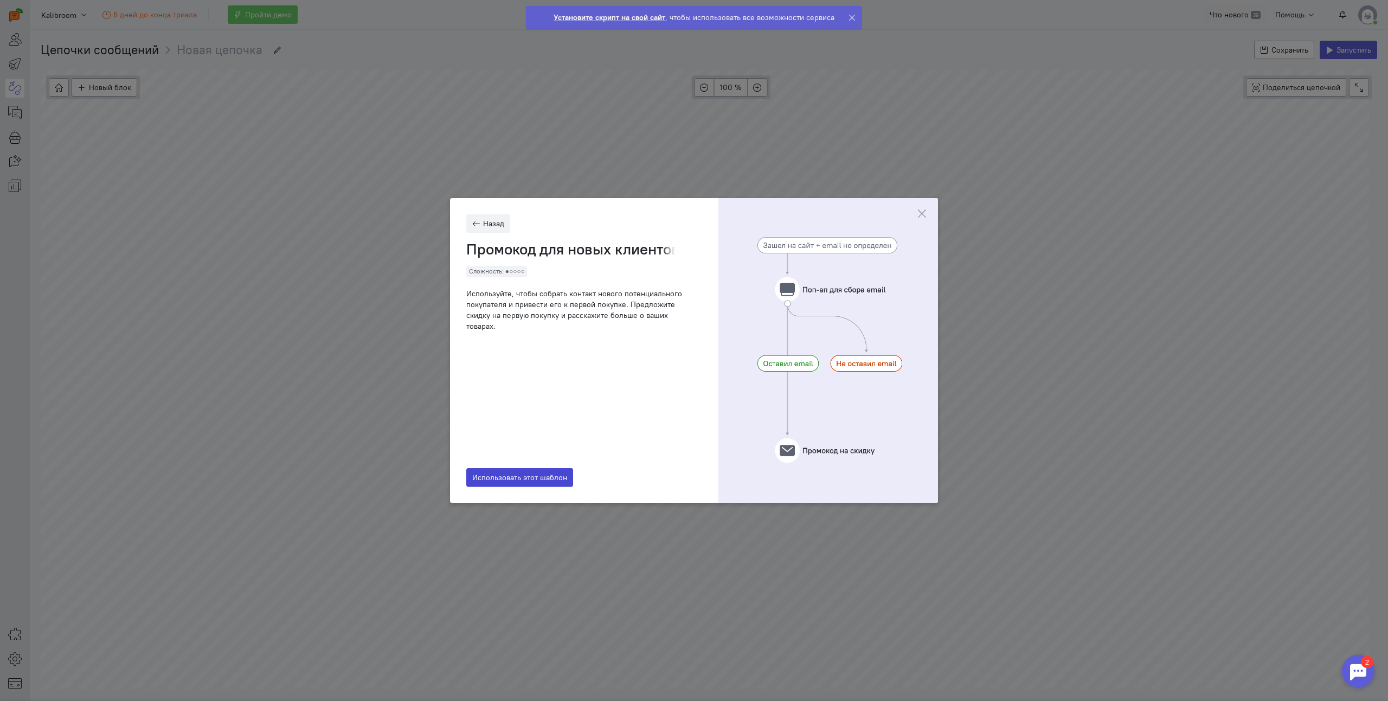
click at [548, 476] on span "Использовать этот шаблон" at bounding box center [519, 477] width 95 height 10
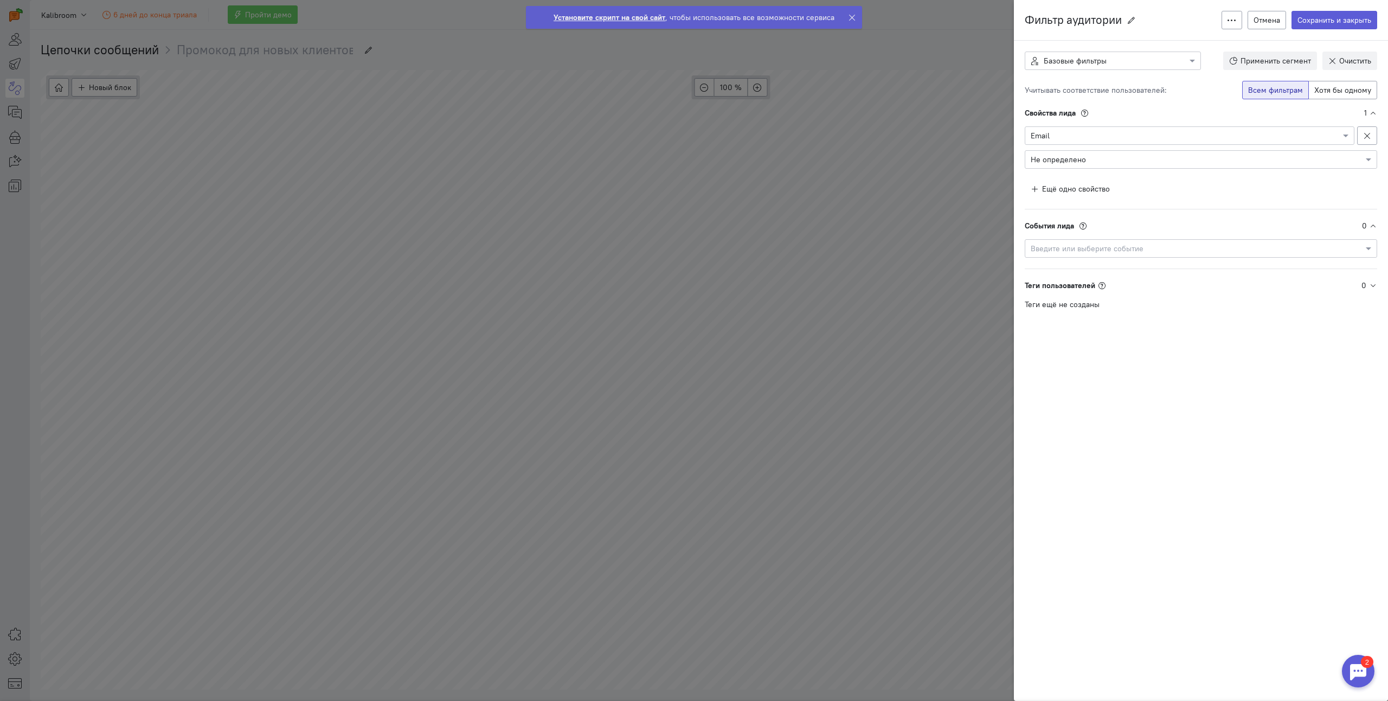
click at [780, 162] on ngb-modal-window "Фильтр аудитории Фильтр аудитории Создать копию Удалить Отмена Сохранить и закр…" at bounding box center [694, 350] width 1388 height 701
click at [774, 164] on ngb-modal-window "Фильтр аудитории Фильтр аудитории Создать копию Удалить Отмена Сохранить и закр…" at bounding box center [694, 350] width 1388 height 701
click at [807, 149] on ngb-modal-window "Фильтр аудитории Фильтр аудитории Создать копию Удалить Отмена Сохранить и закр…" at bounding box center [694, 350] width 1388 height 701
click at [1264, 18] on button "Отмена" at bounding box center [1267, 20] width 39 height 18
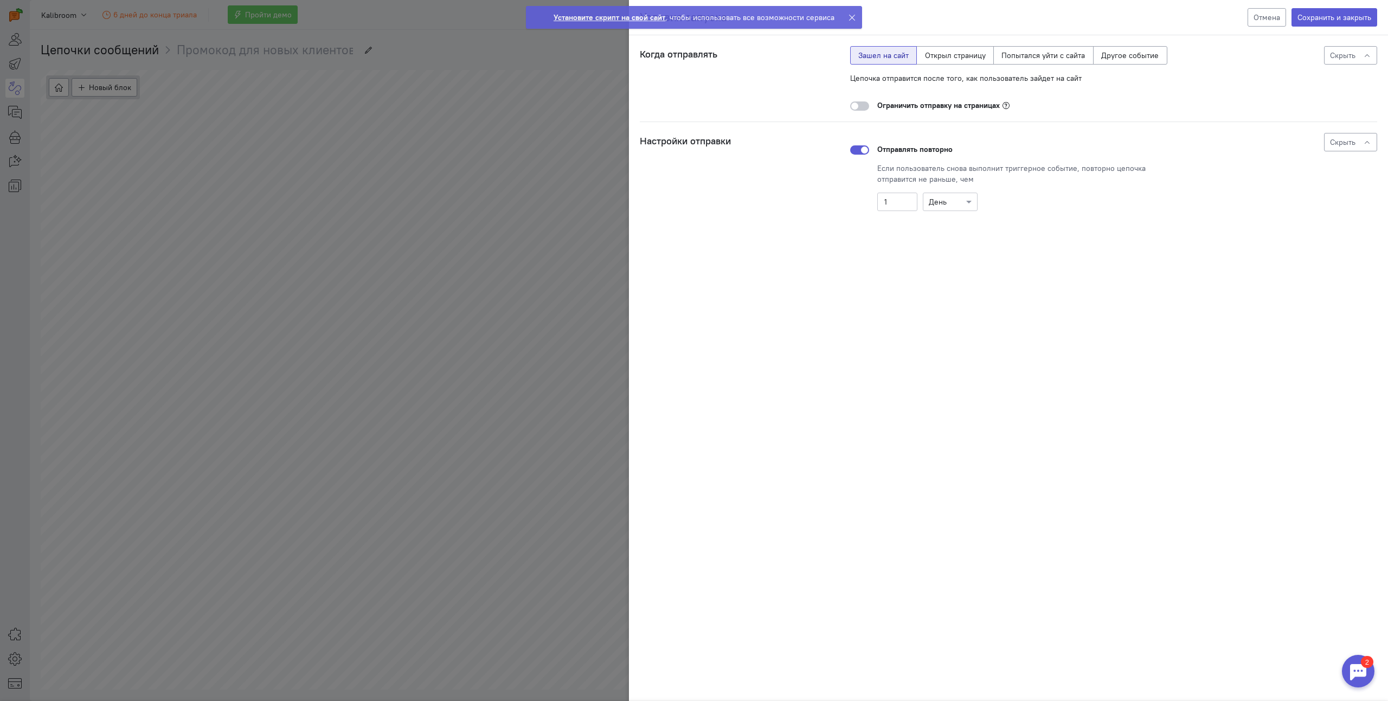
click at [456, 118] on div "Условия запуска Отмена Сохранить и закрыть Когда отправлять Цепочка отправится …" at bounding box center [694, 350] width 1388 height 701
click at [435, 143] on div "Условия запуска Отмена Сохранить и закрыть Когда отправлять Цепочка отправится …" at bounding box center [694, 350] width 1388 height 701
click at [599, 81] on div "Условия запуска Отмена Сохранить и закрыть Когда отправлять Цепочка отправится …" at bounding box center [694, 350] width 1388 height 701
click at [1271, 17] on button "Отмена" at bounding box center [1267, 17] width 39 height 18
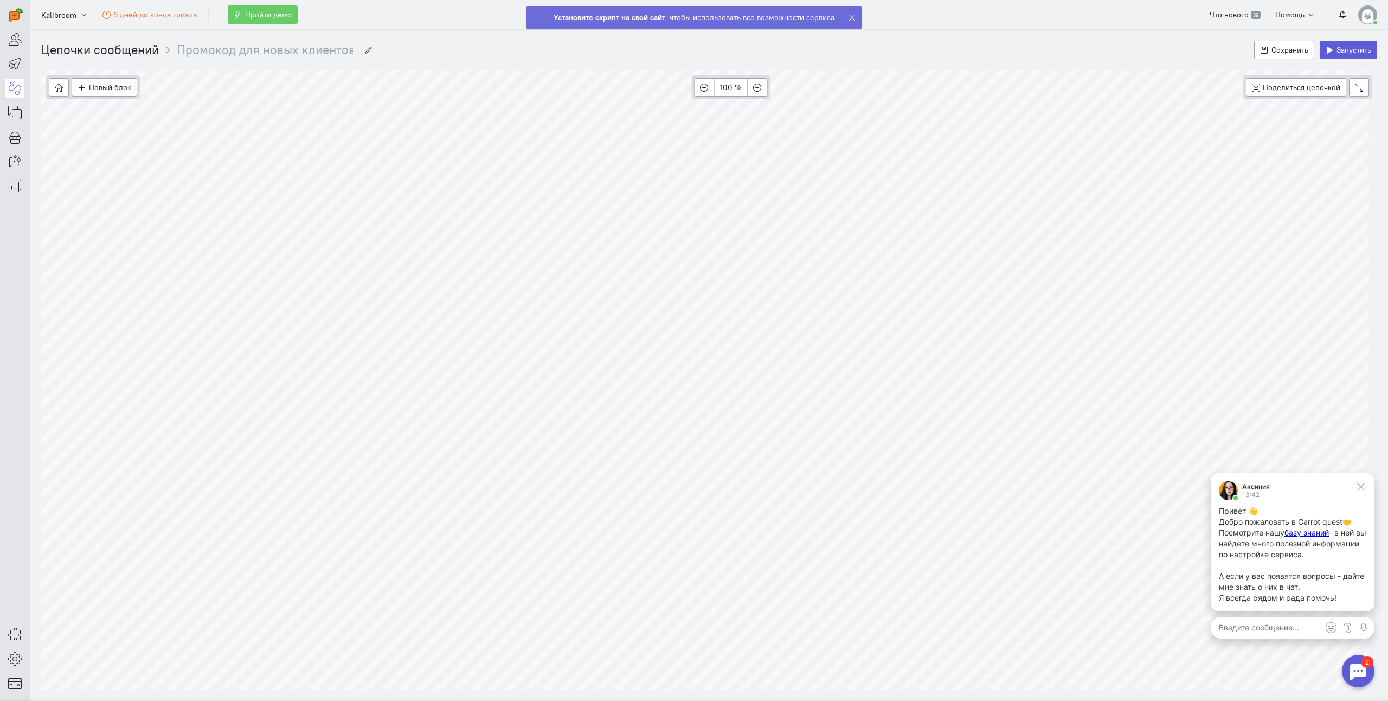
click at [1275, 638] on textarea at bounding box center [1293, 628] width 164 height 22
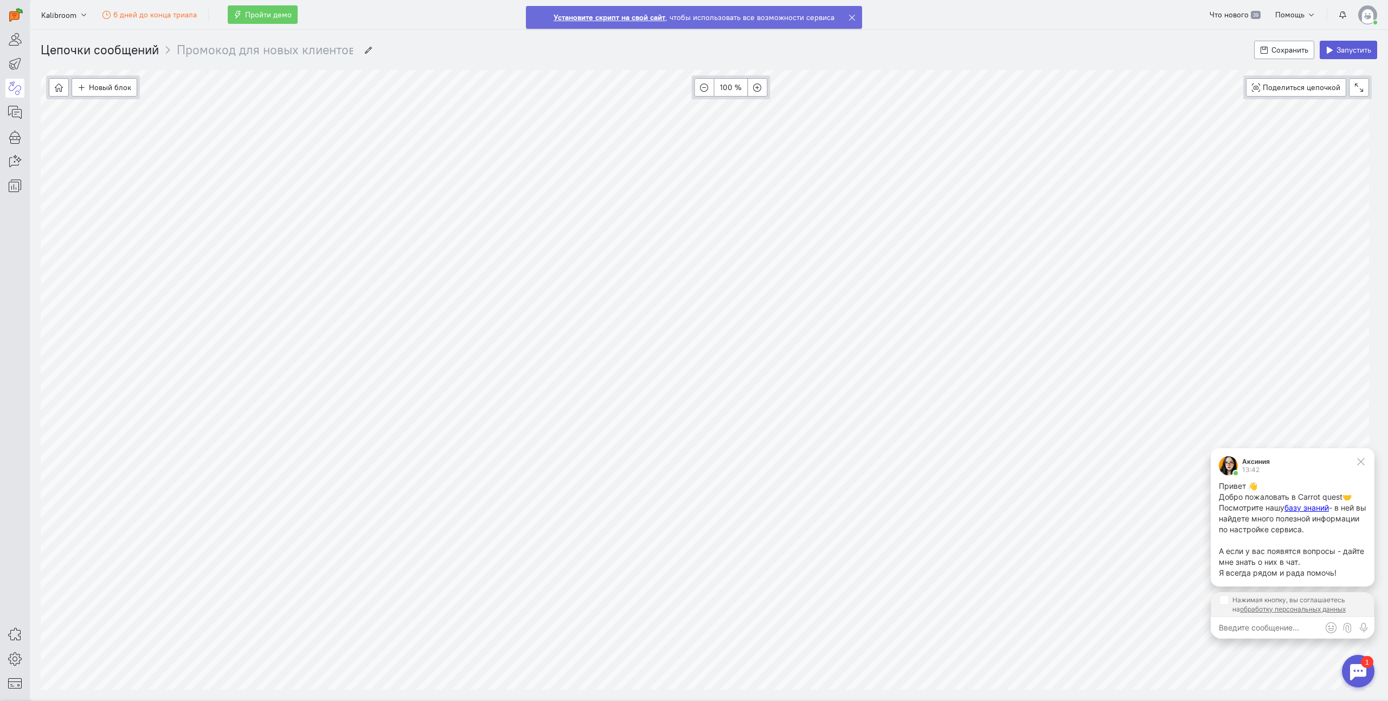
click at [1365, 673] on div at bounding box center [1358, 671] width 33 height 33
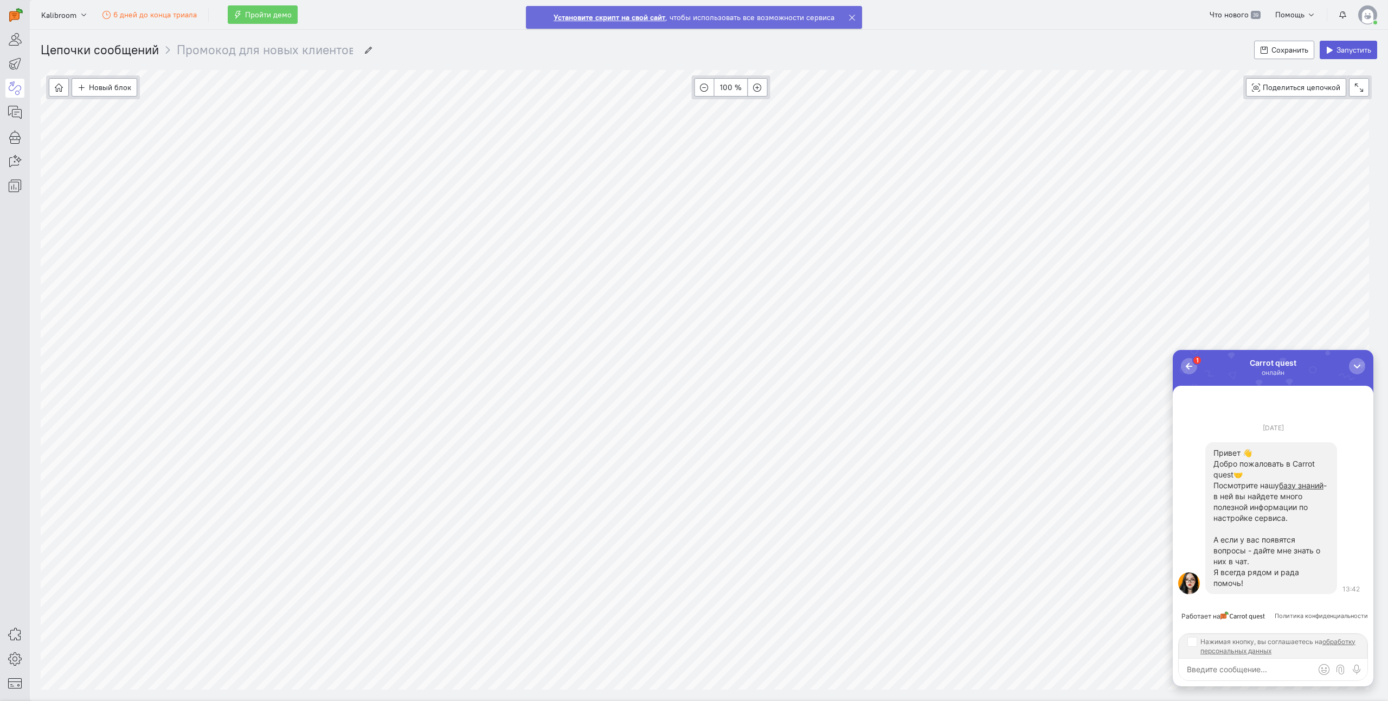
drag, startPoint x: 1197, startPoint y: 647, endPoint x: 1190, endPoint y: 641, distance: 9.2
click at [1194, 646] on label "Нажимая кнопку, вы соглашаетесь на обработку персональных данных" at bounding box center [1273, 646] width 171 height 18
click at [1194, 645] on input "Нажимая кнопку, вы соглашаетесь на обработку персональных данных" at bounding box center [1192, 641] width 9 height 9
click at [1190, 641] on input "Нажимая кнопку, вы соглашаетесь на обработку персональных данных" at bounding box center [1192, 641] width 9 height 9
click at [1192, 641] on input "Нажимая кнопку, вы соглашаетесь на обработку персональных данных" at bounding box center [1192, 641] width 9 height 9
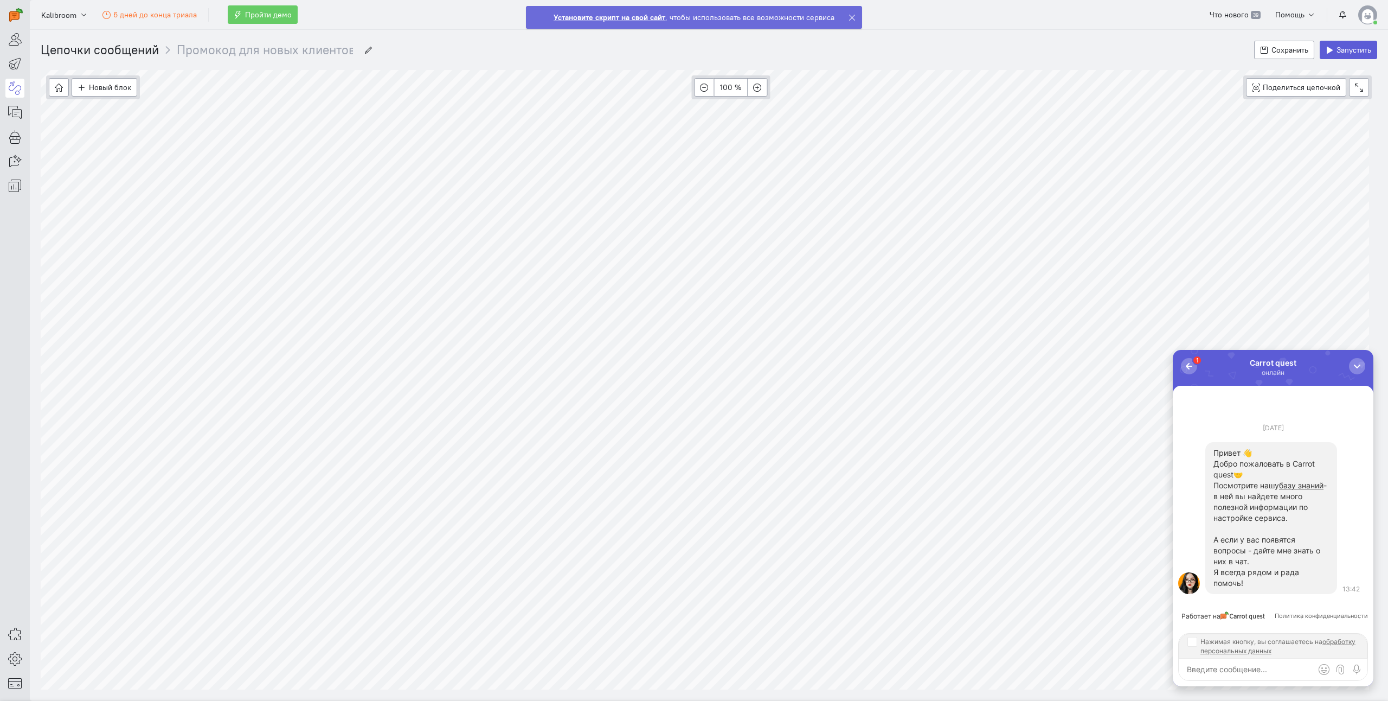
checkbox input "true"
click at [1202, 672] on textarea at bounding box center [1273, 669] width 189 height 22
type textarea "{"
type textarea "P"
click at [9, 15] on img at bounding box center [16, 15] width 14 height 14
